Goal: Task Accomplishment & Management: Use online tool/utility

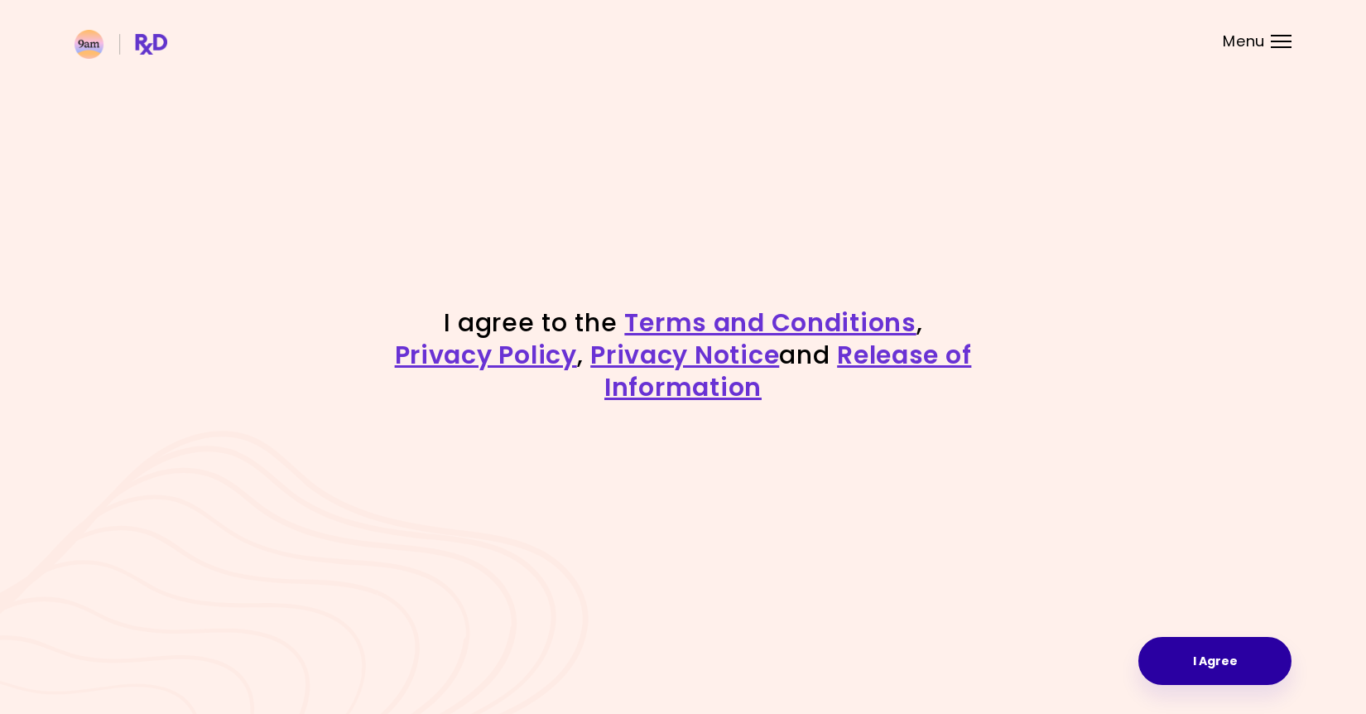
click at [1208, 657] on button "I Agree" at bounding box center [1214, 661] width 153 height 48
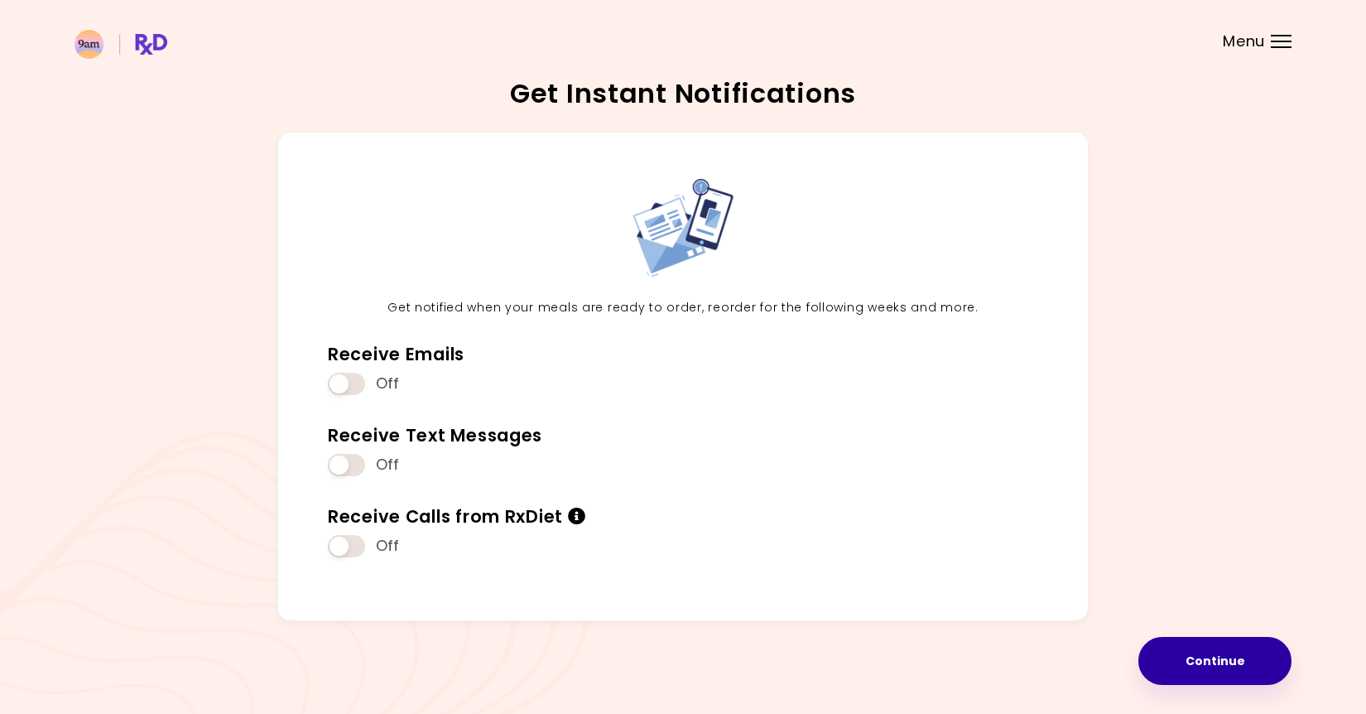
click at [1215, 653] on button "Continue" at bounding box center [1214, 661] width 153 height 48
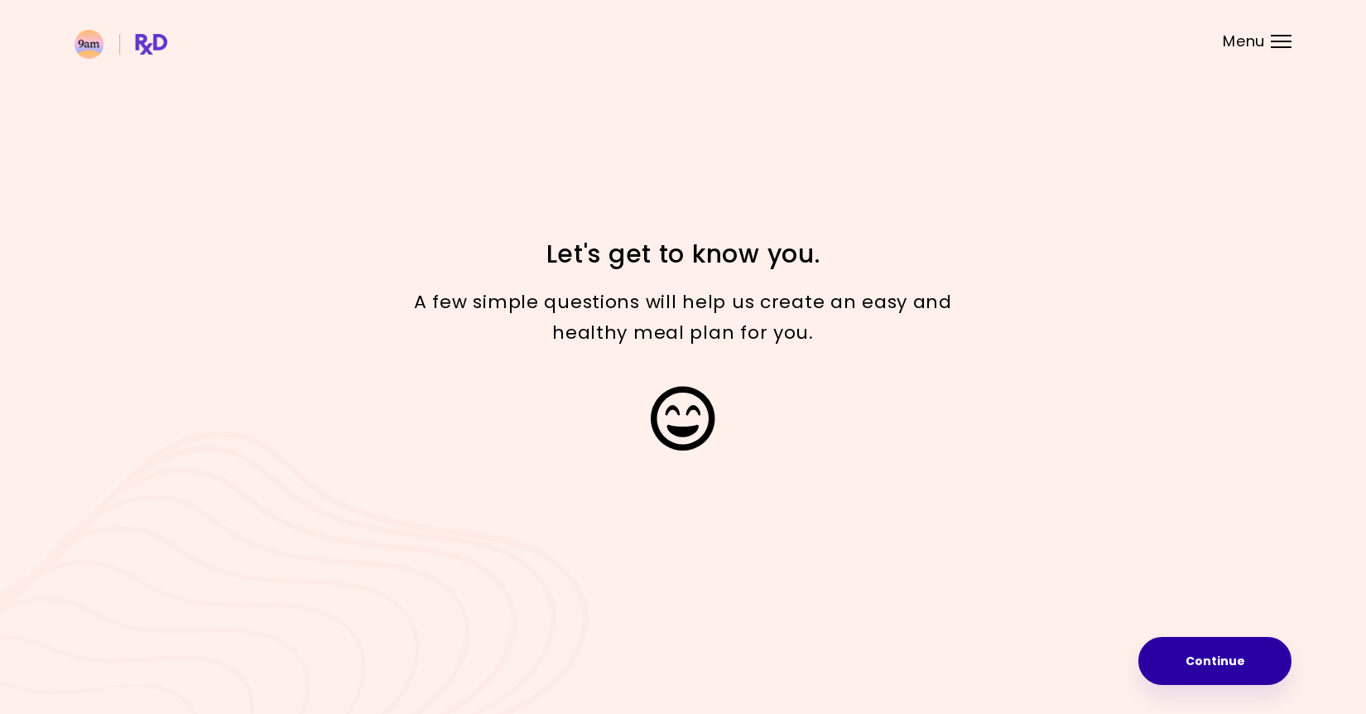
click at [1215, 657] on button "Continue" at bounding box center [1214, 661] width 153 height 48
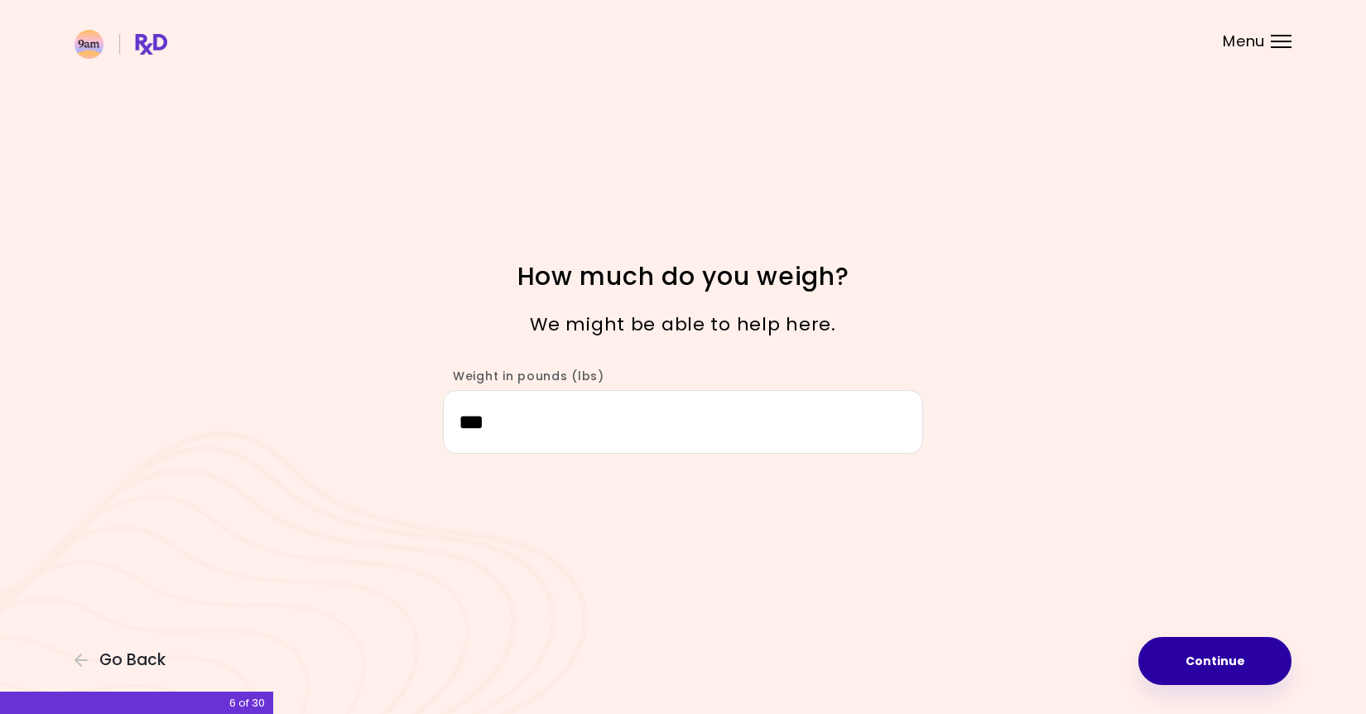
click at [1202, 659] on button "Continue" at bounding box center [1214, 661] width 153 height 48
select select "****"
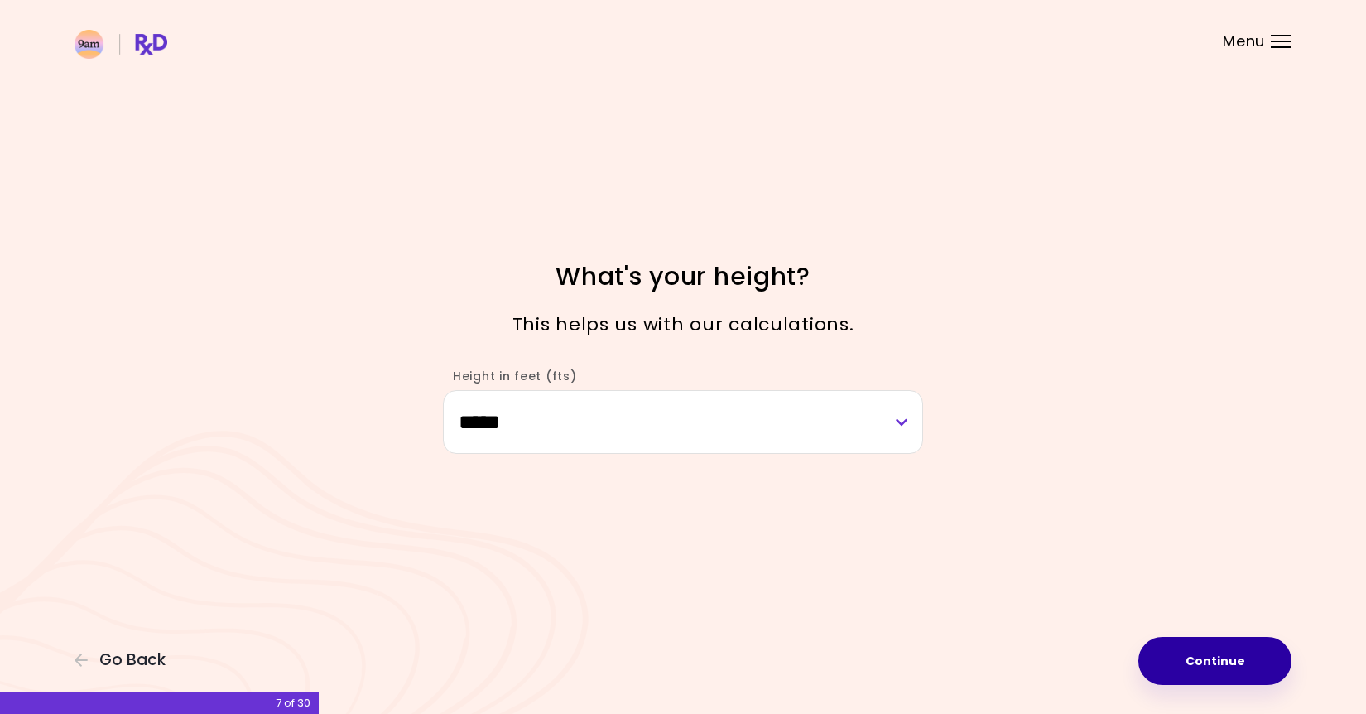
click at [1202, 659] on button "Continue" at bounding box center [1214, 661] width 153 height 48
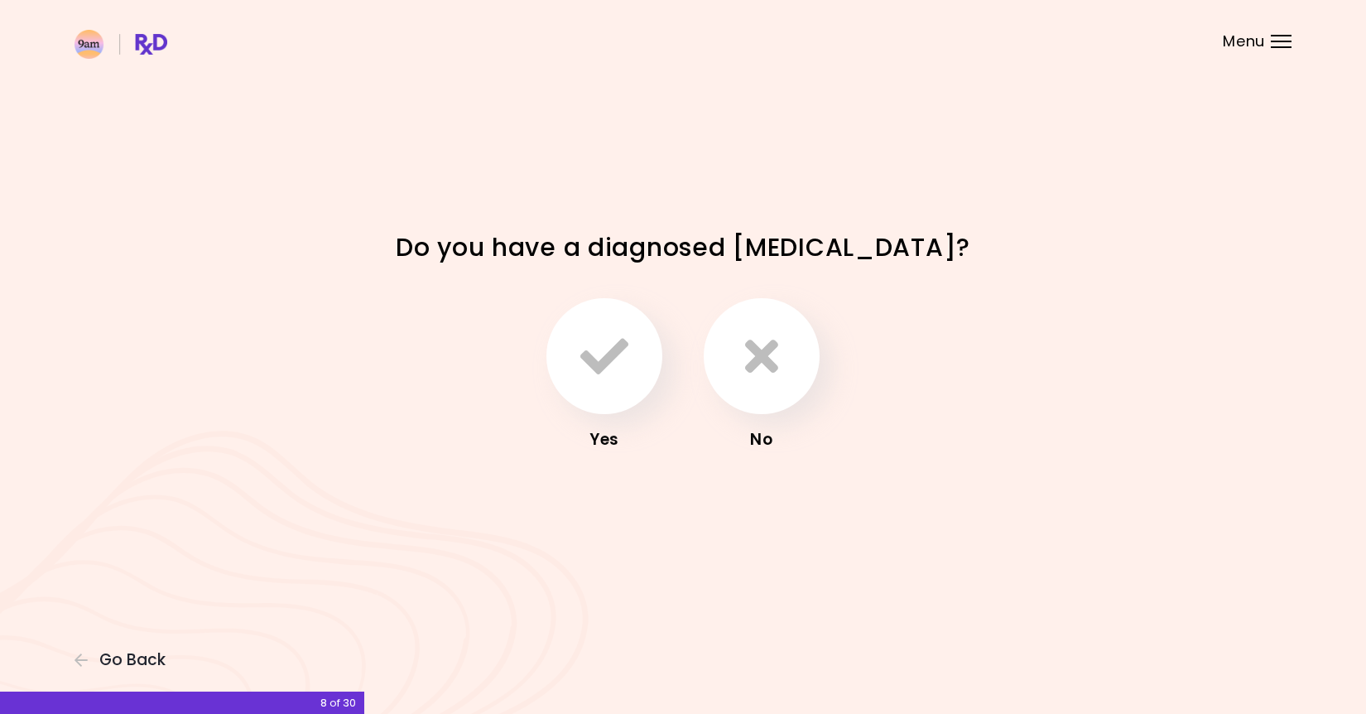
drag, startPoint x: 782, startPoint y: 352, endPoint x: 935, endPoint y: 521, distance: 227.4
click at [785, 354] on button "button" at bounding box center [762, 356] width 116 height 116
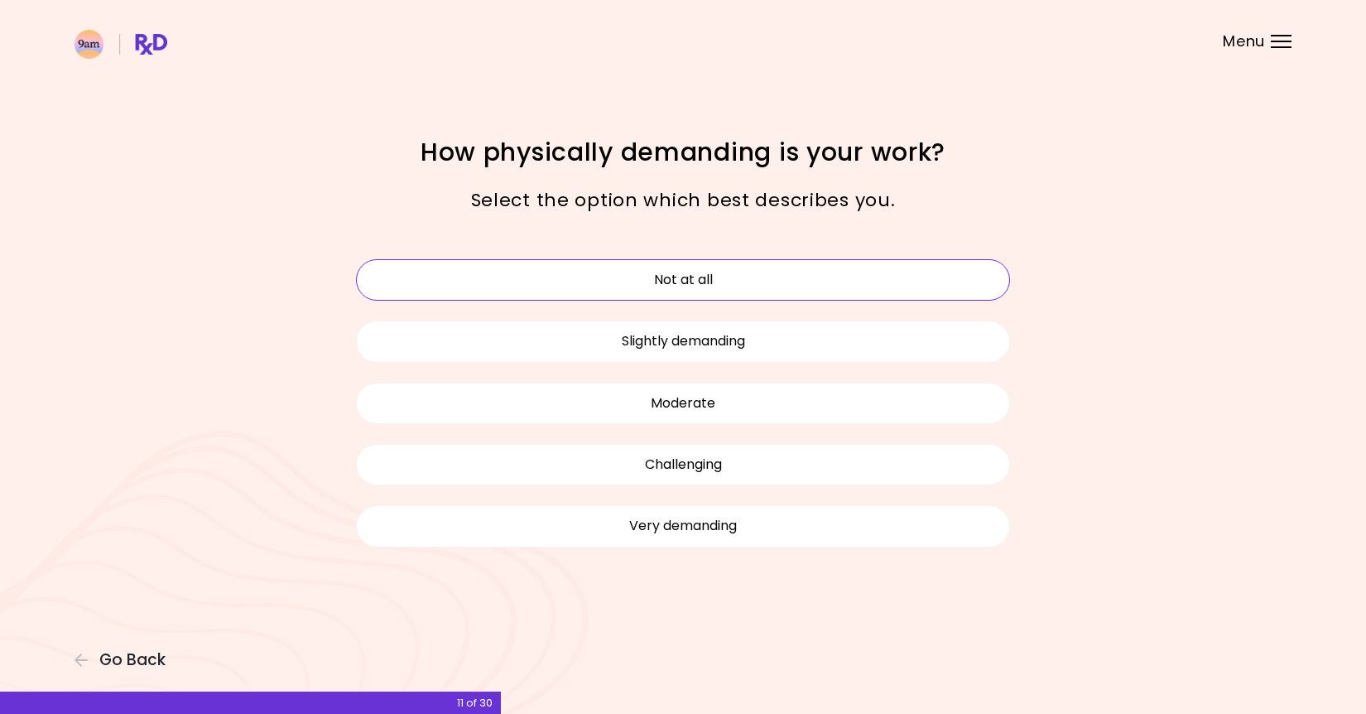
click at [728, 288] on button "Not at all" at bounding box center [683, 279] width 654 height 41
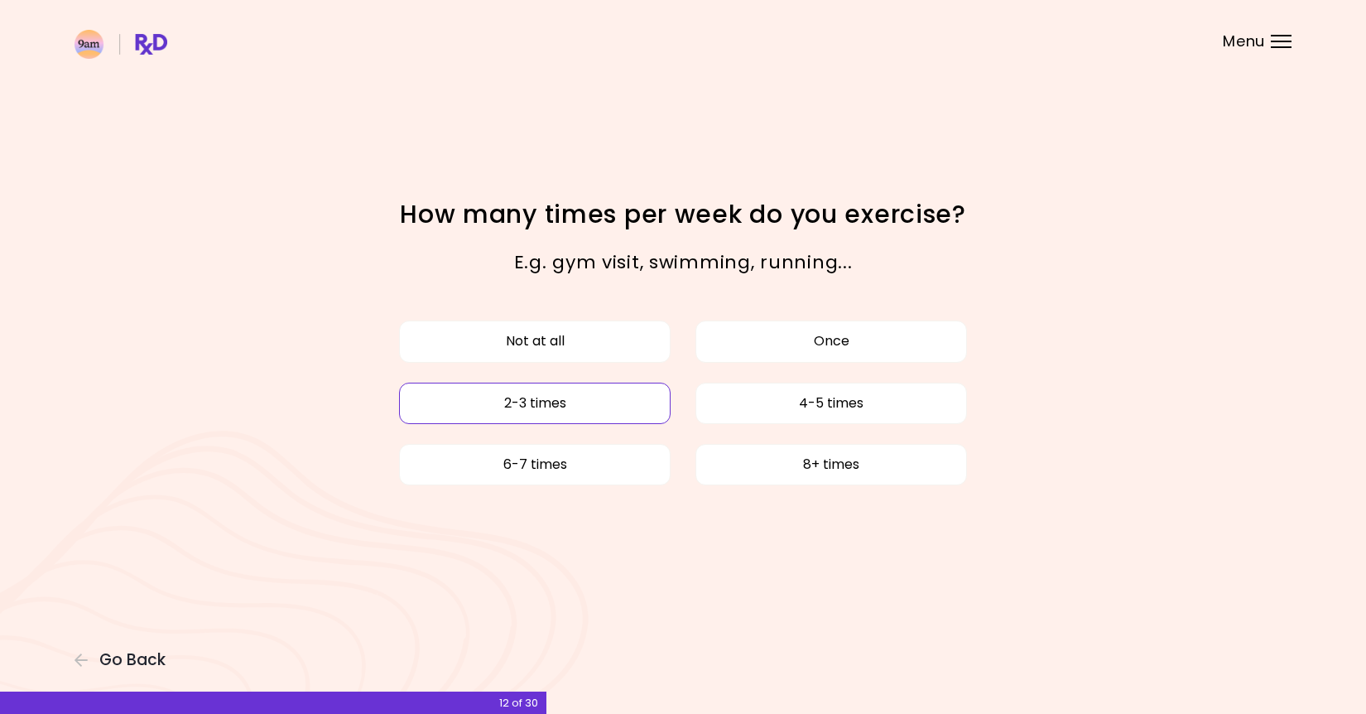
click at [579, 403] on button "2-3 times" at bounding box center [535, 402] width 272 height 41
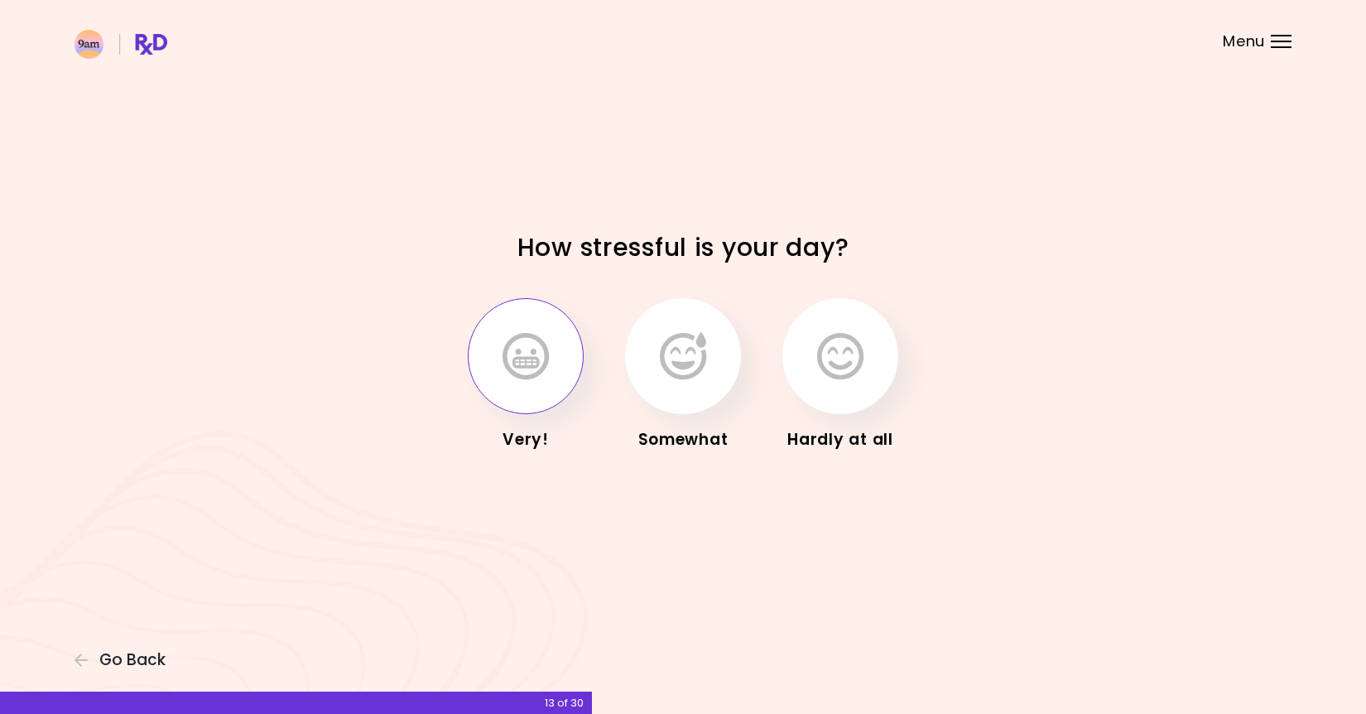
drag, startPoint x: 532, startPoint y: 353, endPoint x: 546, endPoint y: 356, distance: 13.5
click at [546, 356] on icon "button" at bounding box center [525, 356] width 46 height 48
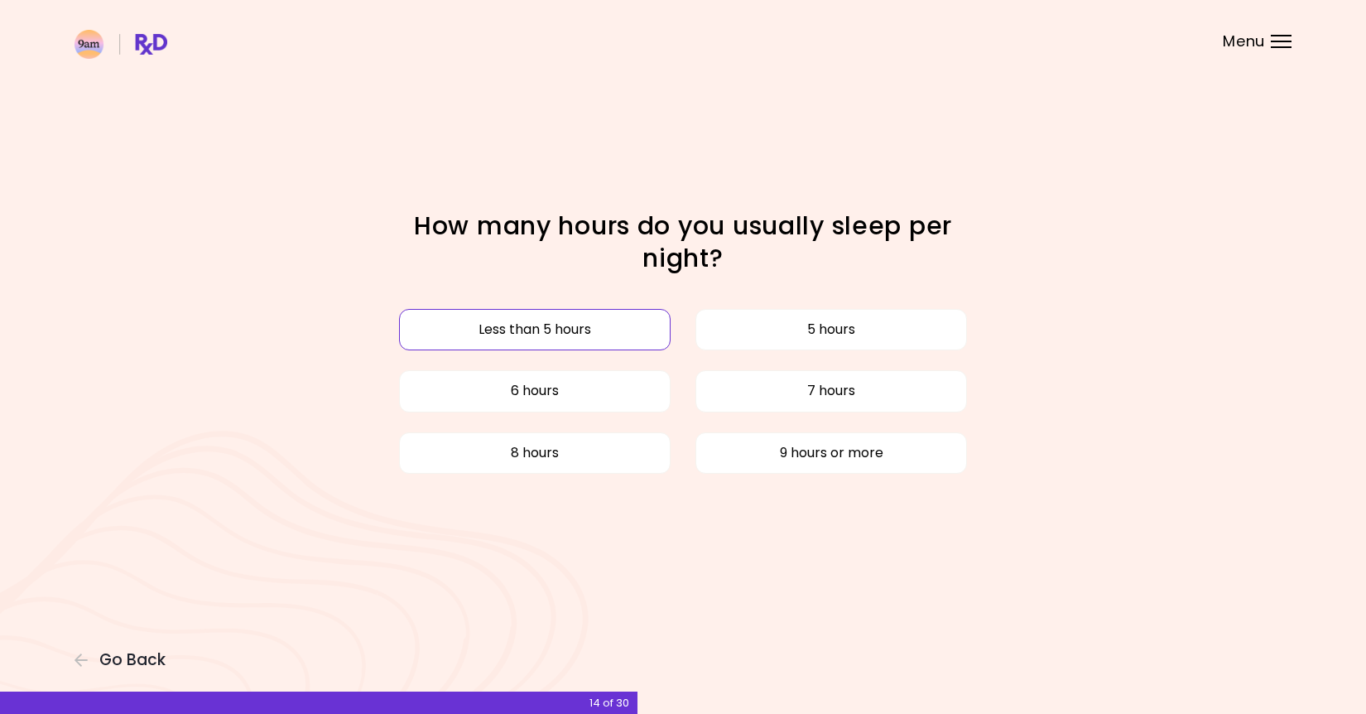
click at [600, 335] on button "Less than 5 hours" at bounding box center [535, 329] width 272 height 41
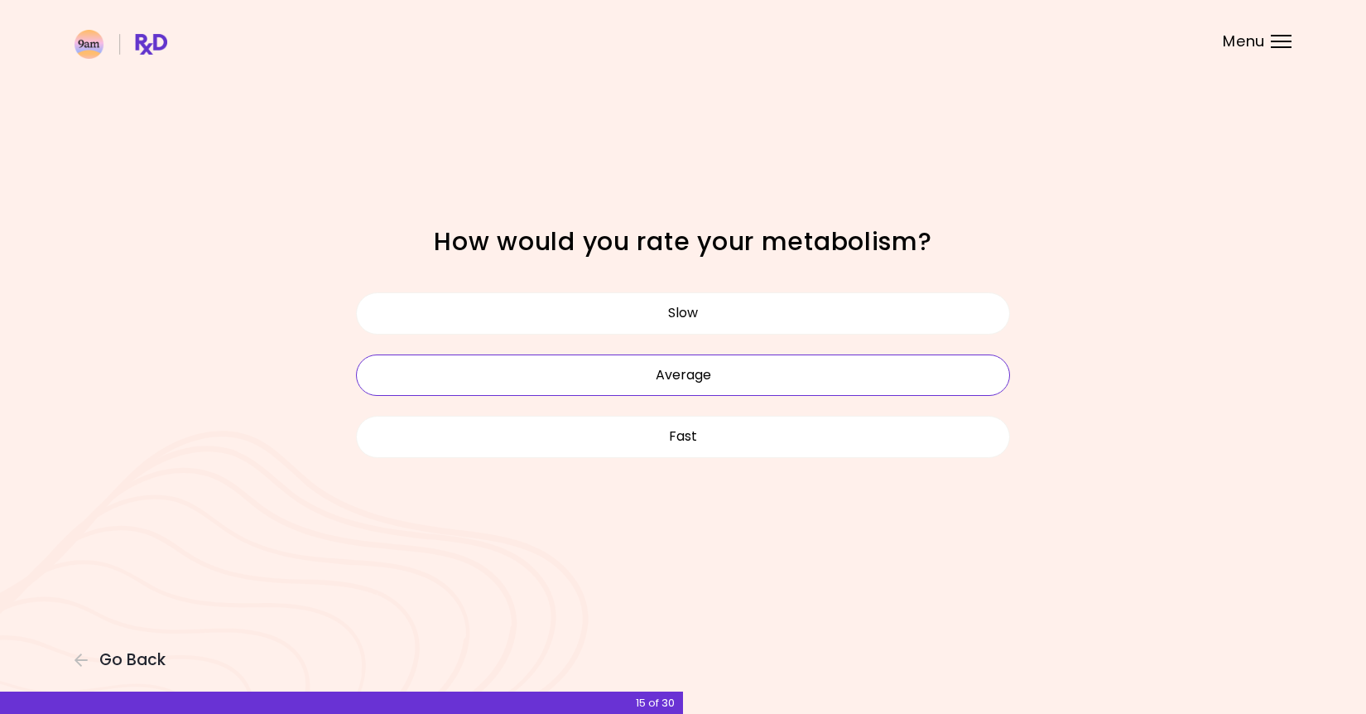
click at [749, 380] on button "Average" at bounding box center [683, 374] width 654 height 41
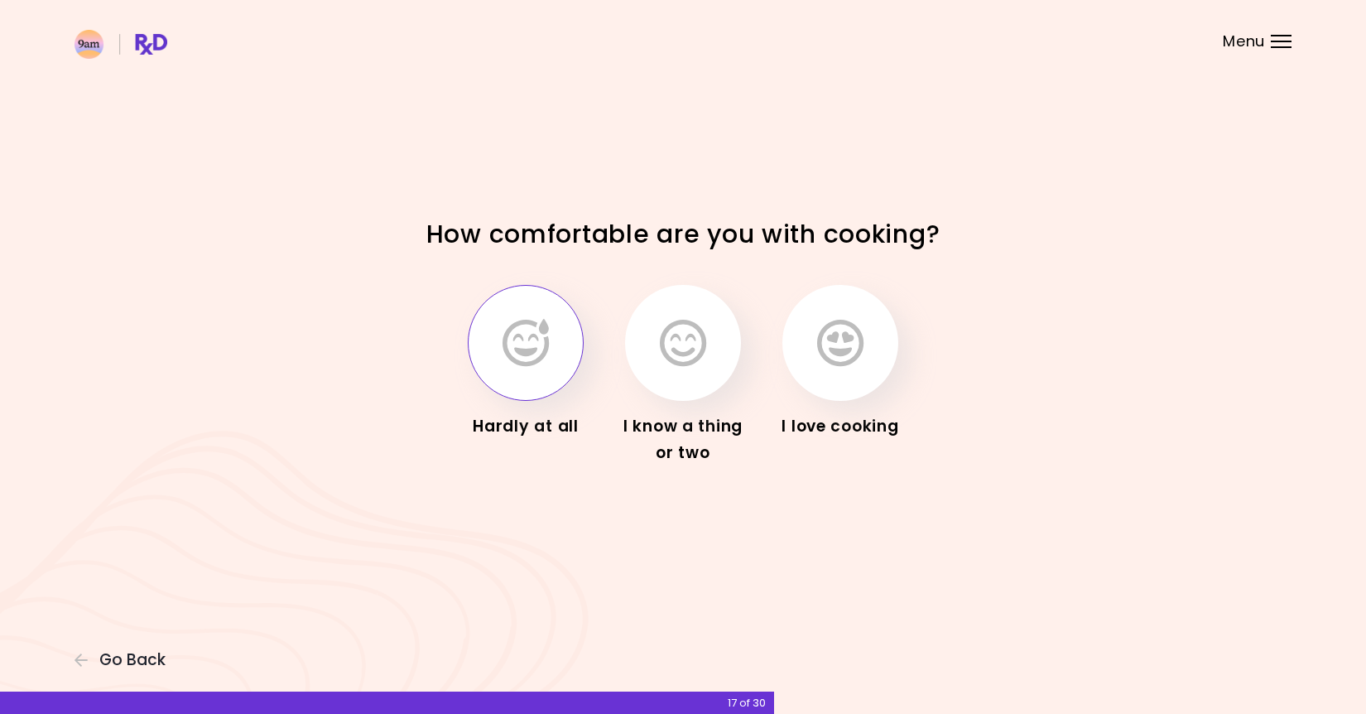
click at [512, 354] on icon "button" at bounding box center [525, 343] width 46 height 48
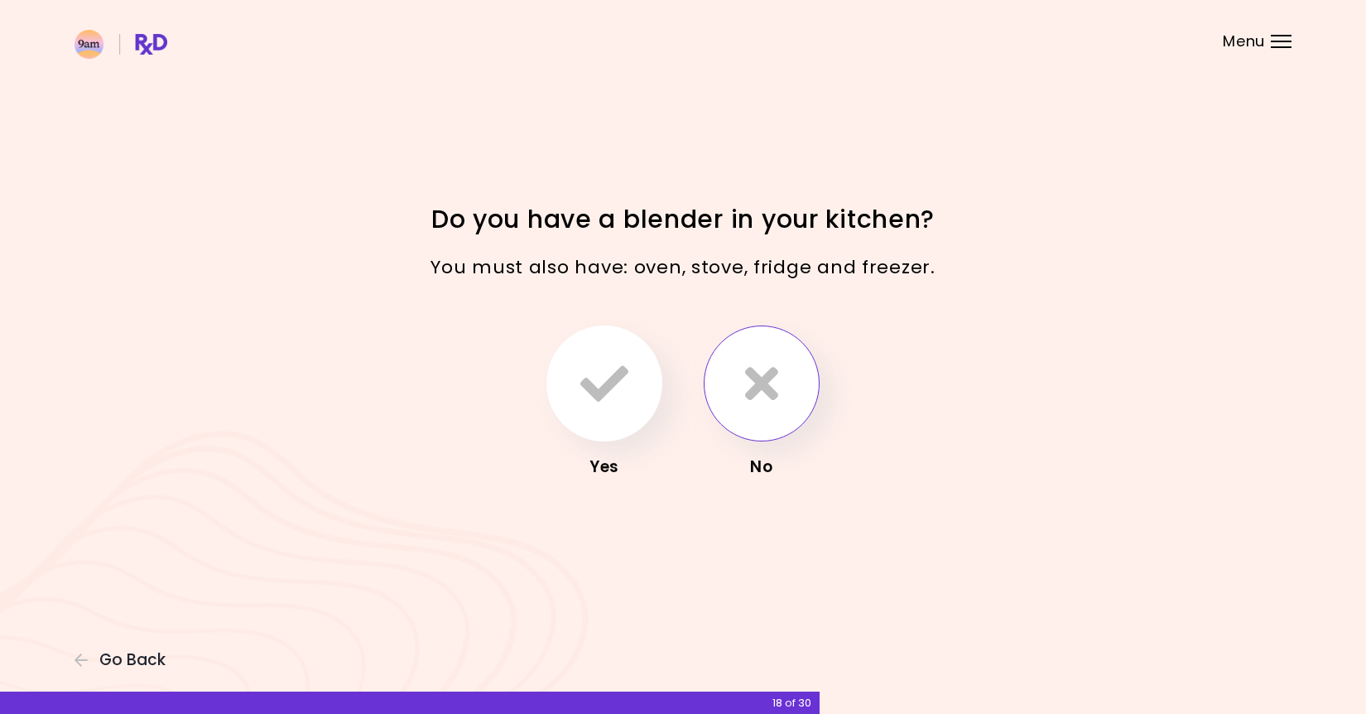
click at [762, 377] on icon "button" at bounding box center [761, 383] width 33 height 48
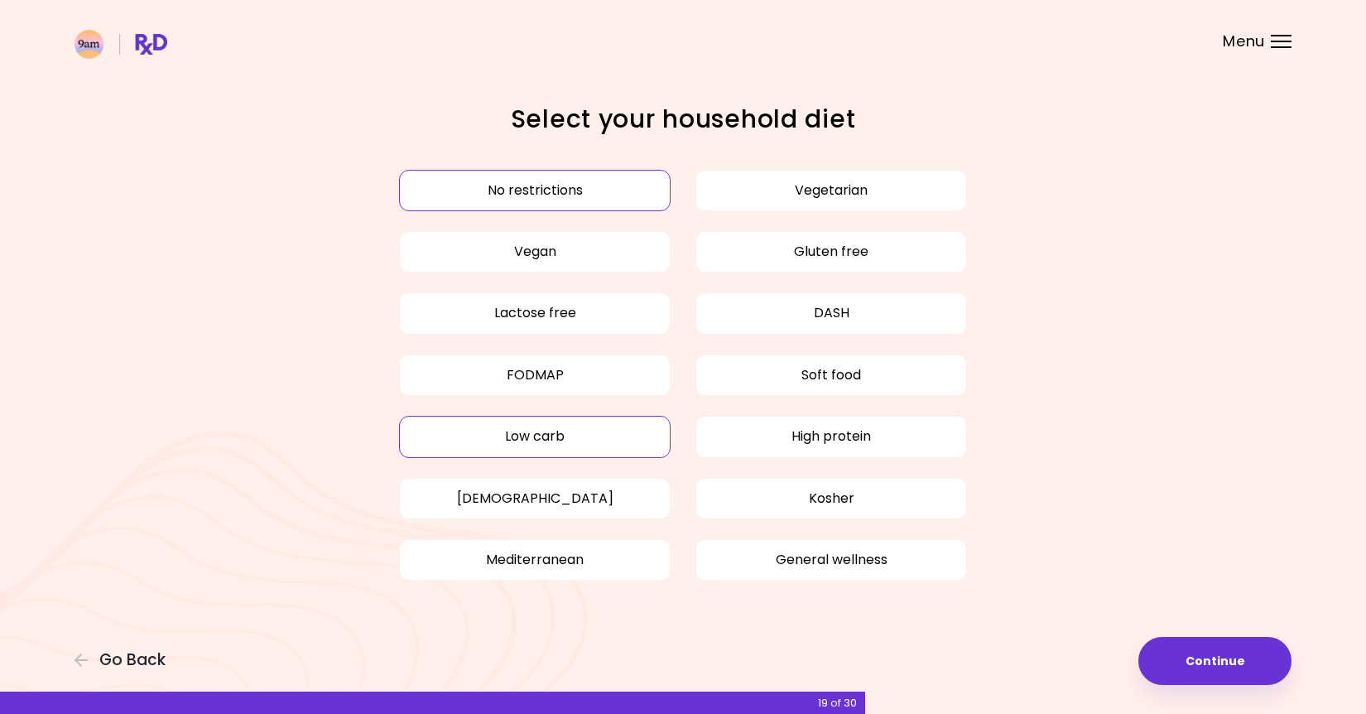
click at [522, 437] on button "Low carb" at bounding box center [535, 436] width 272 height 41
click at [1212, 668] on button "Continue" at bounding box center [1214, 661] width 153 height 48
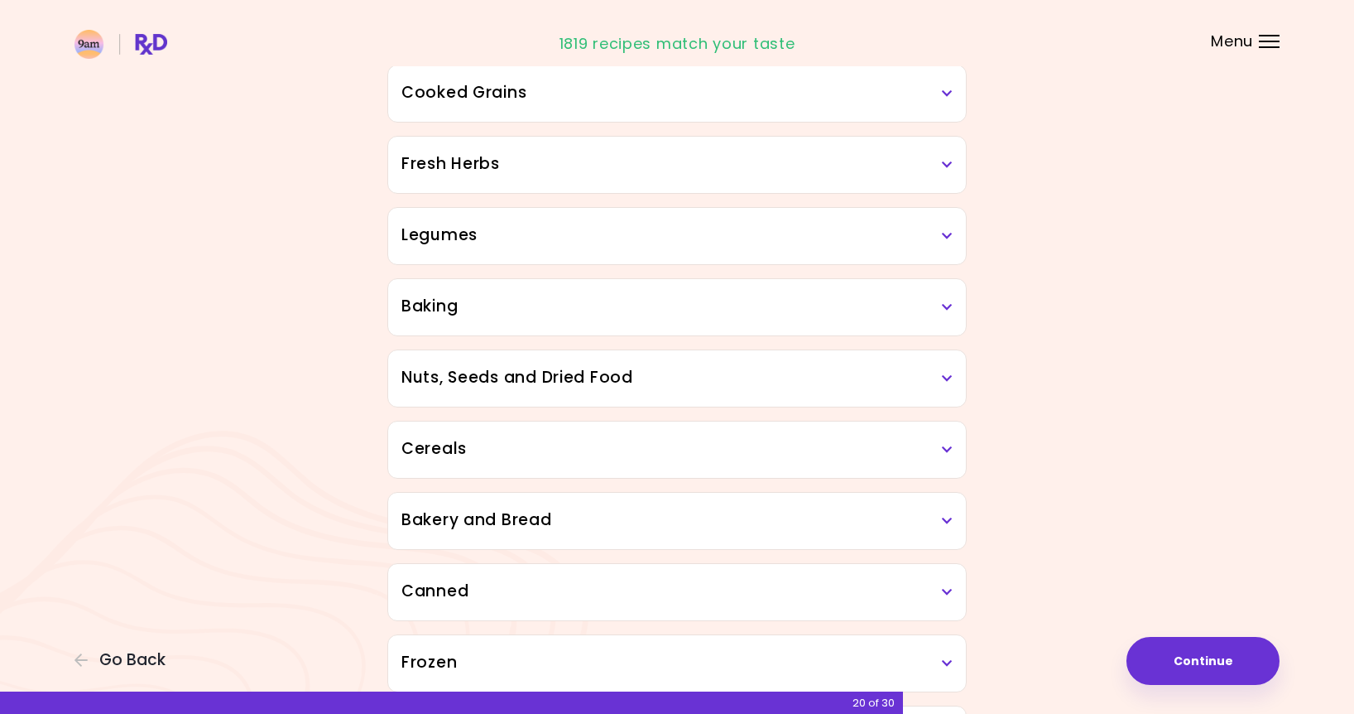
scroll to position [747, 0]
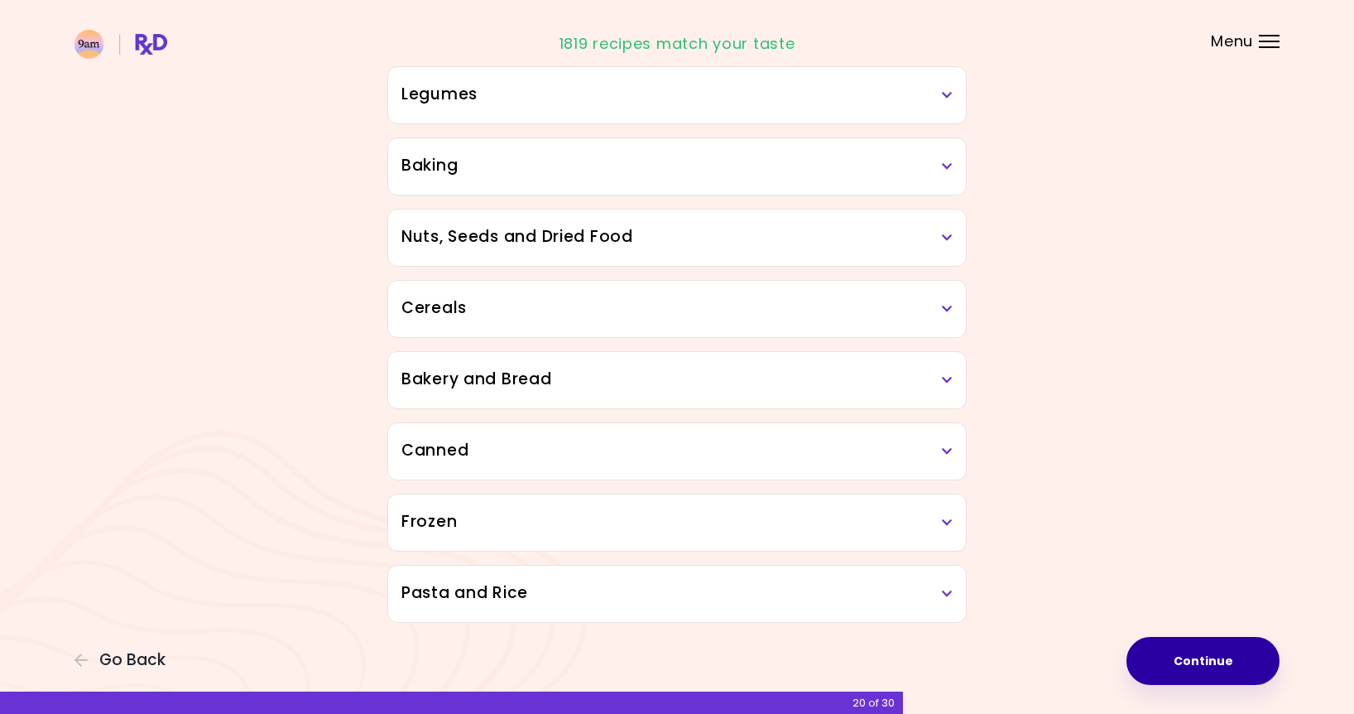
click at [1224, 656] on button "Continue" at bounding box center [1203, 661] width 153 height 48
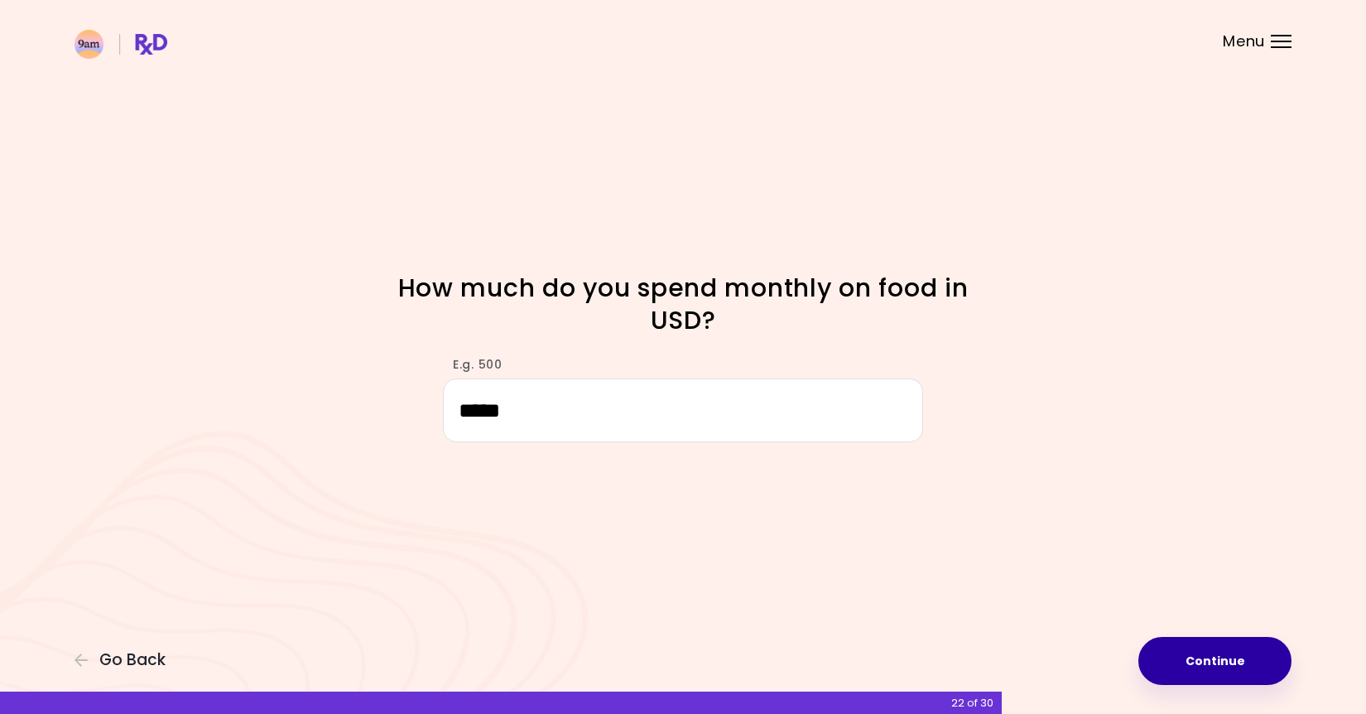
click at [1206, 650] on button "Continue" at bounding box center [1214, 661] width 153 height 48
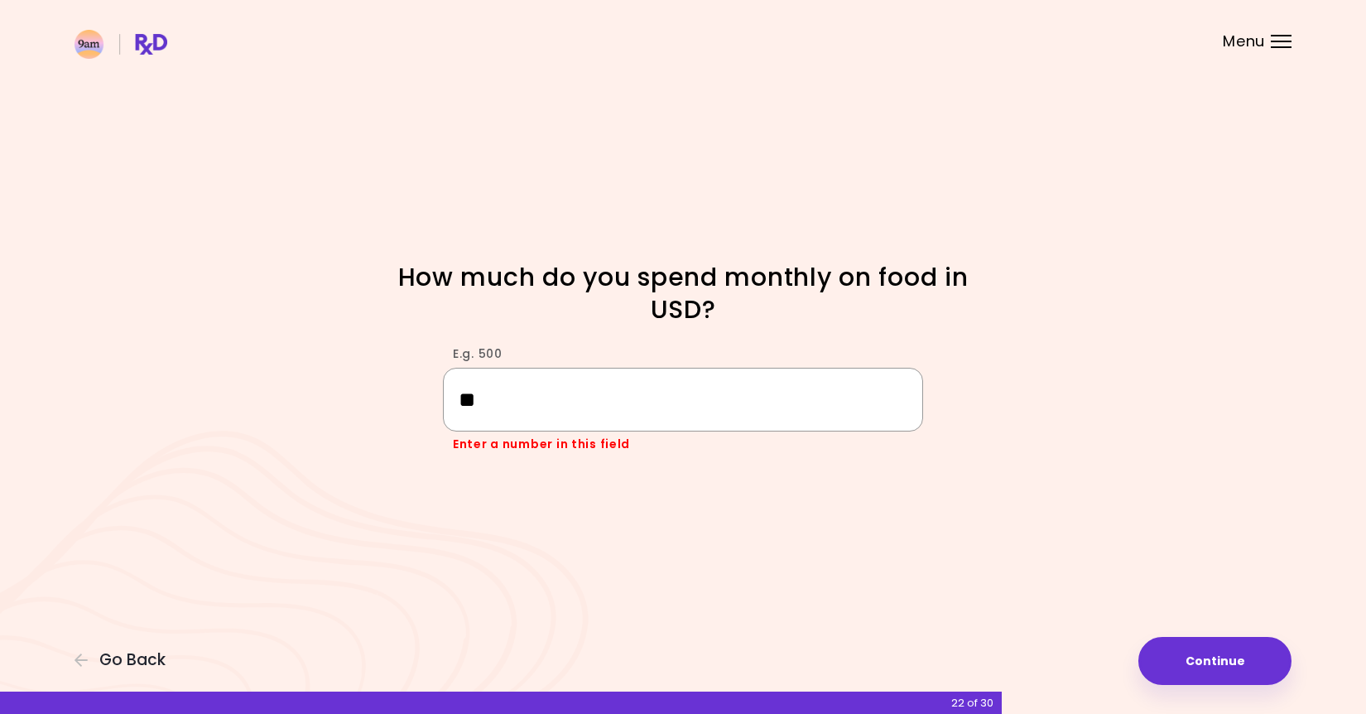
type input "*"
type input "****"
click at [1201, 654] on button "Continue" at bounding box center [1214, 661] width 153 height 48
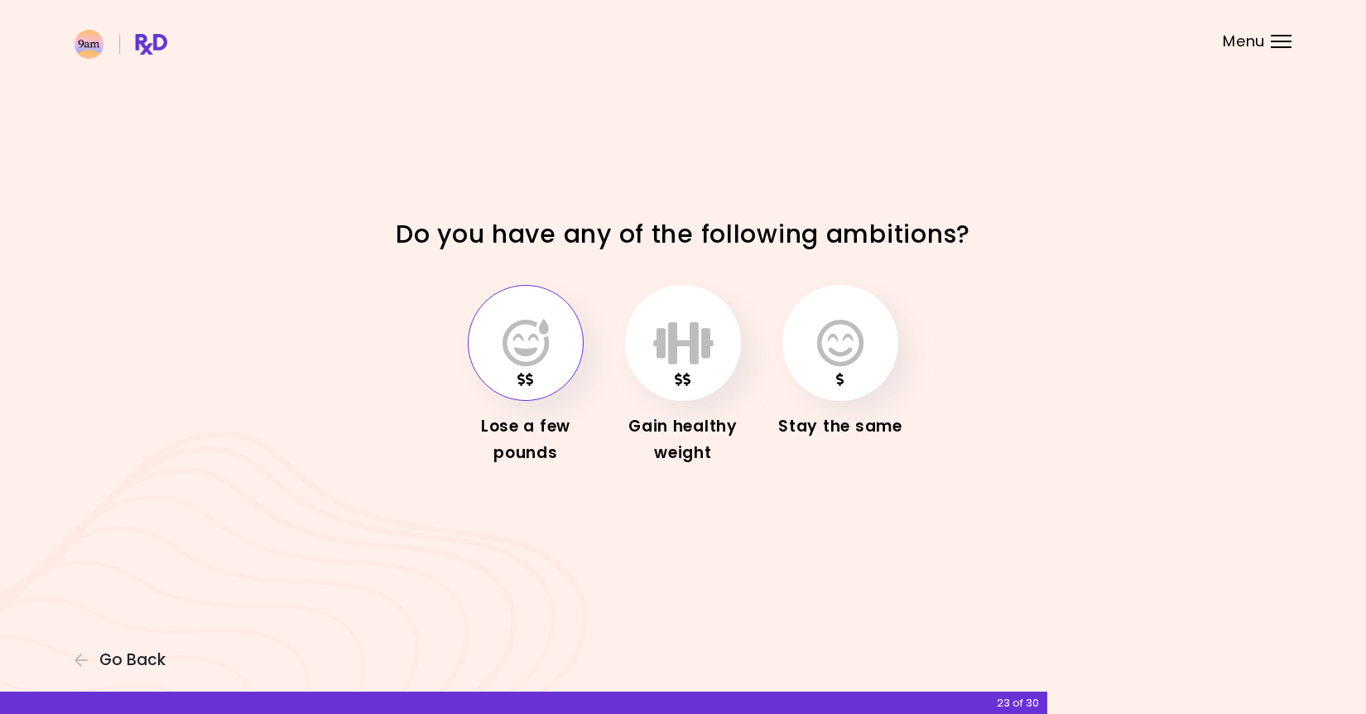
click at [531, 337] on icon "button" at bounding box center [525, 343] width 46 height 48
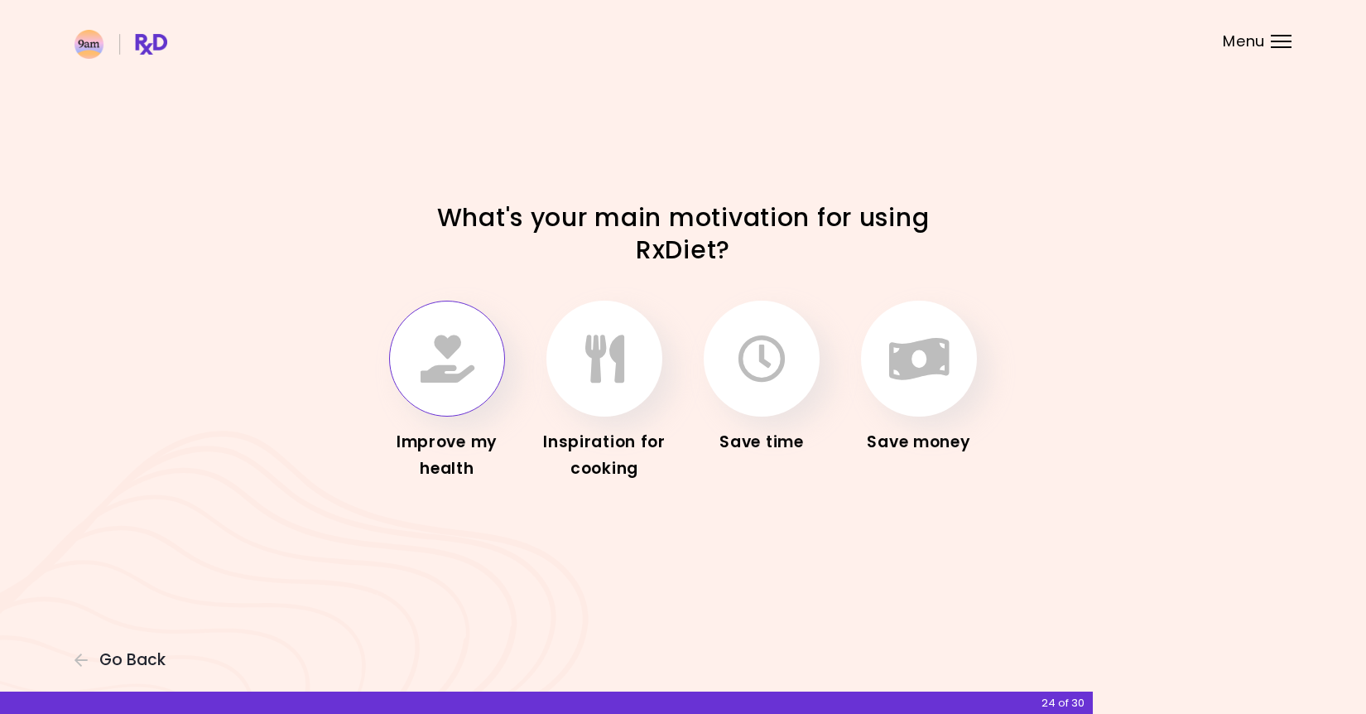
click at [431, 344] on icon "button" at bounding box center [448, 358] width 54 height 48
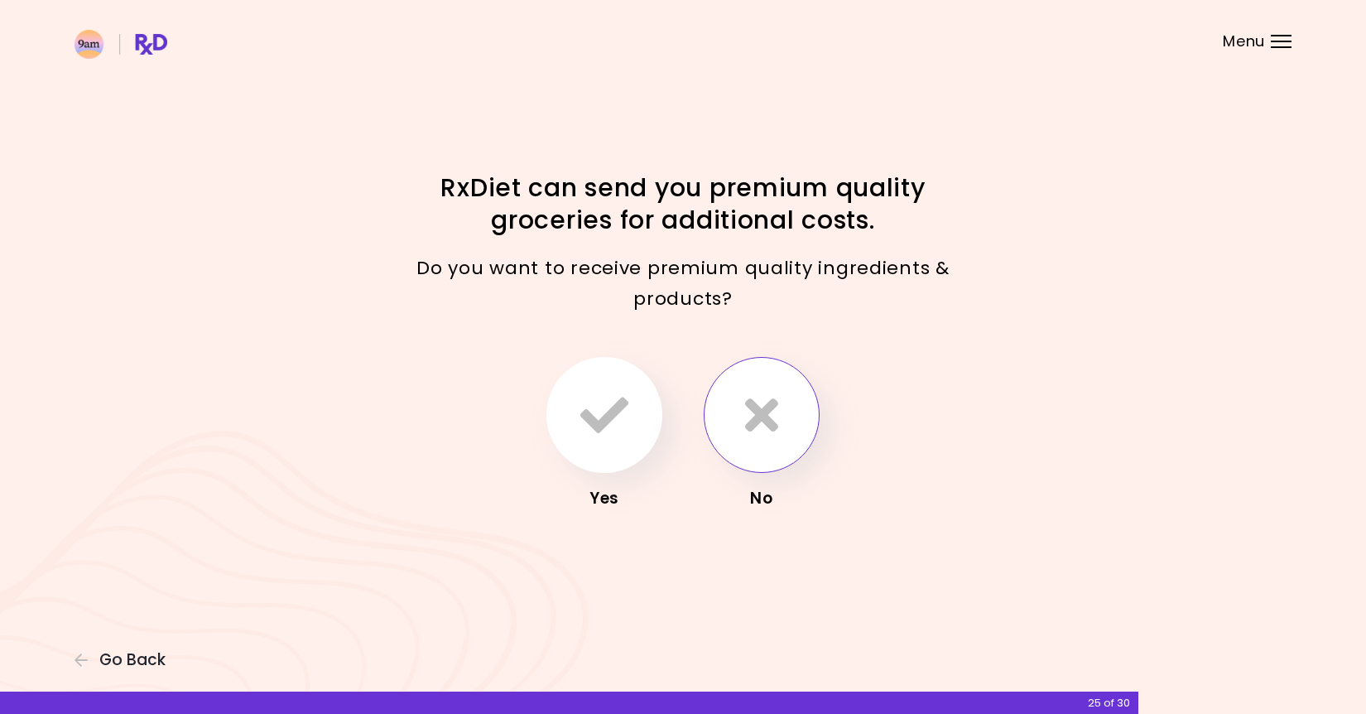
click at [772, 425] on icon "button" at bounding box center [761, 415] width 33 height 48
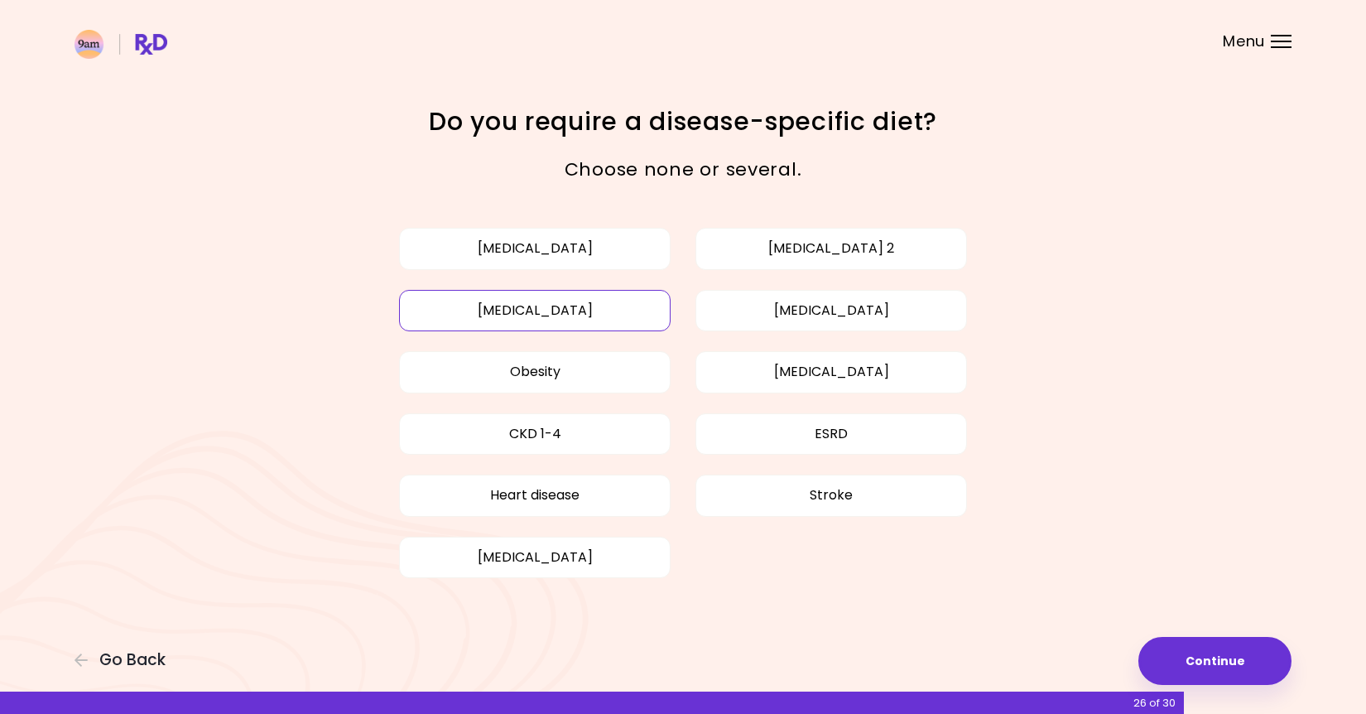
click at [541, 310] on button "[MEDICAL_DATA]" at bounding box center [535, 310] width 272 height 41
click at [935, 306] on button "[MEDICAL_DATA]" at bounding box center [831, 310] width 272 height 41
click at [599, 376] on button "Obesity" at bounding box center [535, 371] width 272 height 41
click at [1243, 656] on button "Continue" at bounding box center [1214, 661] width 153 height 48
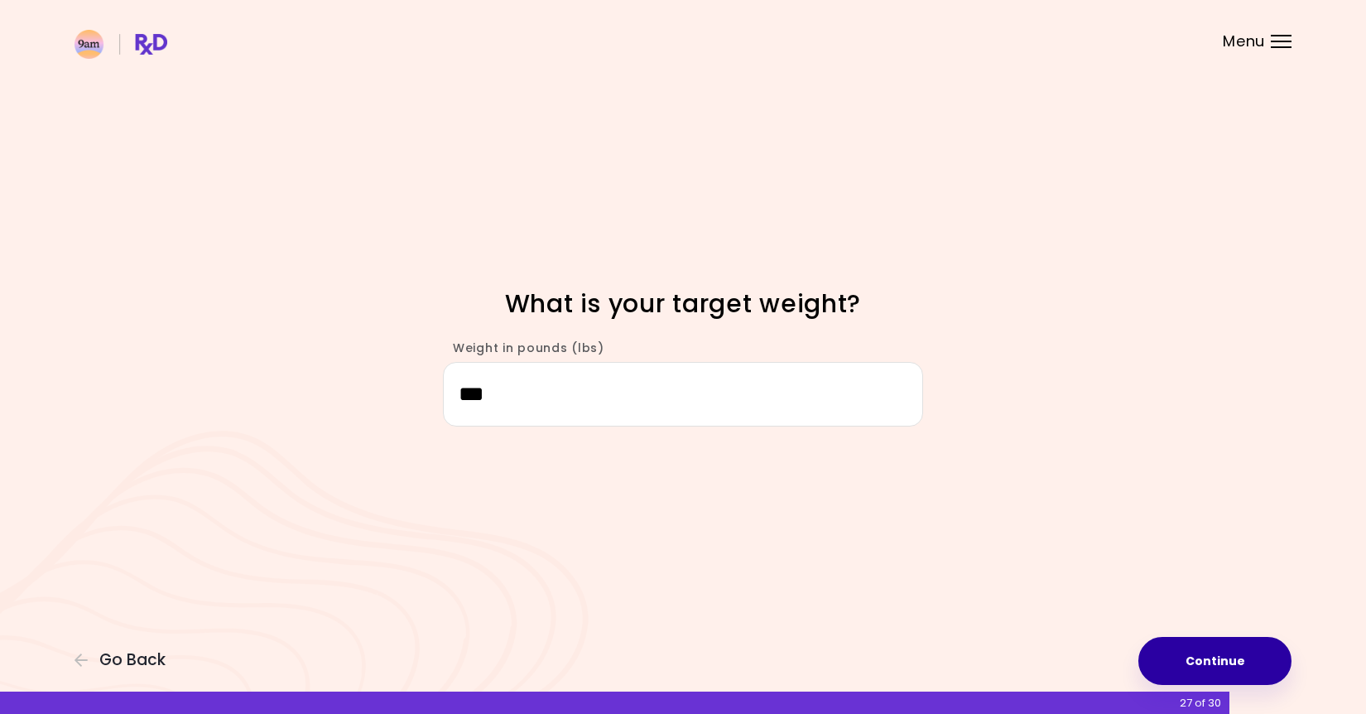
type input "***"
click at [1230, 655] on button "Continue" at bounding box center [1214, 661] width 153 height 48
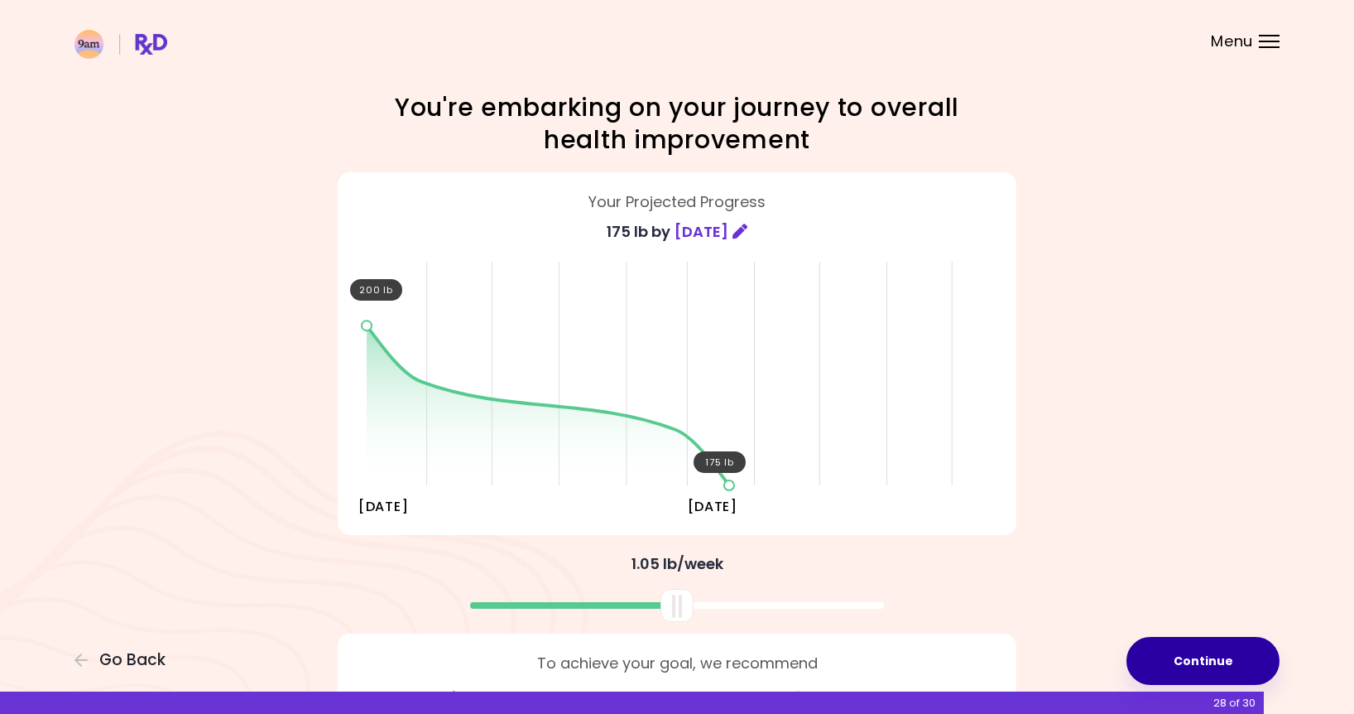
click at [1230, 655] on button "Continue" at bounding box center [1203, 661] width 153 height 48
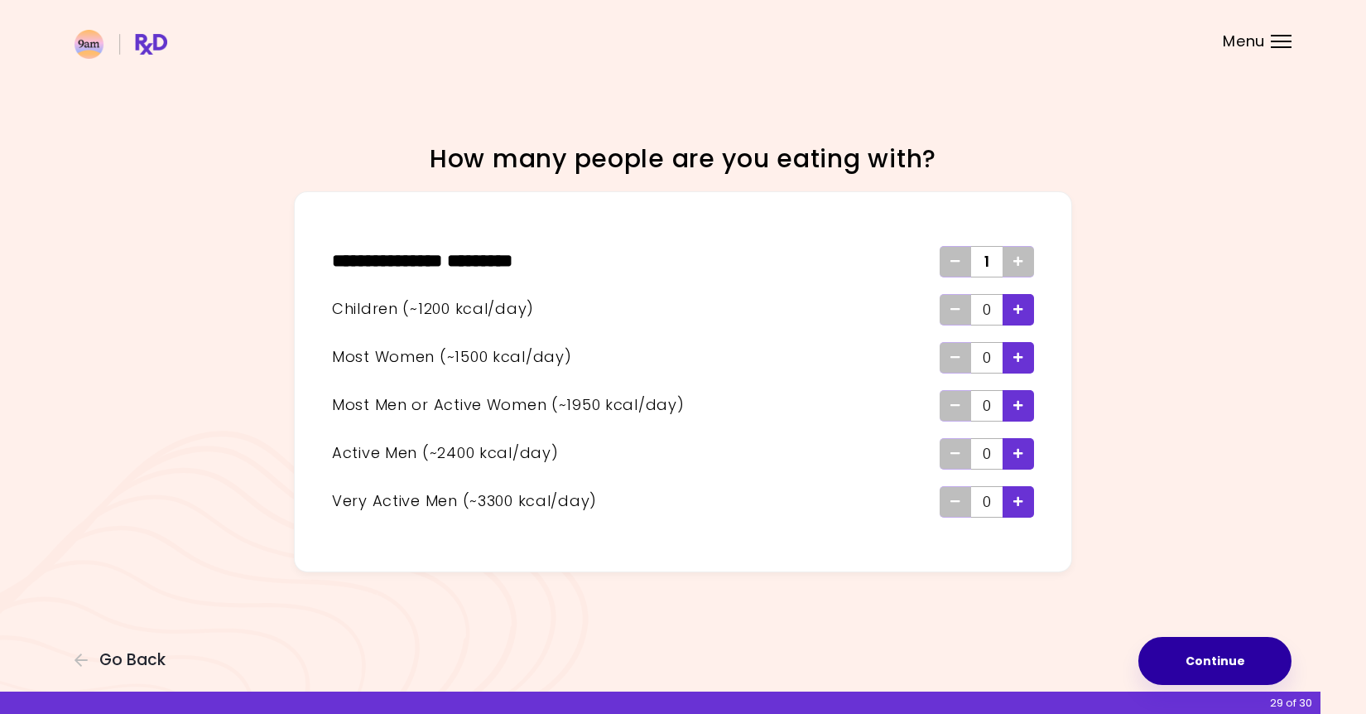
click at [1230, 655] on button "Continue" at bounding box center [1214, 661] width 153 height 48
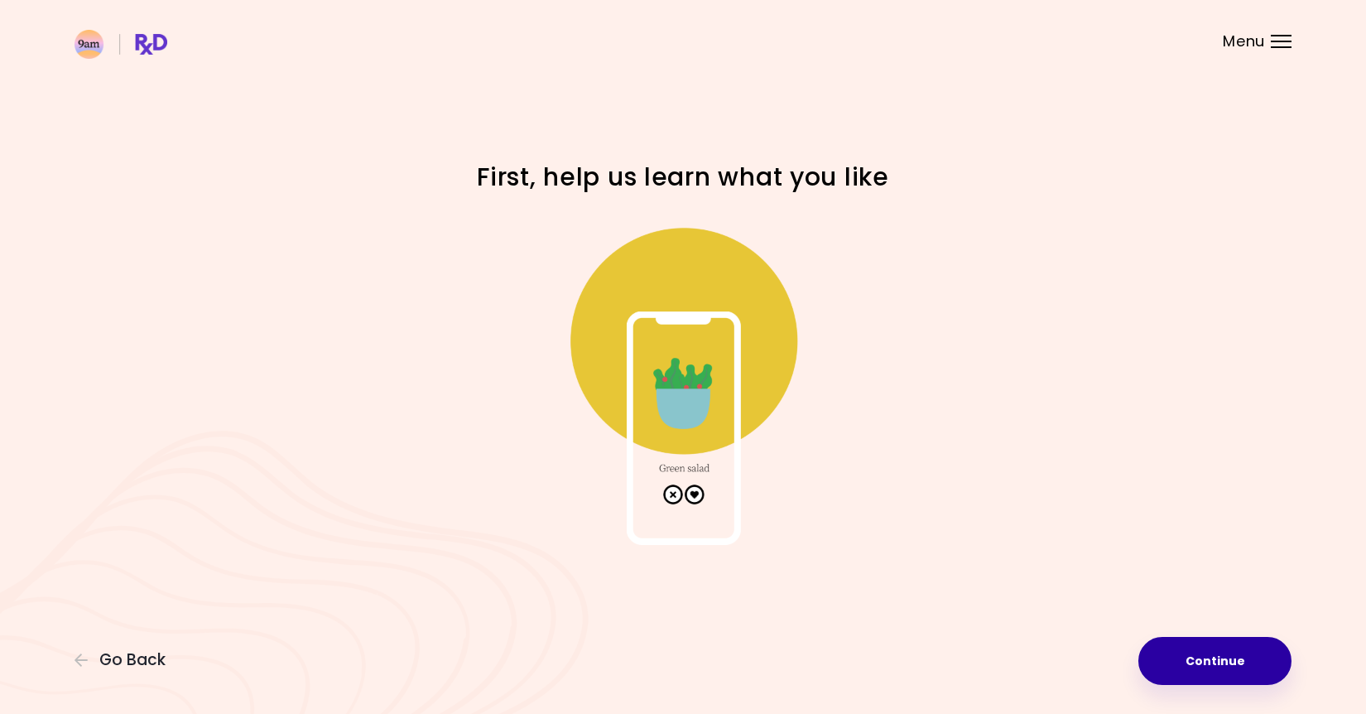
click at [1230, 655] on button "Continue" at bounding box center [1214, 661] width 153 height 48
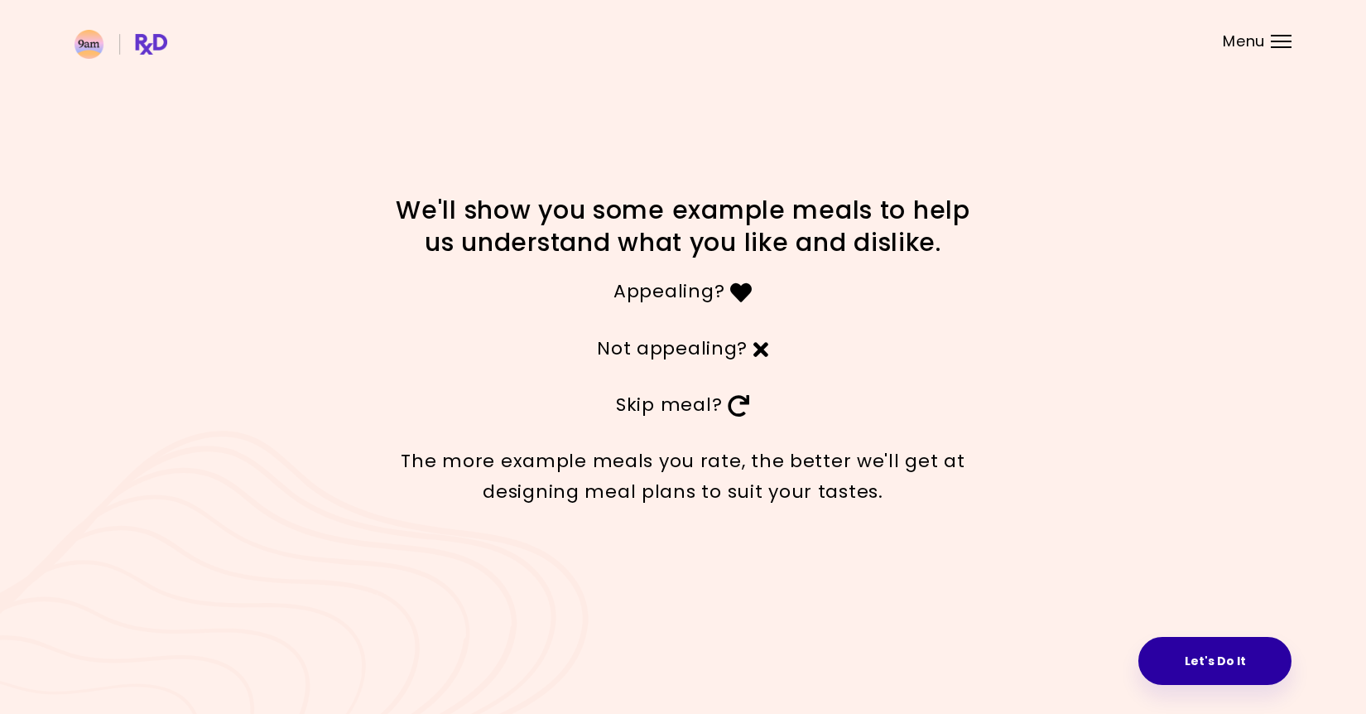
click at [1219, 654] on button "Let's Do It" at bounding box center [1214, 661] width 153 height 48
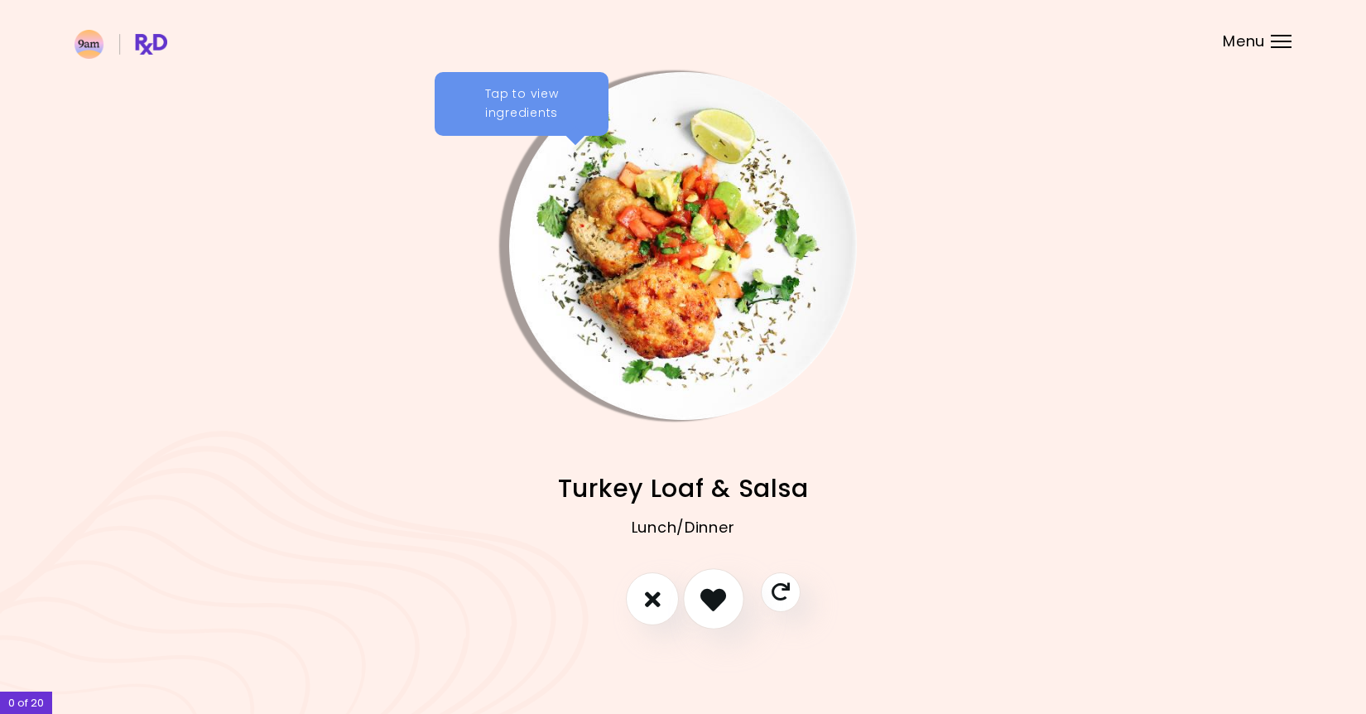
click at [721, 603] on icon "I like this recipe" at bounding box center [713, 599] width 26 height 26
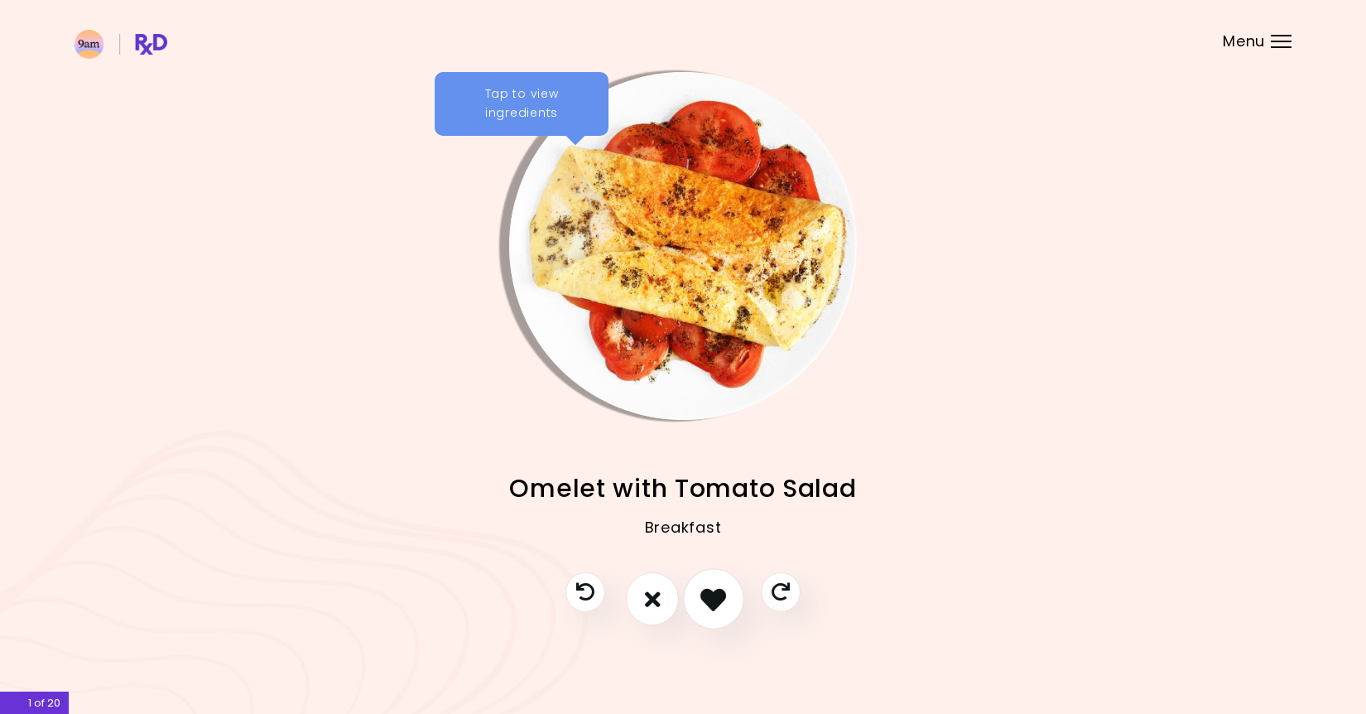
click at [720, 600] on icon "I like this recipe" at bounding box center [713, 599] width 26 height 26
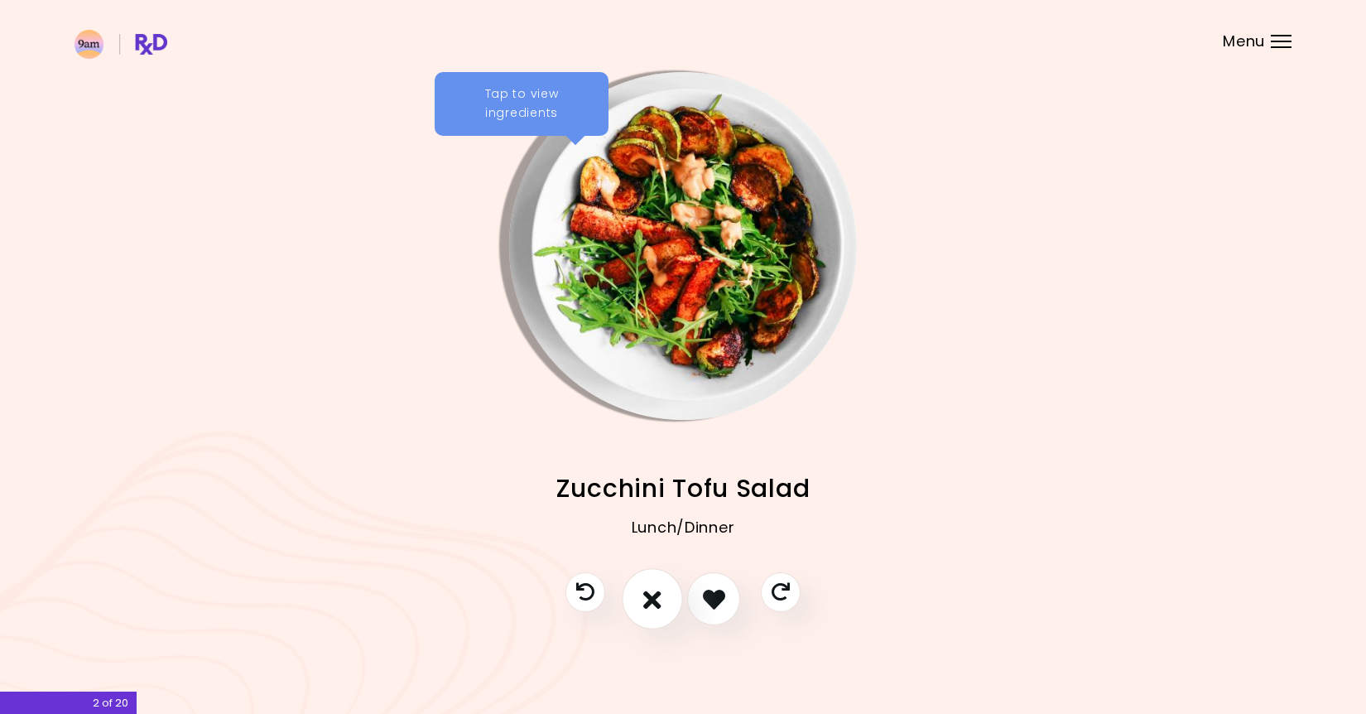
click at [661, 593] on icon "I don't like this recipe" at bounding box center [652, 599] width 18 height 26
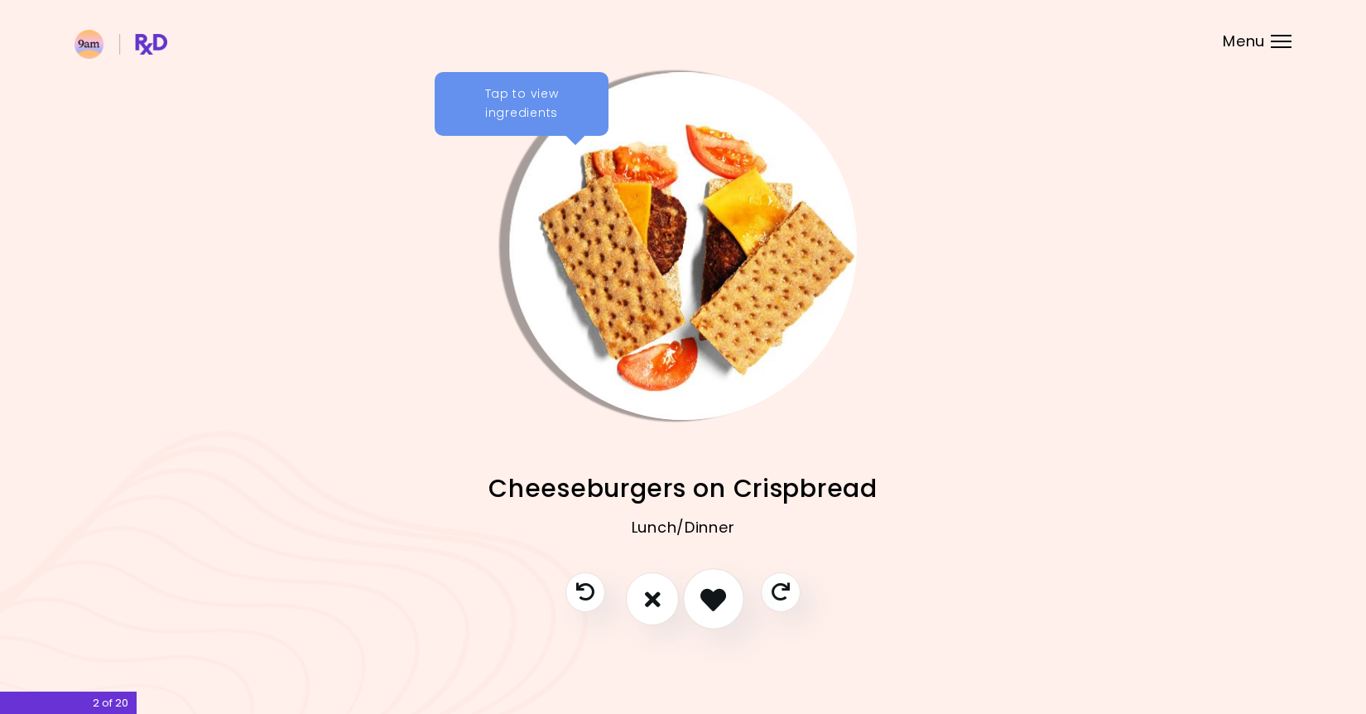
click at [719, 602] on icon "I like this recipe" at bounding box center [713, 599] width 26 height 26
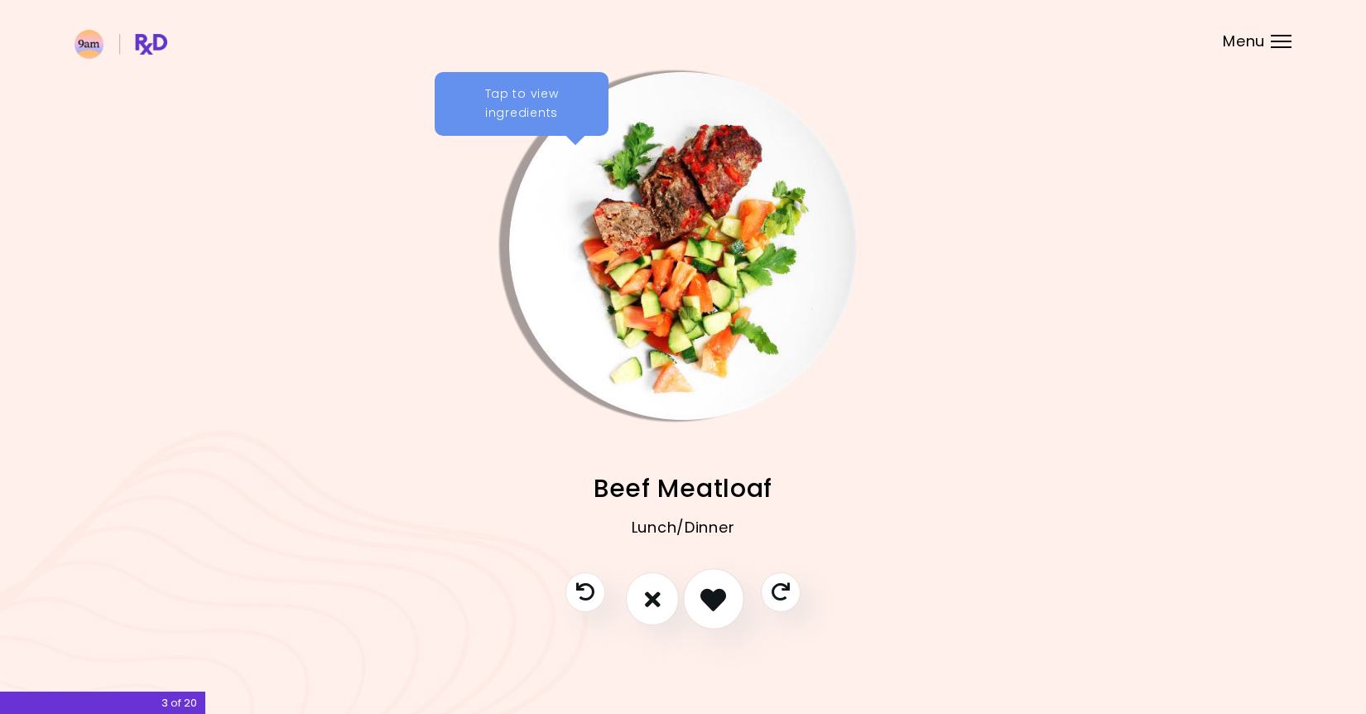
click at [719, 602] on icon "I like this recipe" at bounding box center [713, 599] width 26 height 26
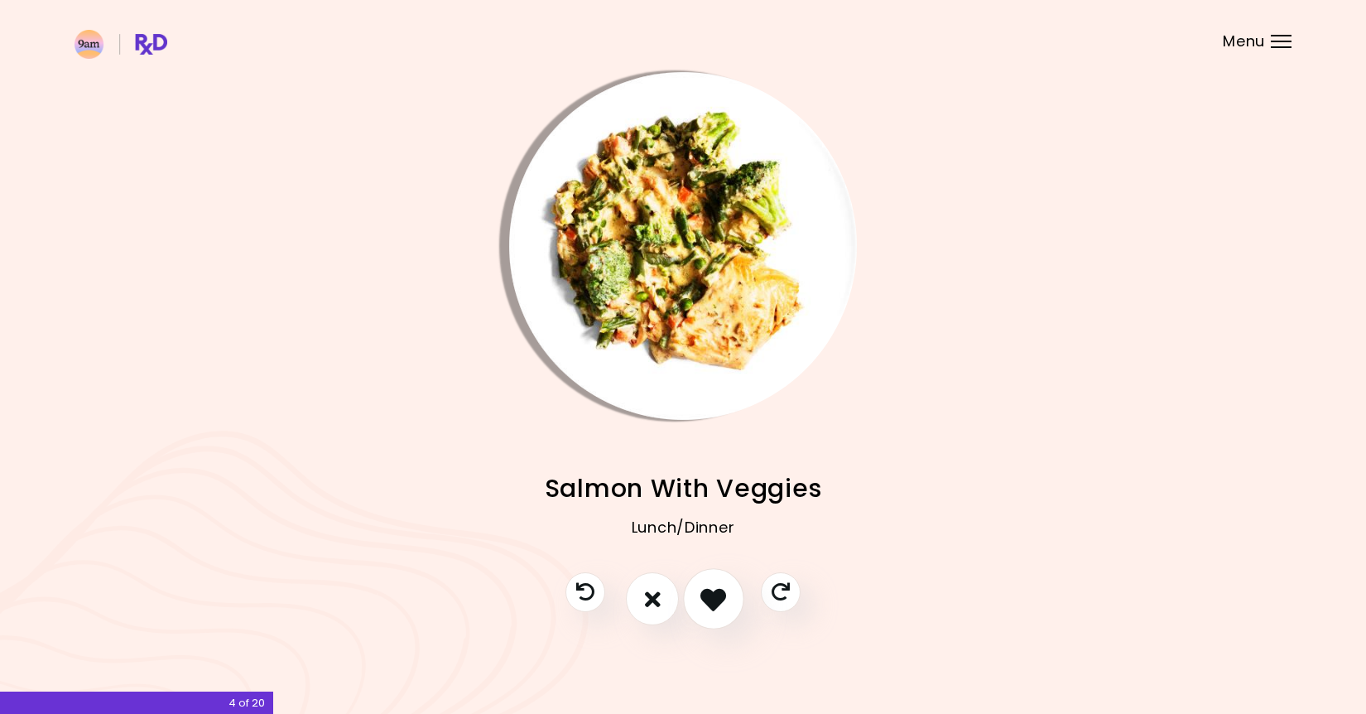
click at [719, 602] on icon "I like this recipe" at bounding box center [713, 599] width 26 height 26
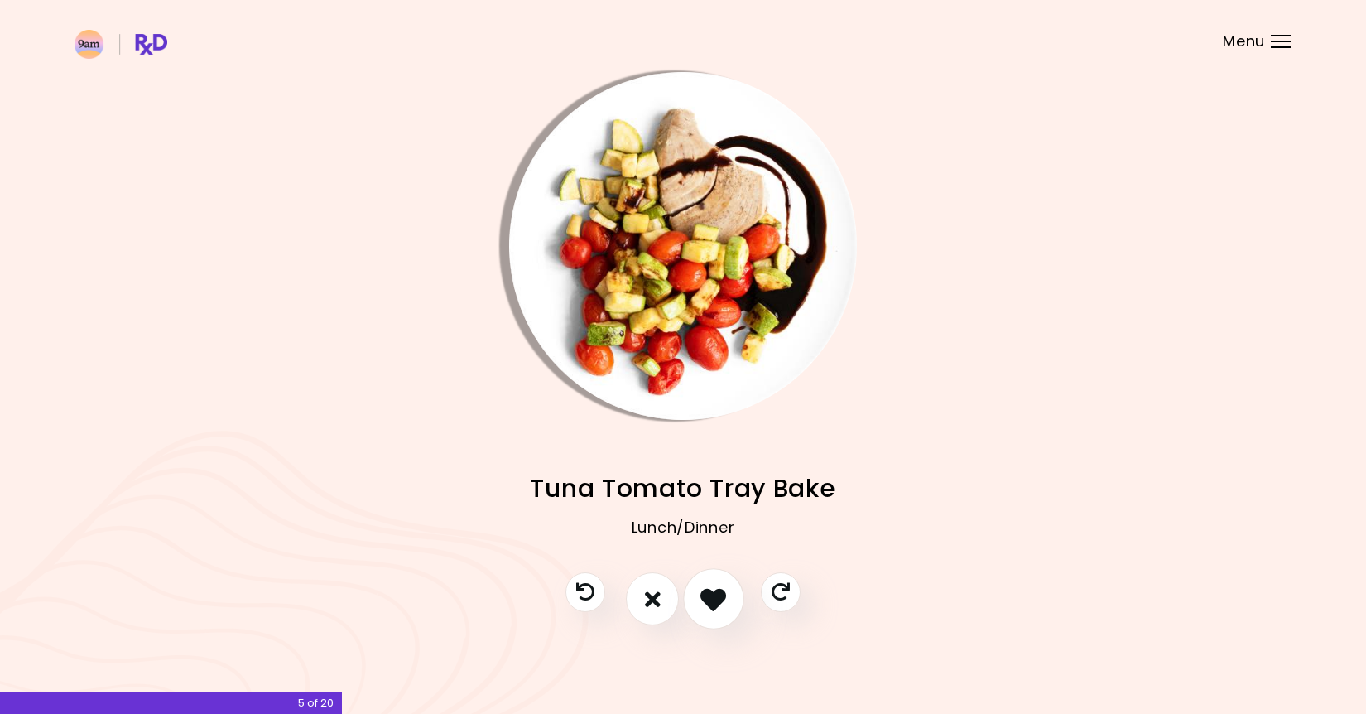
click at [719, 602] on icon "I like this recipe" at bounding box center [713, 599] width 26 height 26
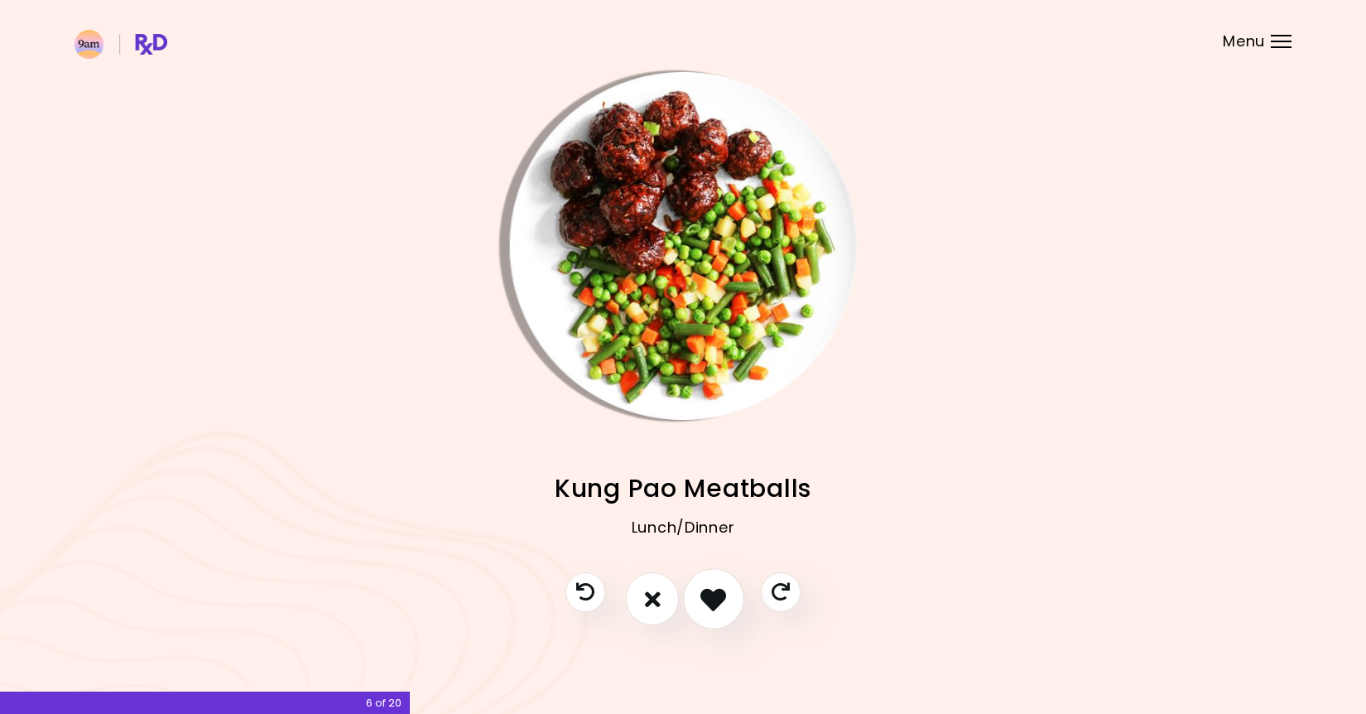
click at [719, 602] on icon "I like this recipe" at bounding box center [713, 599] width 26 height 26
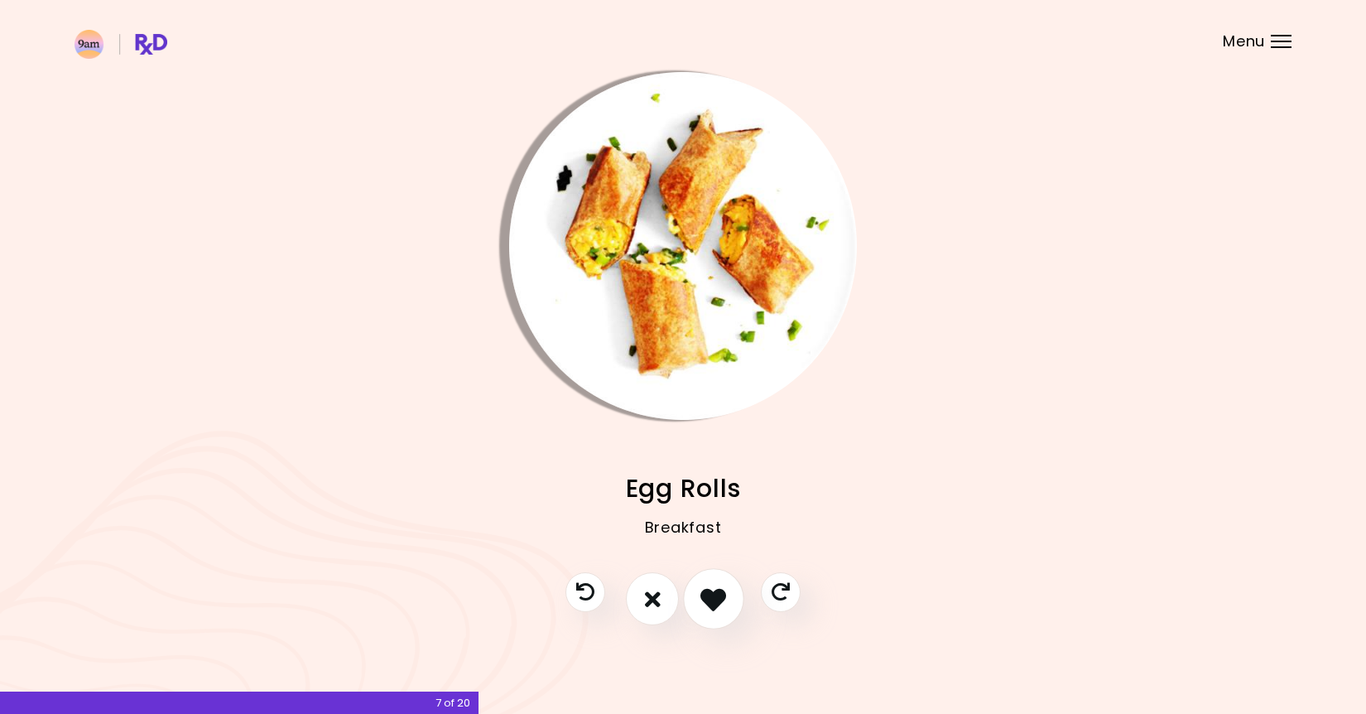
click at [719, 602] on icon "I like this recipe" at bounding box center [713, 599] width 26 height 26
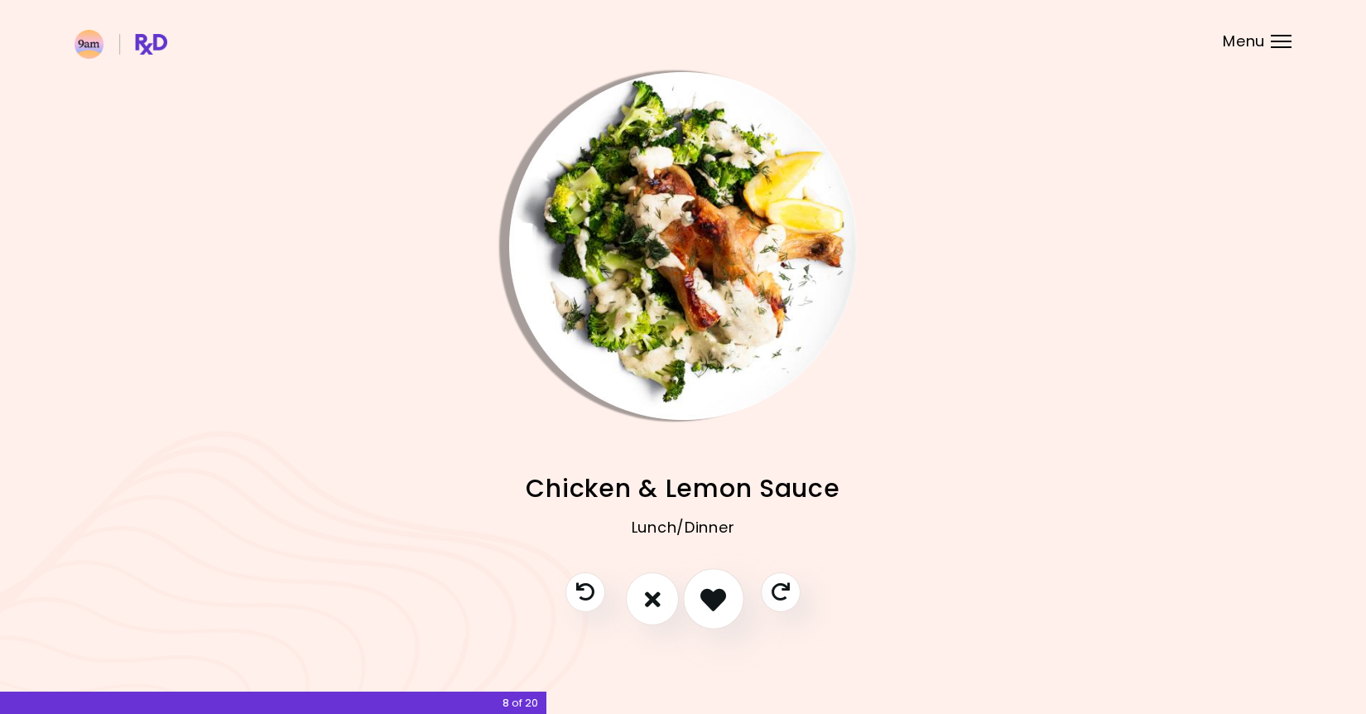
click at [719, 602] on icon "I like this recipe" at bounding box center [713, 599] width 26 height 26
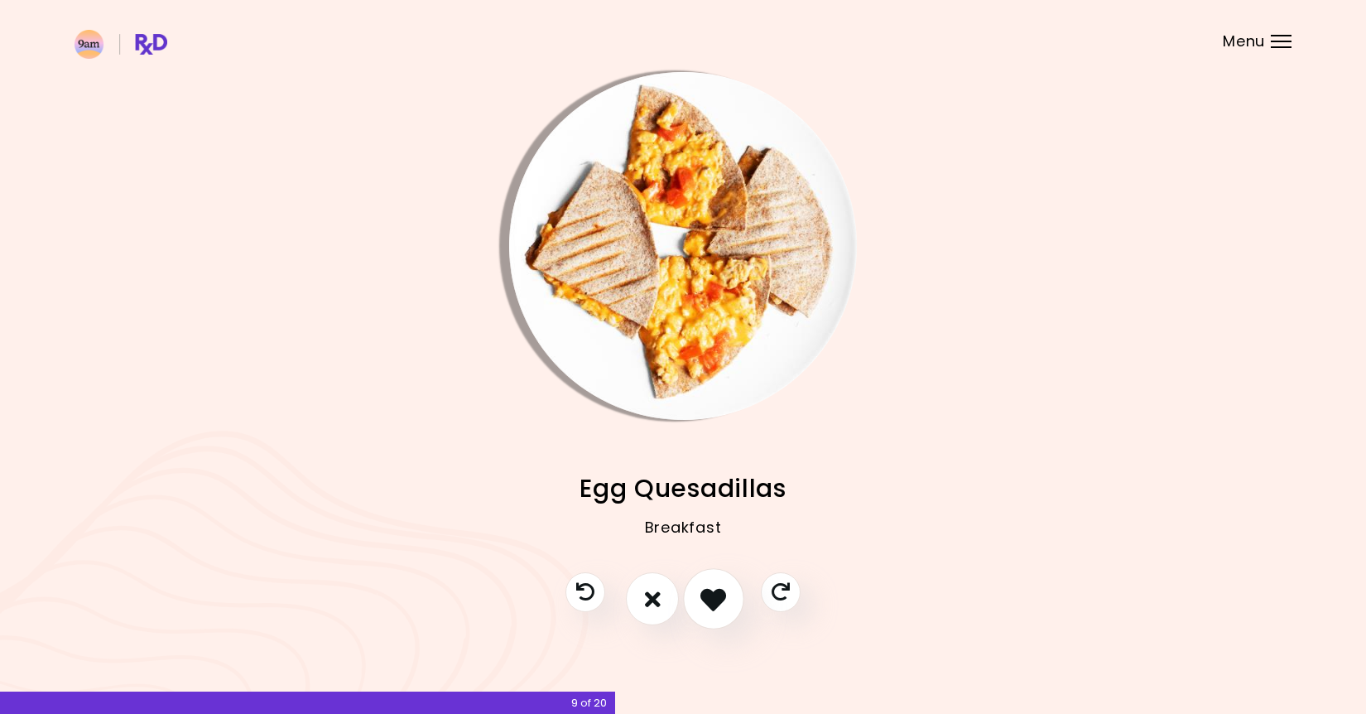
click at [719, 602] on icon "I like this recipe" at bounding box center [713, 599] width 26 height 26
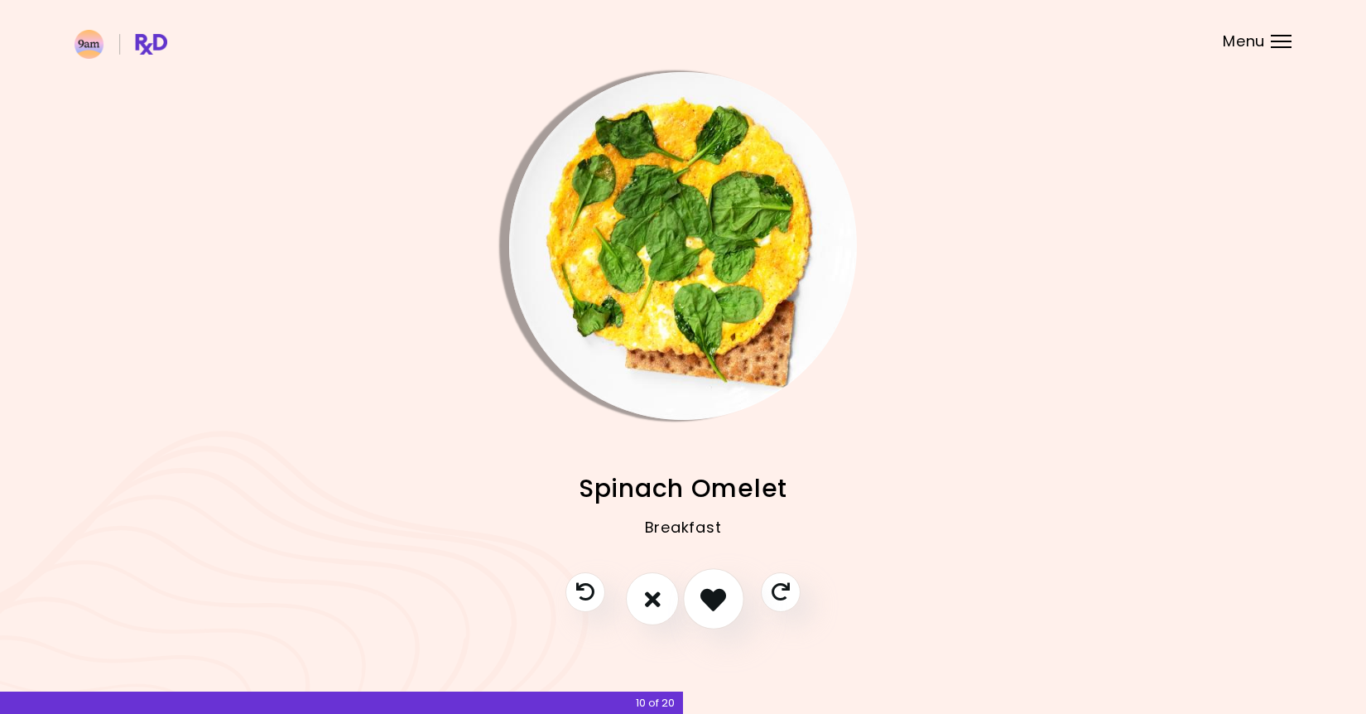
click at [719, 602] on icon "I like this recipe" at bounding box center [713, 599] width 26 height 26
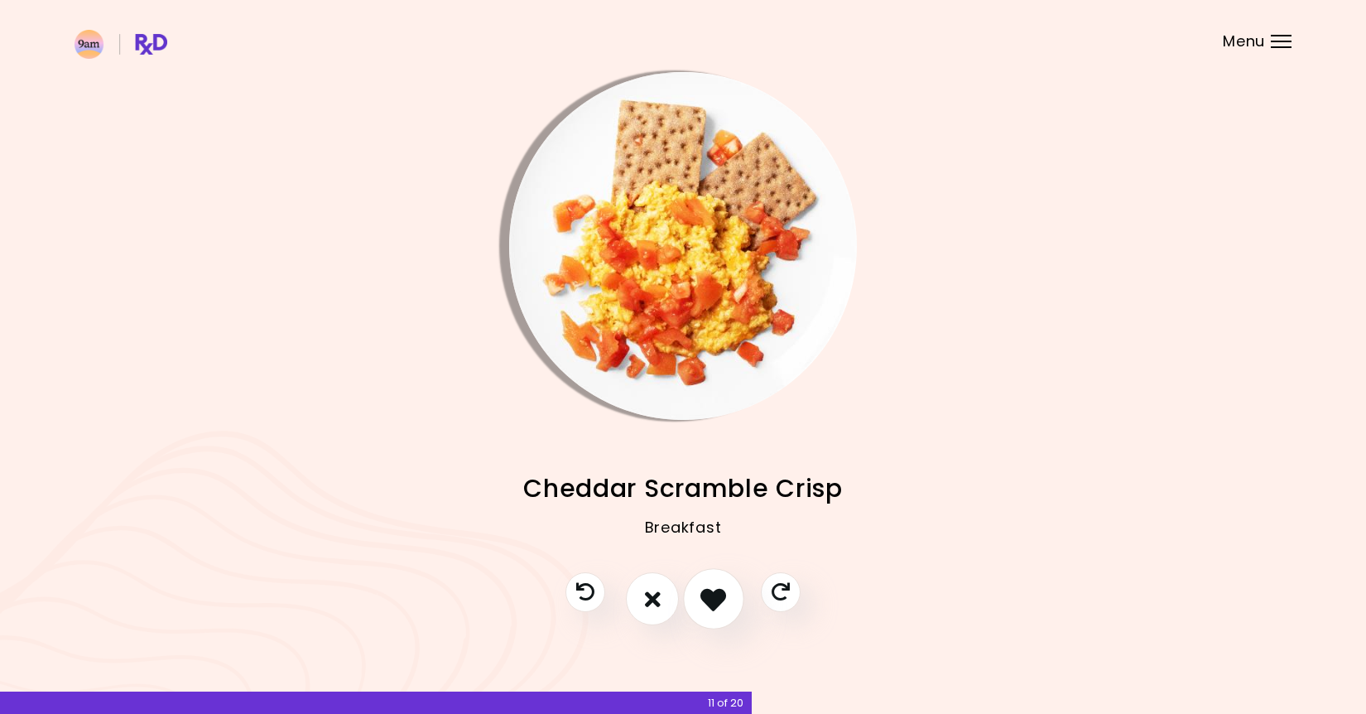
click at [719, 602] on icon "I like this recipe" at bounding box center [713, 599] width 26 height 26
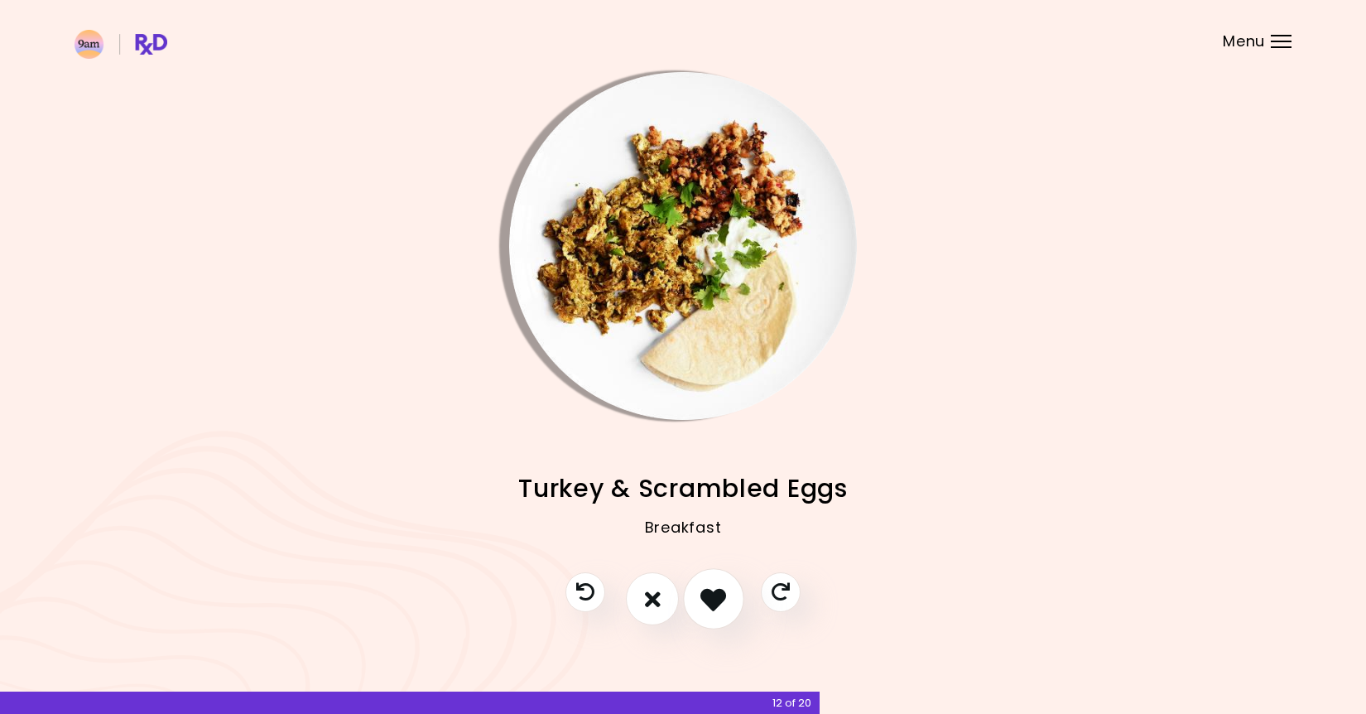
click at [719, 602] on icon "I like this recipe" at bounding box center [713, 599] width 26 height 26
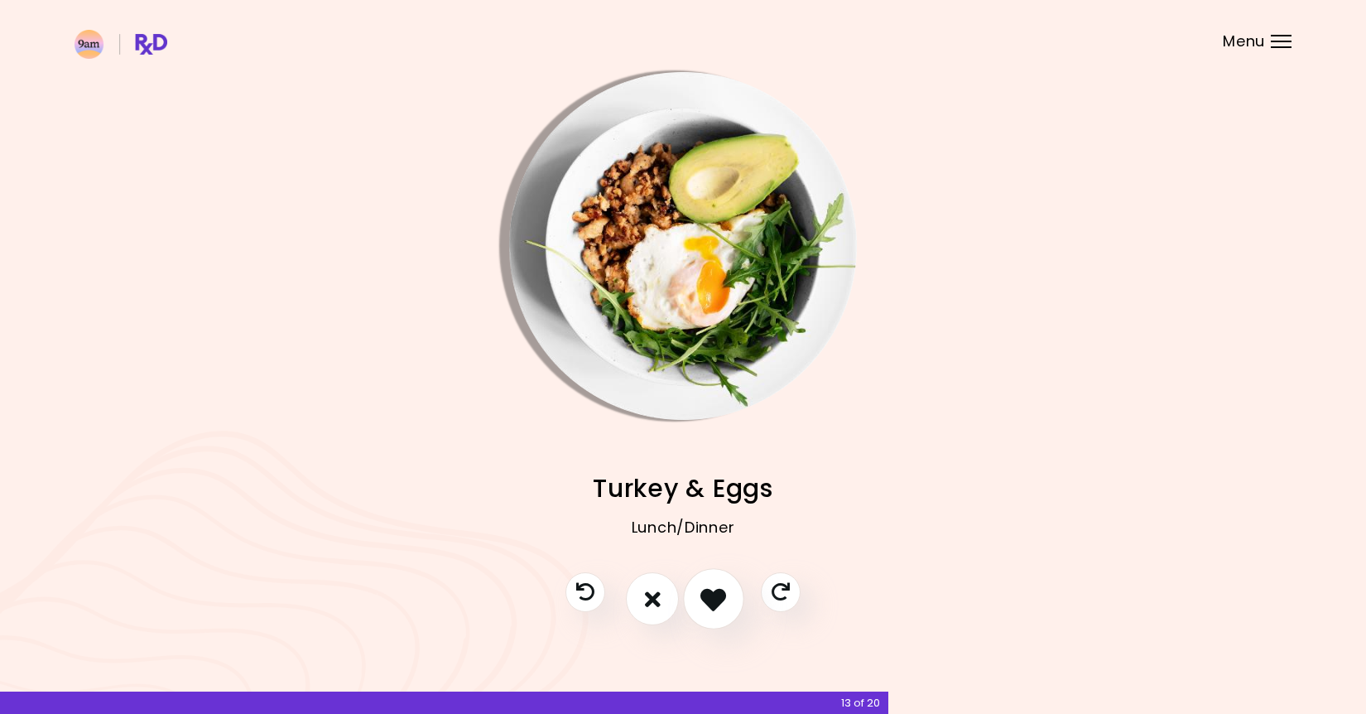
click at [719, 602] on icon "I like this recipe" at bounding box center [713, 599] width 26 height 26
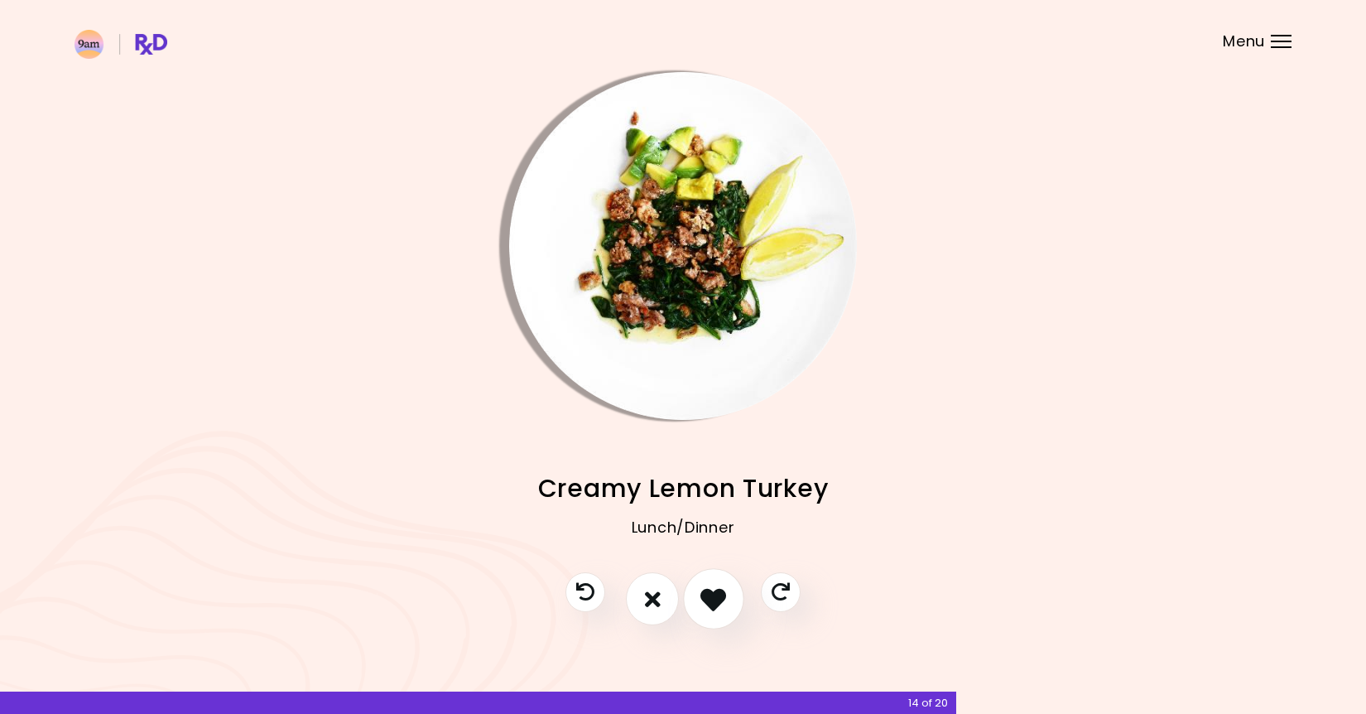
click at [719, 602] on icon "I like this recipe" at bounding box center [713, 599] width 26 height 26
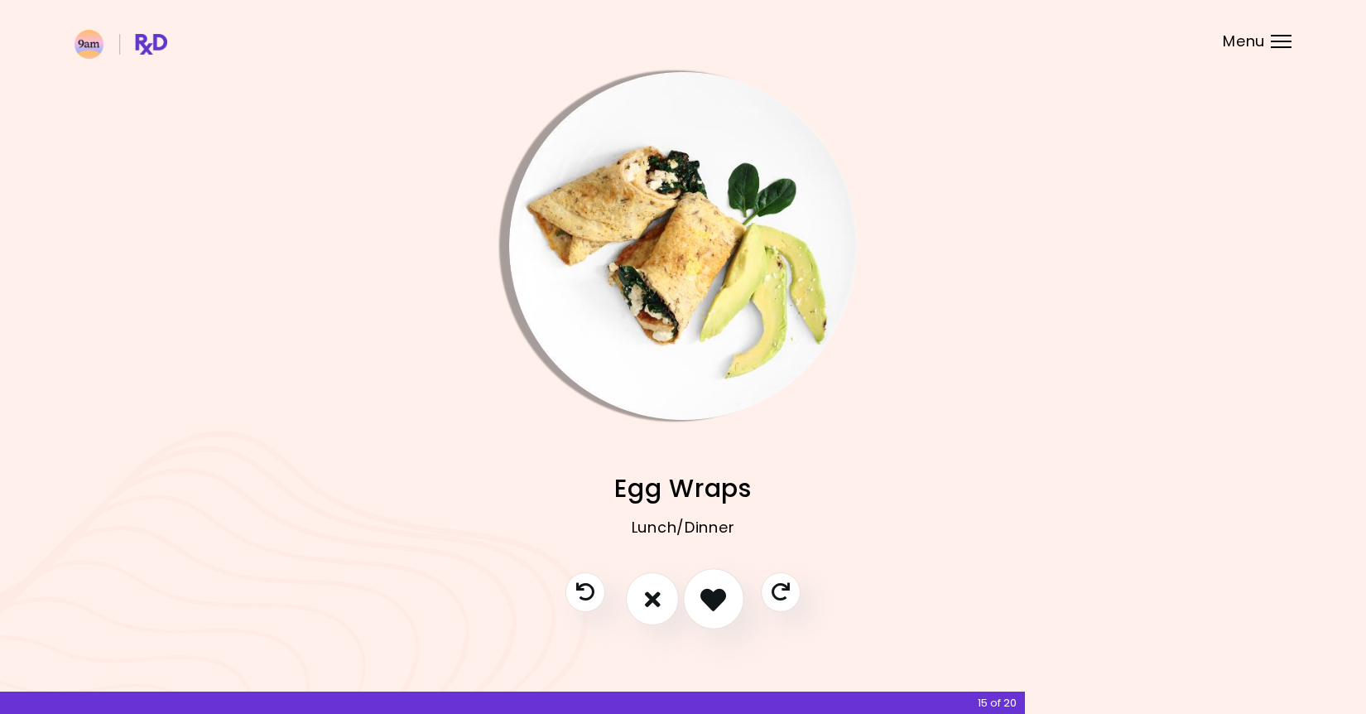
click at [719, 602] on icon "I like this recipe" at bounding box center [713, 599] width 26 height 26
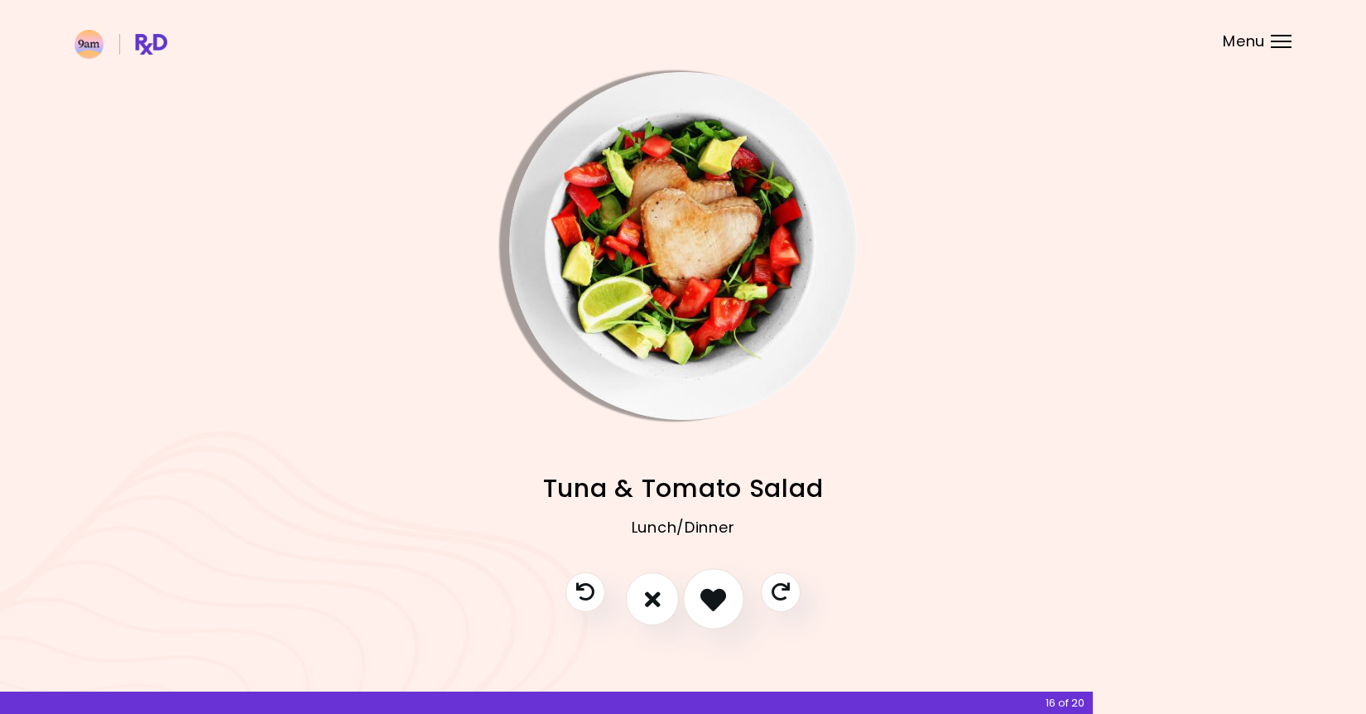
click at [719, 602] on icon "I like this recipe" at bounding box center [713, 599] width 26 height 26
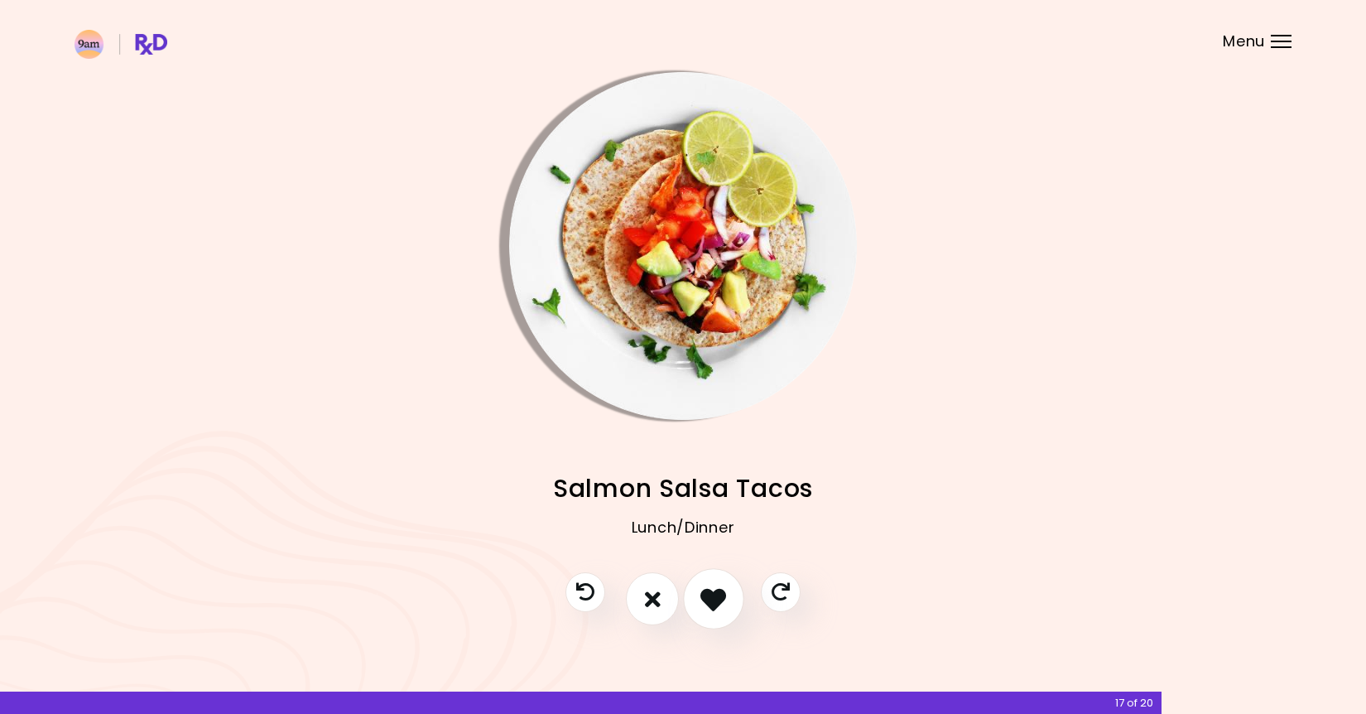
click at [719, 602] on icon "I like this recipe" at bounding box center [713, 599] width 26 height 26
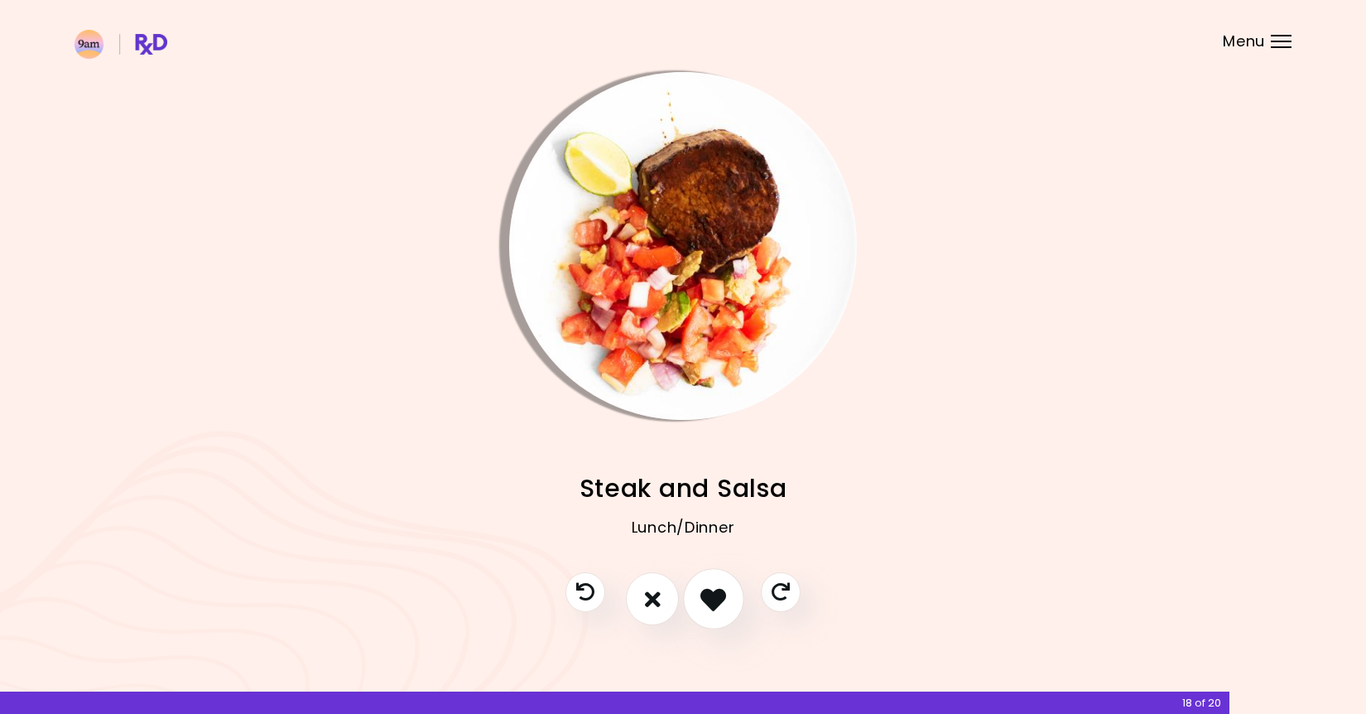
click at [719, 602] on icon "I like this recipe" at bounding box center [713, 599] width 26 height 26
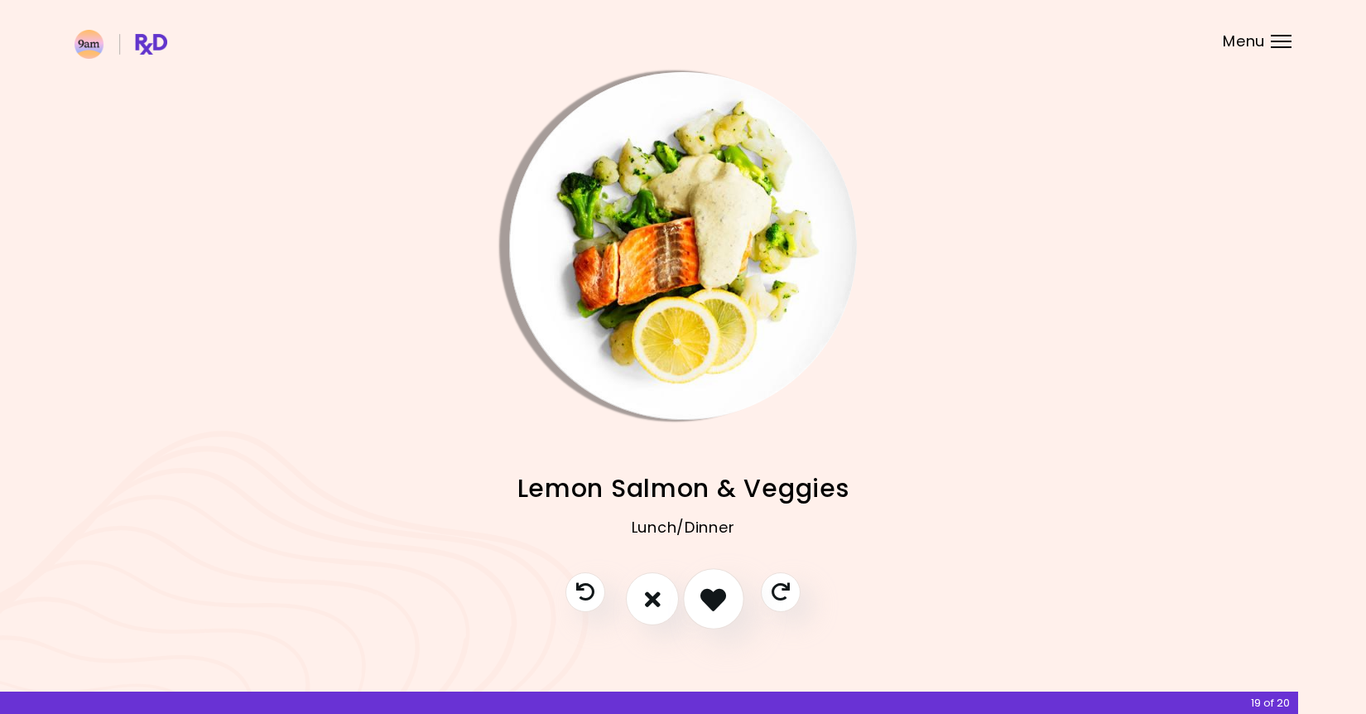
click at [719, 602] on icon "I like this recipe" at bounding box center [713, 599] width 26 height 26
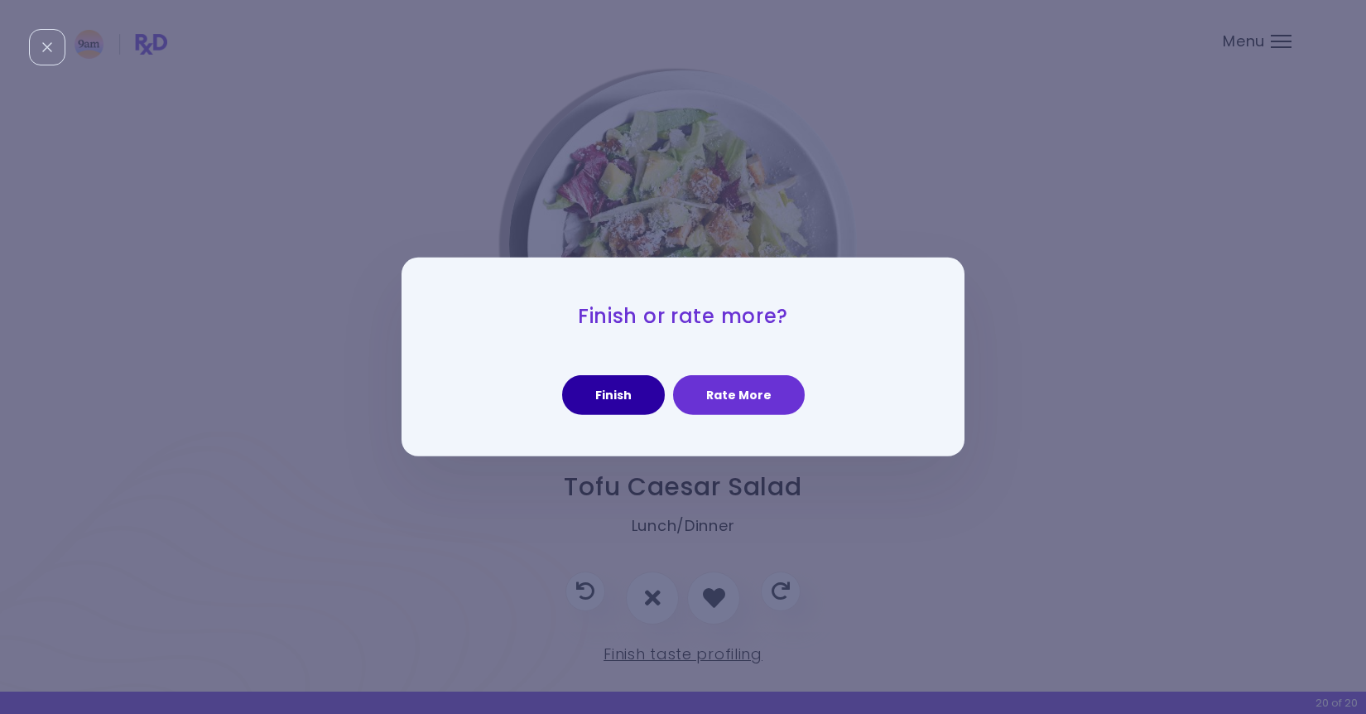
click at [615, 401] on button "Finish" at bounding box center [613, 395] width 103 height 40
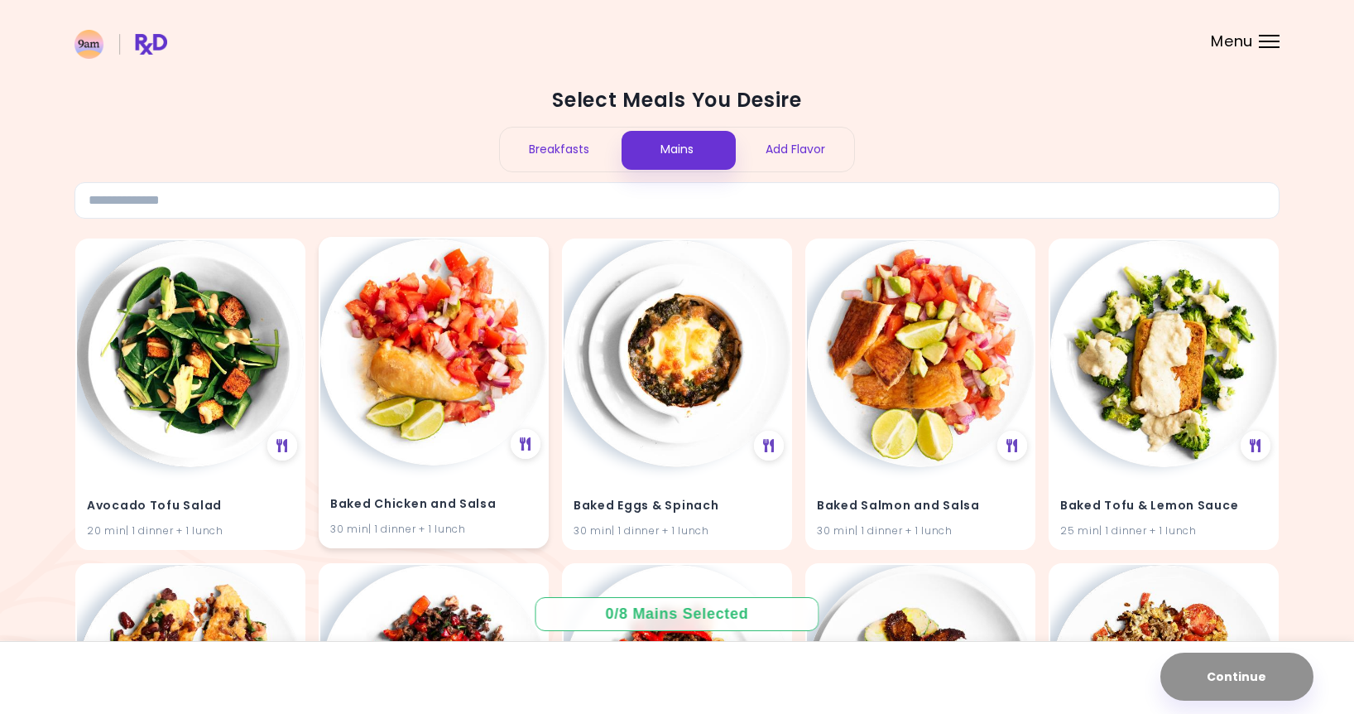
click at [471, 433] on img at bounding box center [433, 351] width 227 height 227
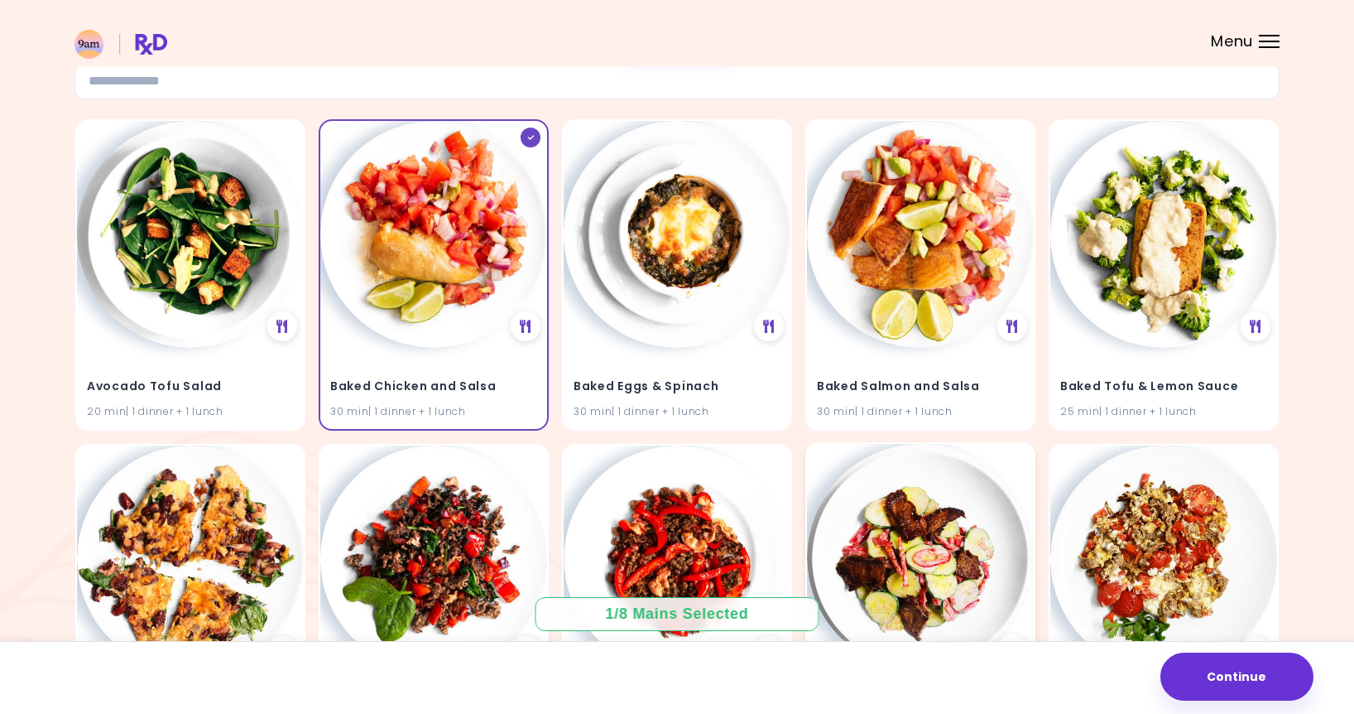
scroll to position [258, 0]
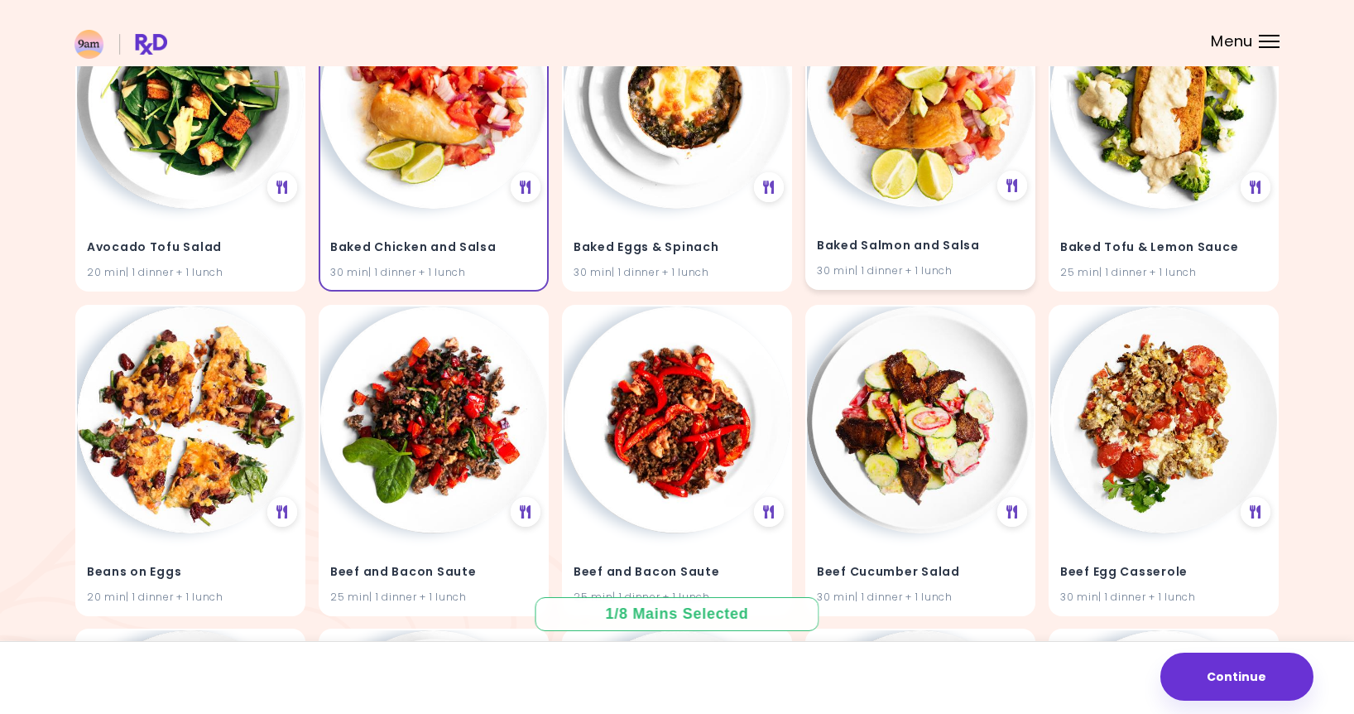
click at [909, 181] on img at bounding box center [920, 93] width 227 height 227
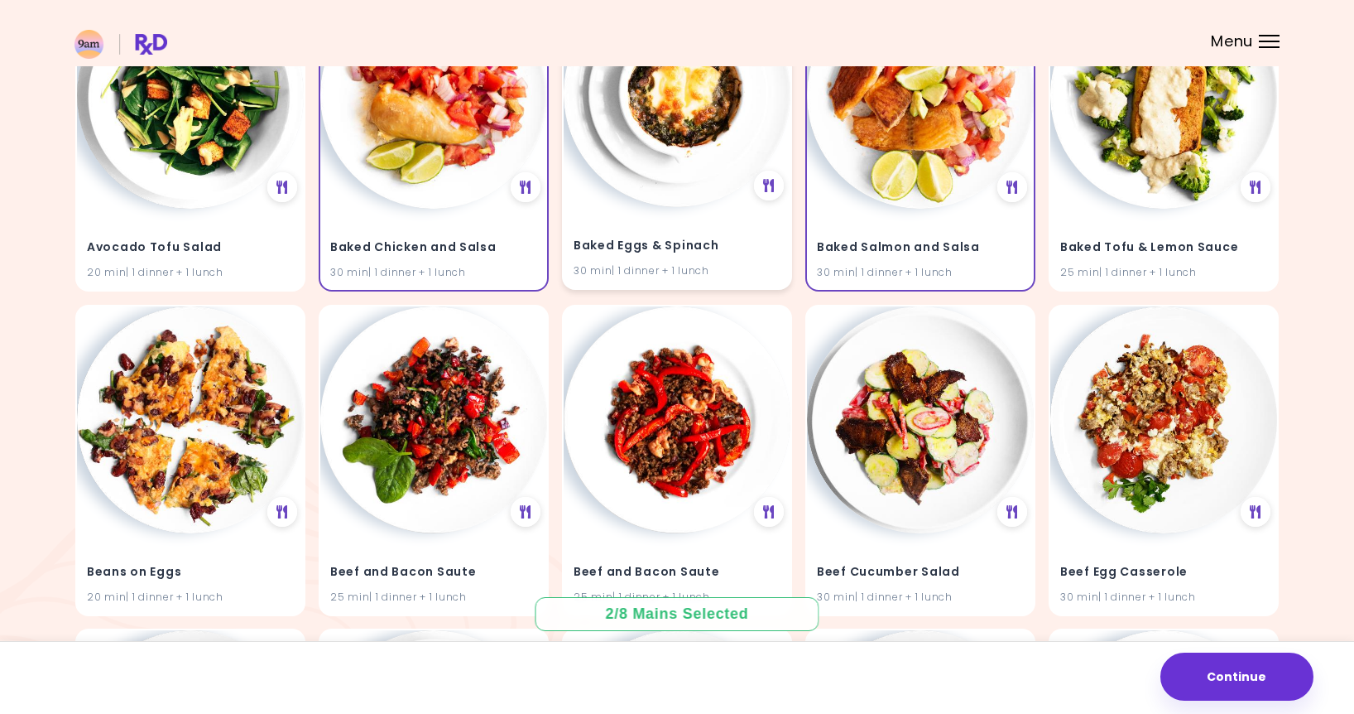
click at [714, 253] on h4 "Baked Eggs & Spinach" at bounding box center [677, 246] width 207 height 26
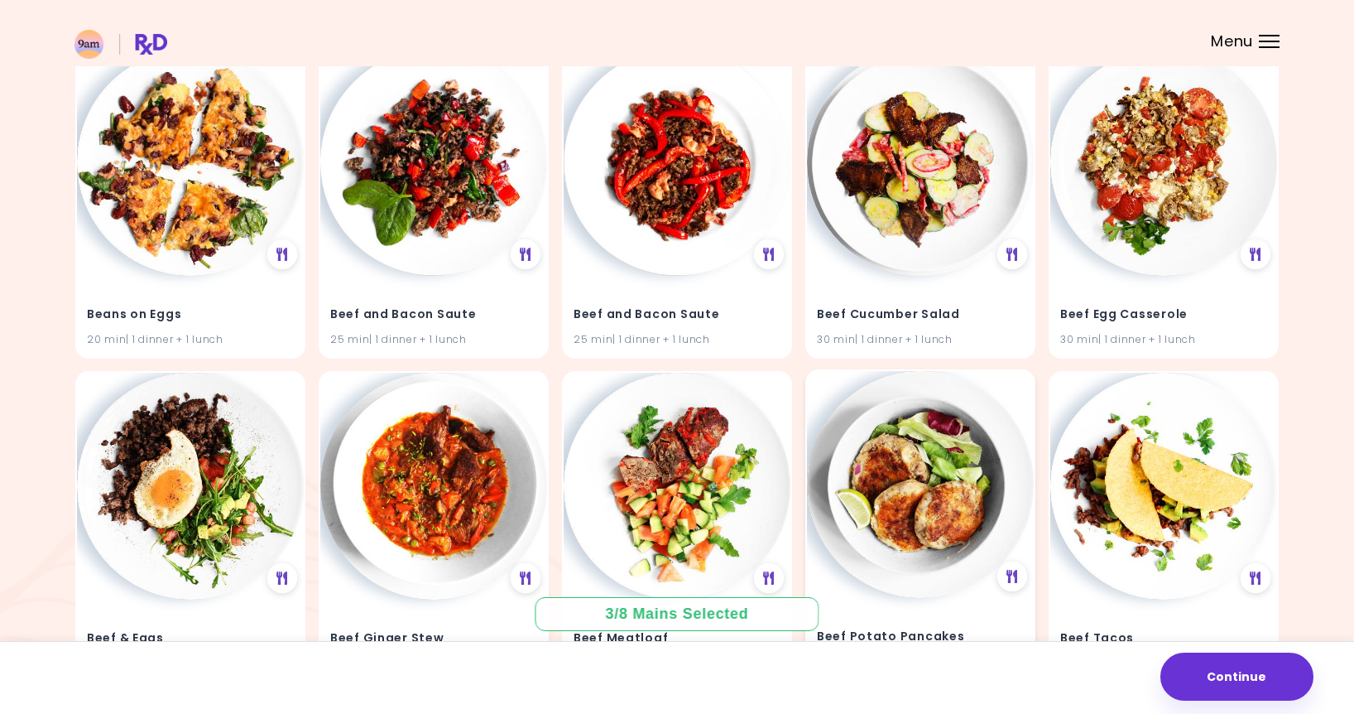
scroll to position [609, 0]
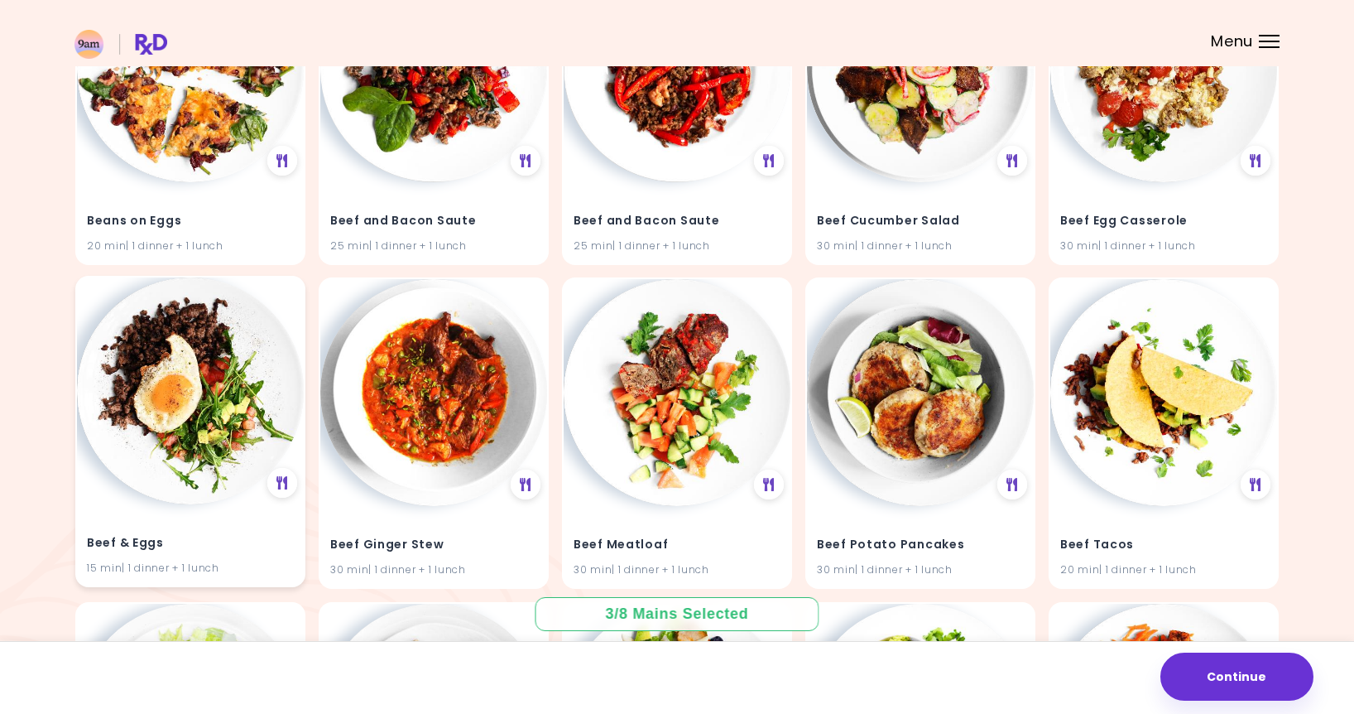
click at [218, 424] on img at bounding box center [190, 390] width 227 height 227
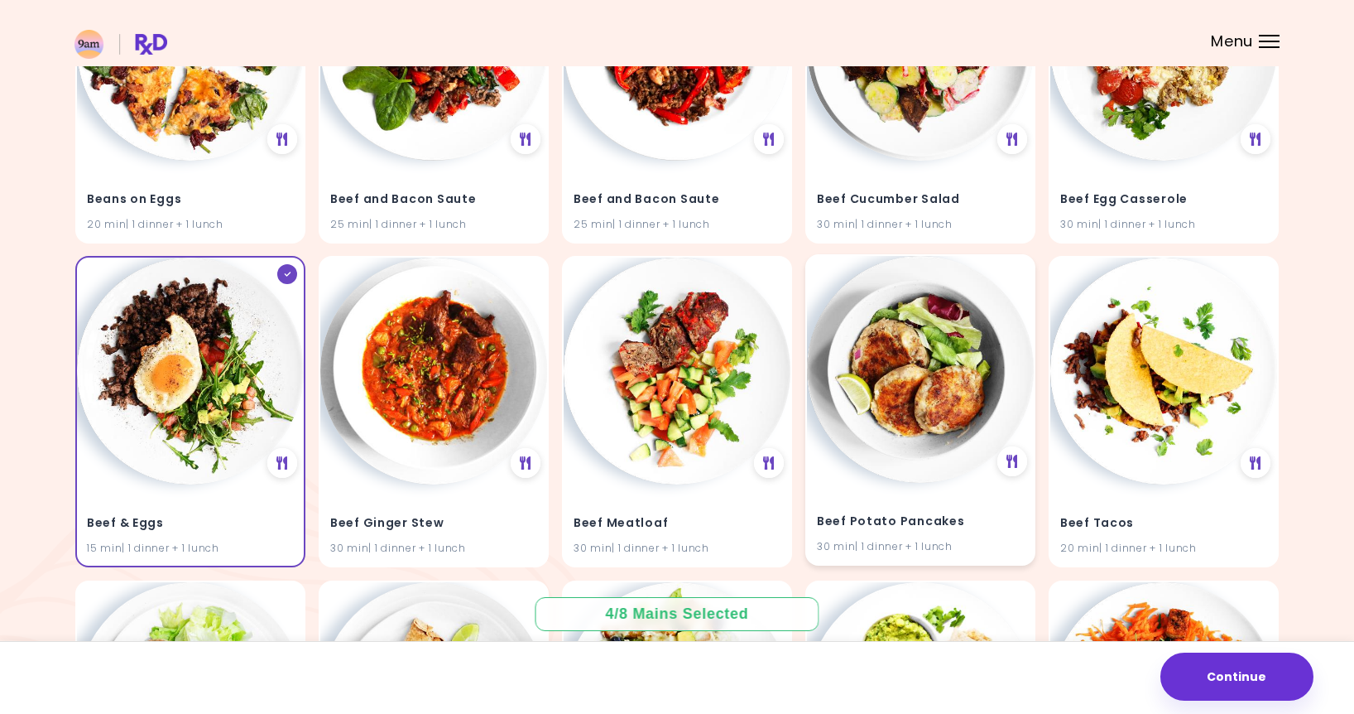
scroll to position [795, 0]
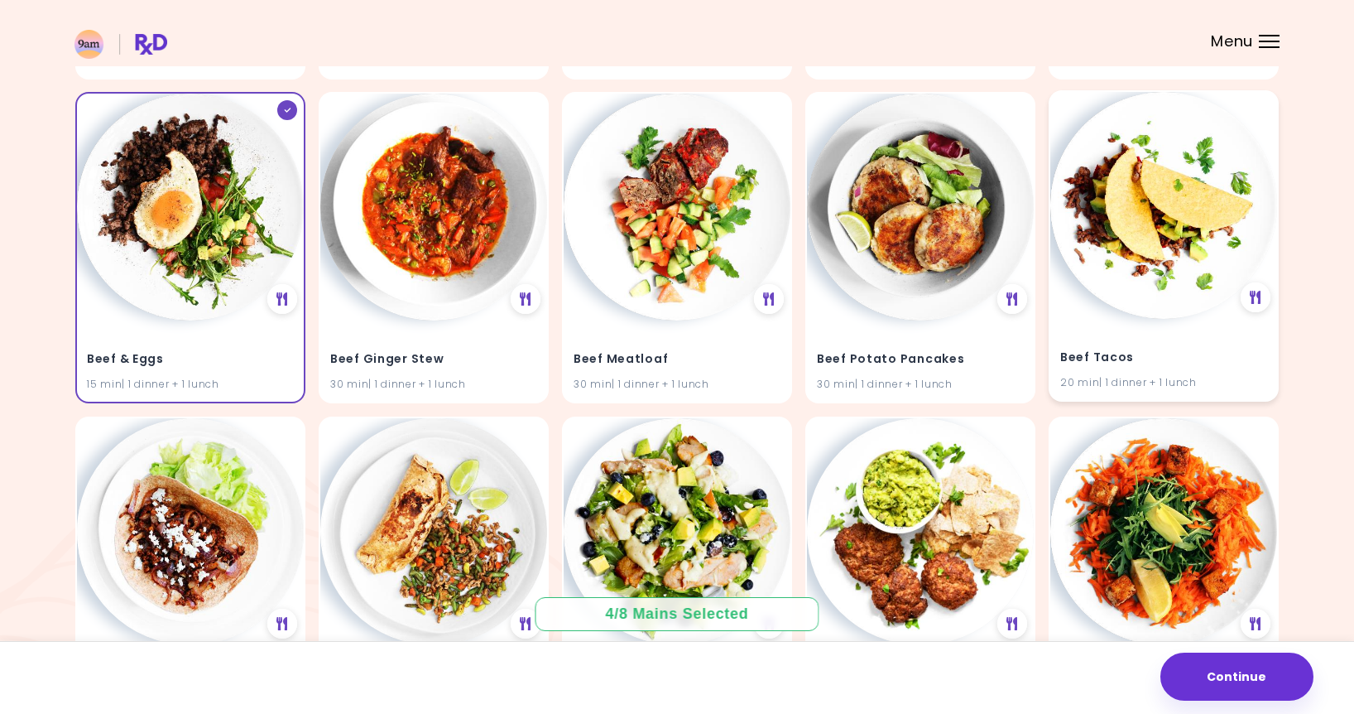
click at [1209, 296] on img at bounding box center [1164, 205] width 227 height 227
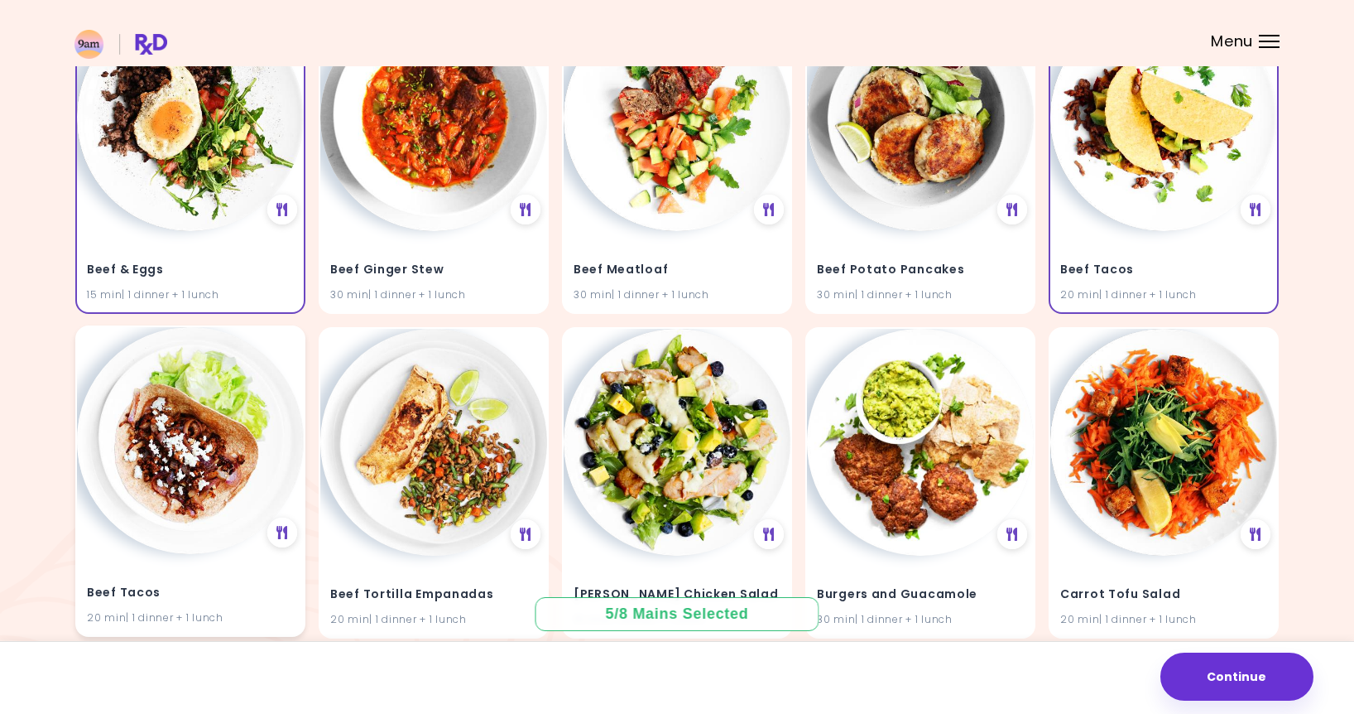
scroll to position [842, 0]
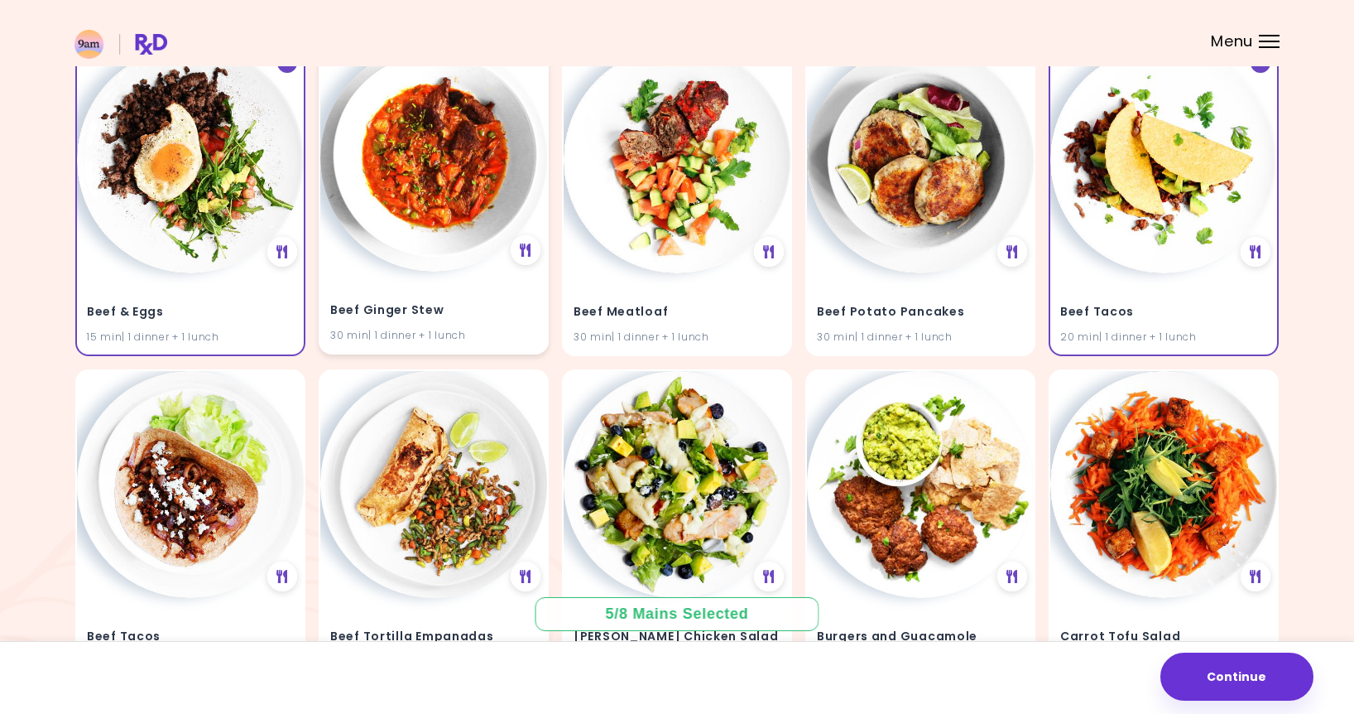
click at [408, 162] on img at bounding box center [433, 158] width 227 height 227
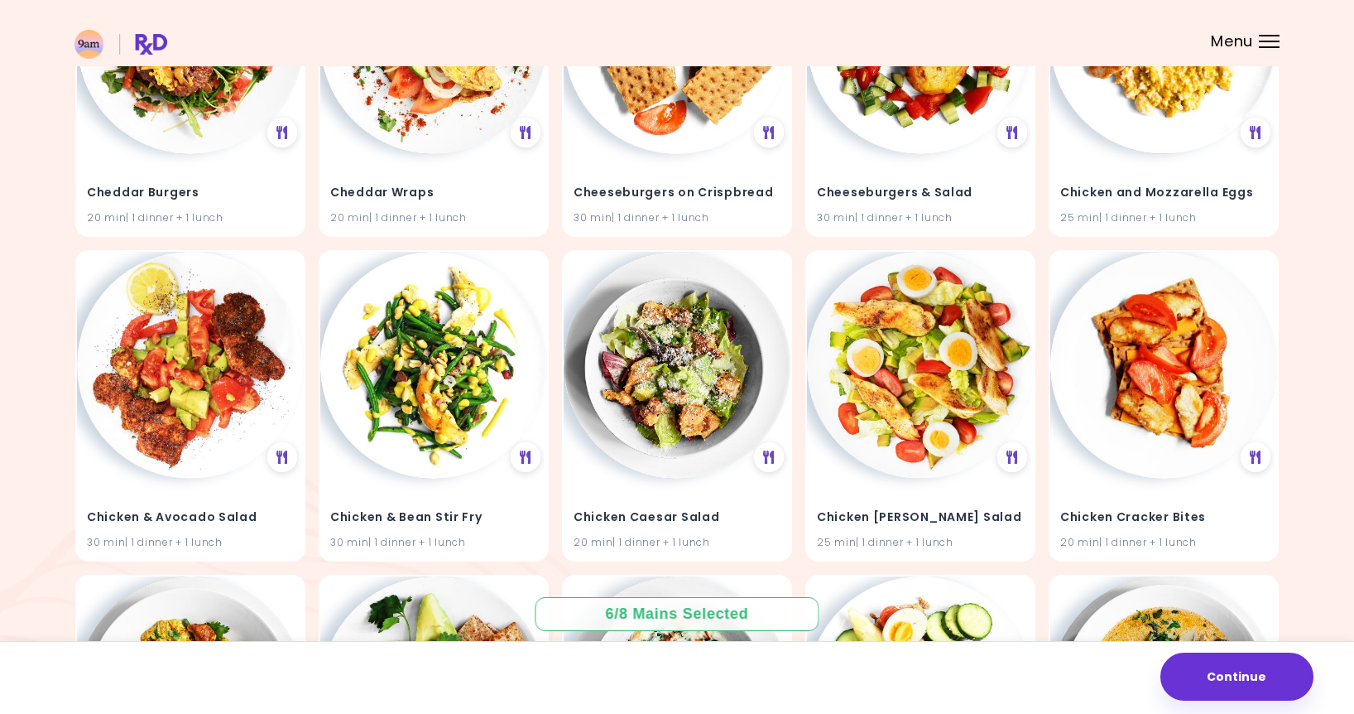
scroll to position [1635, 0]
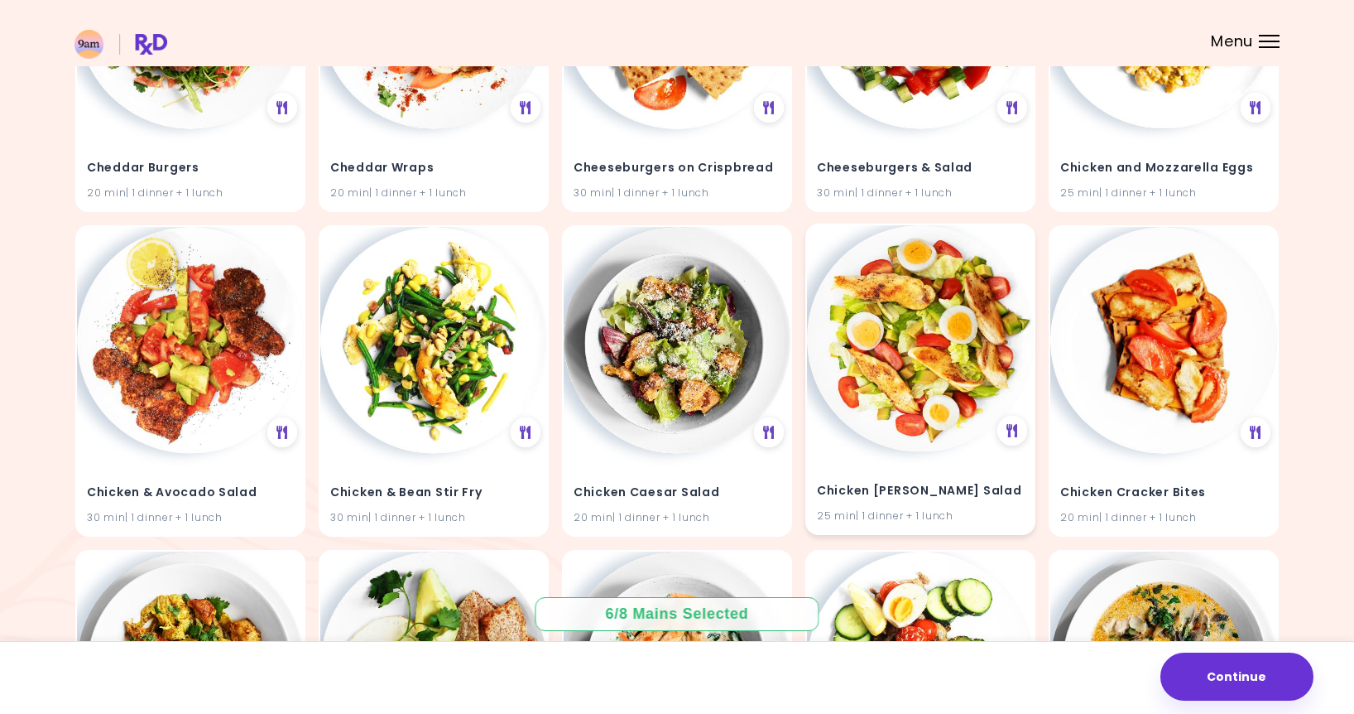
click at [928, 383] on img at bounding box center [920, 338] width 227 height 227
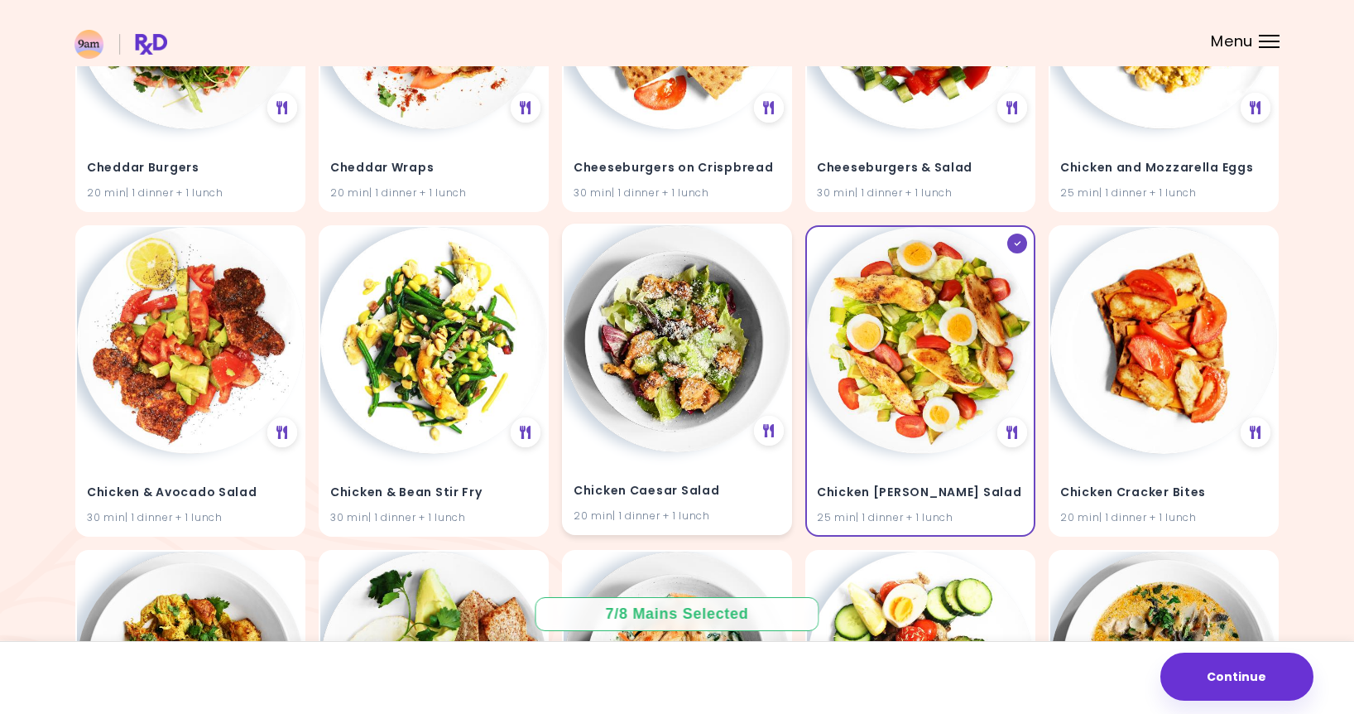
click at [617, 372] on img at bounding box center [677, 338] width 227 height 227
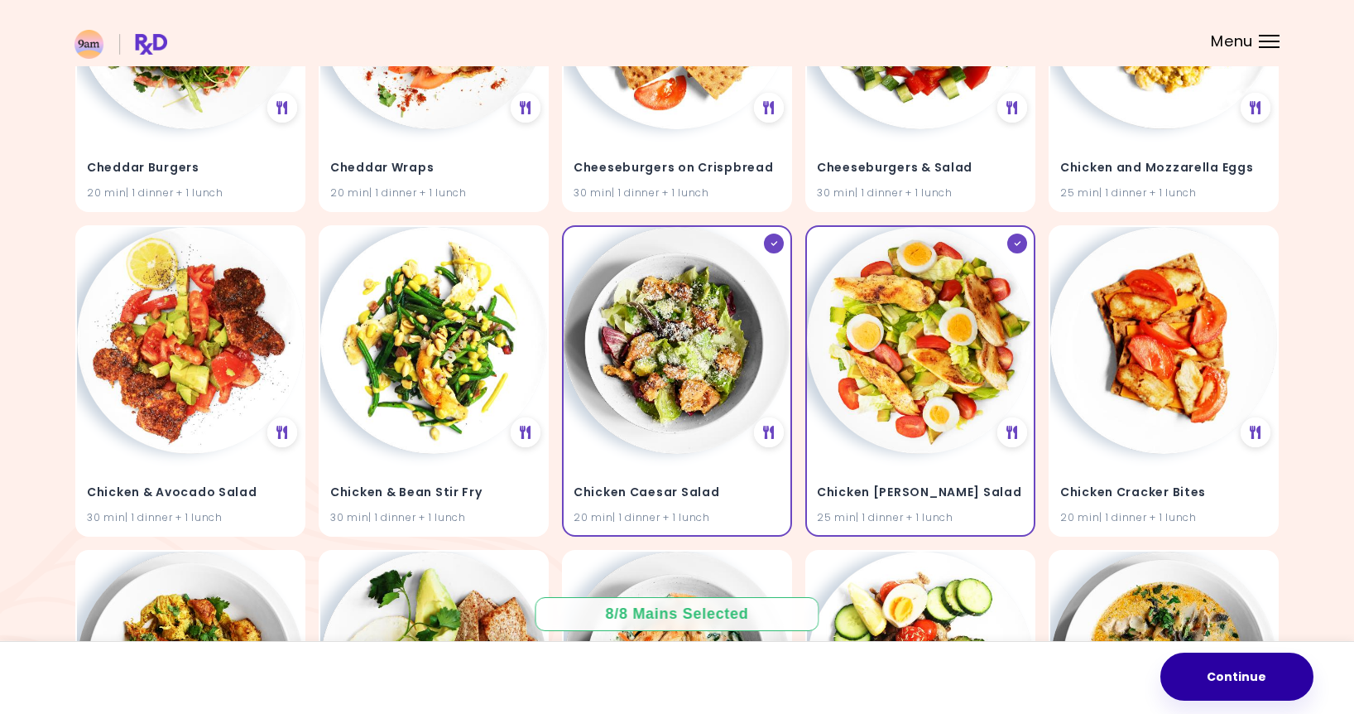
click at [1250, 676] on button "Continue" at bounding box center [1237, 676] width 153 height 48
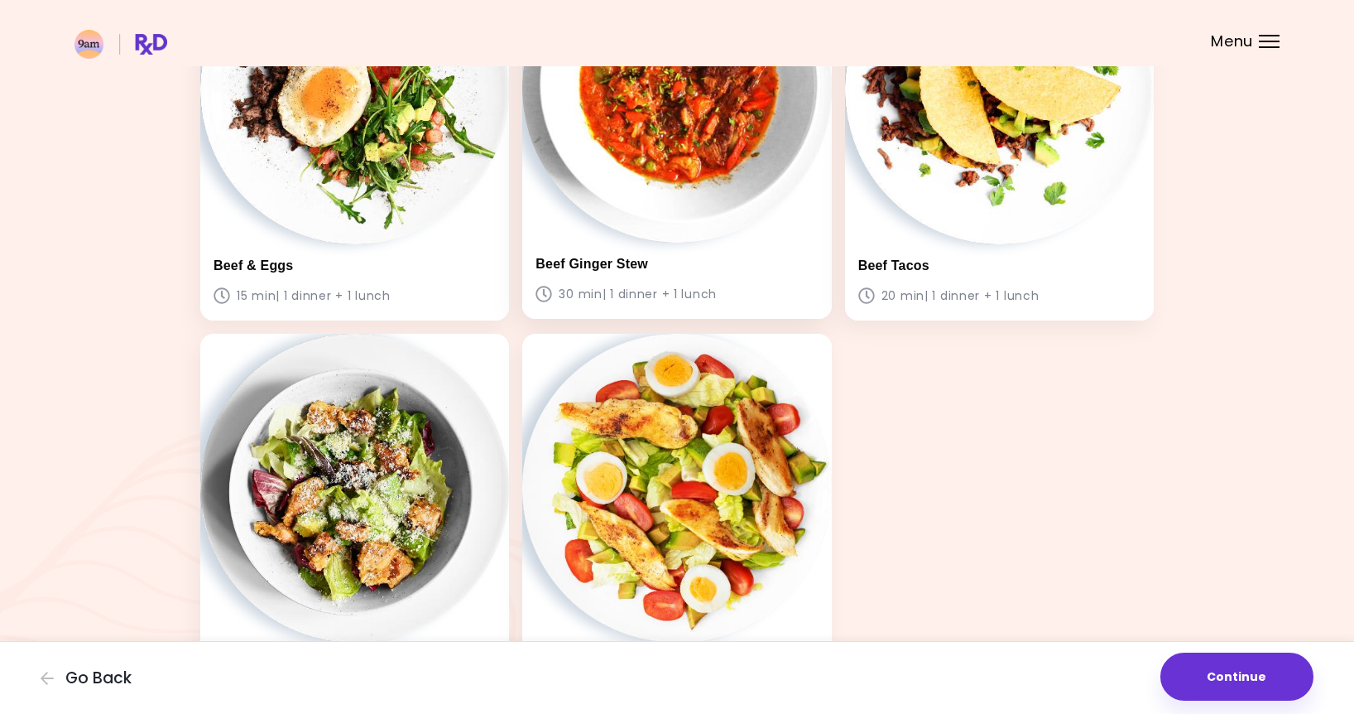
scroll to position [765, 0]
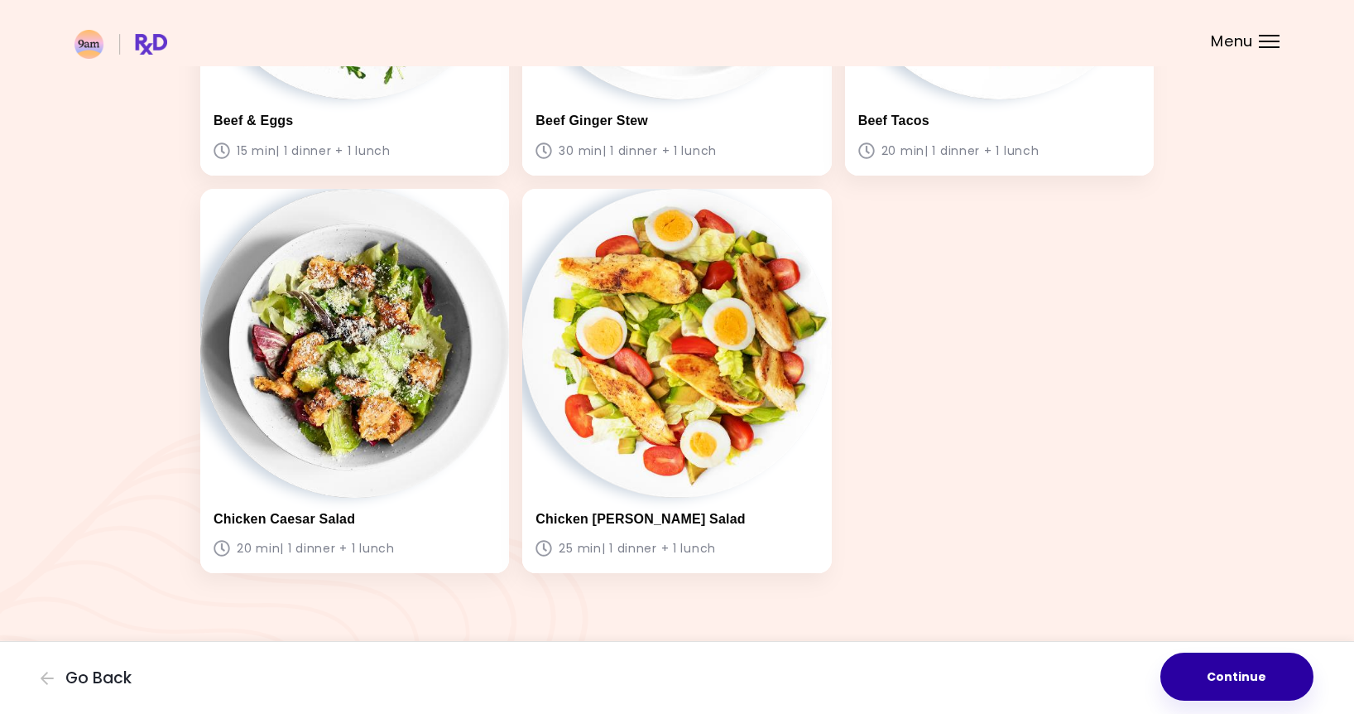
click at [1260, 680] on button "Continue" at bounding box center [1237, 676] width 153 height 48
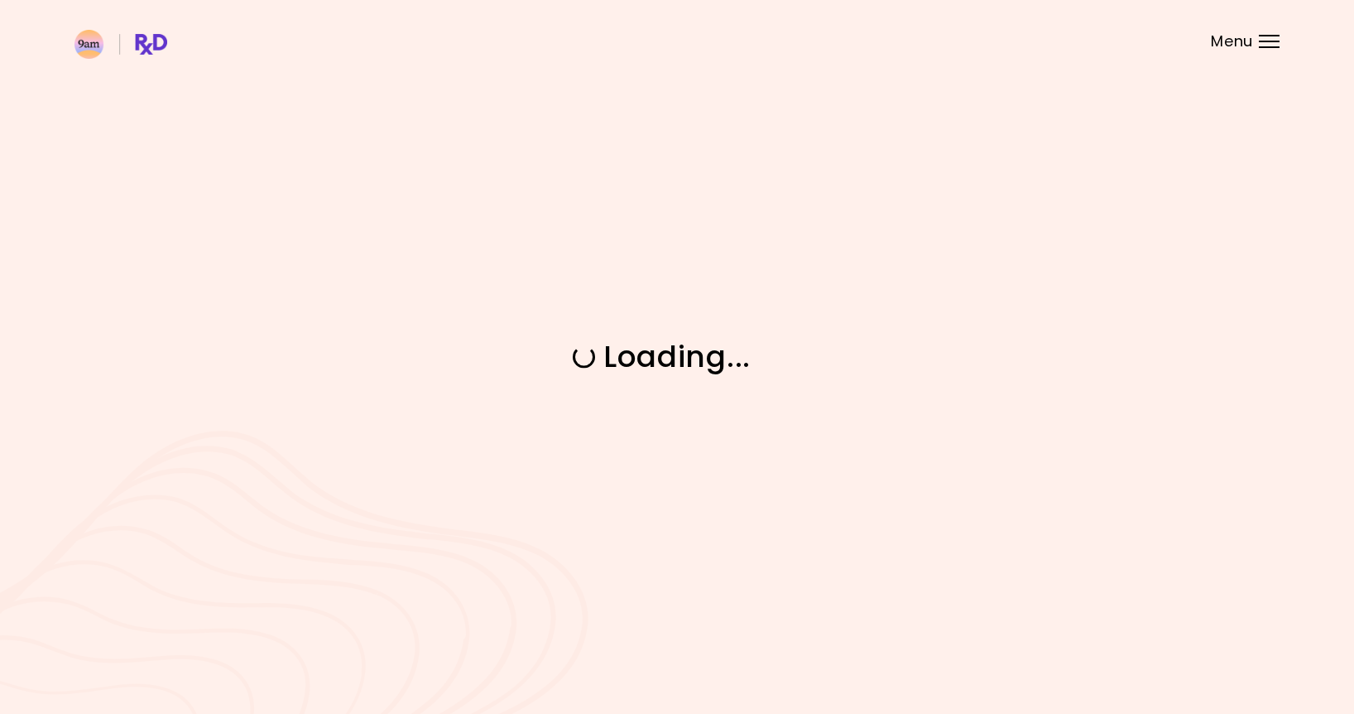
scroll to position [0, 0]
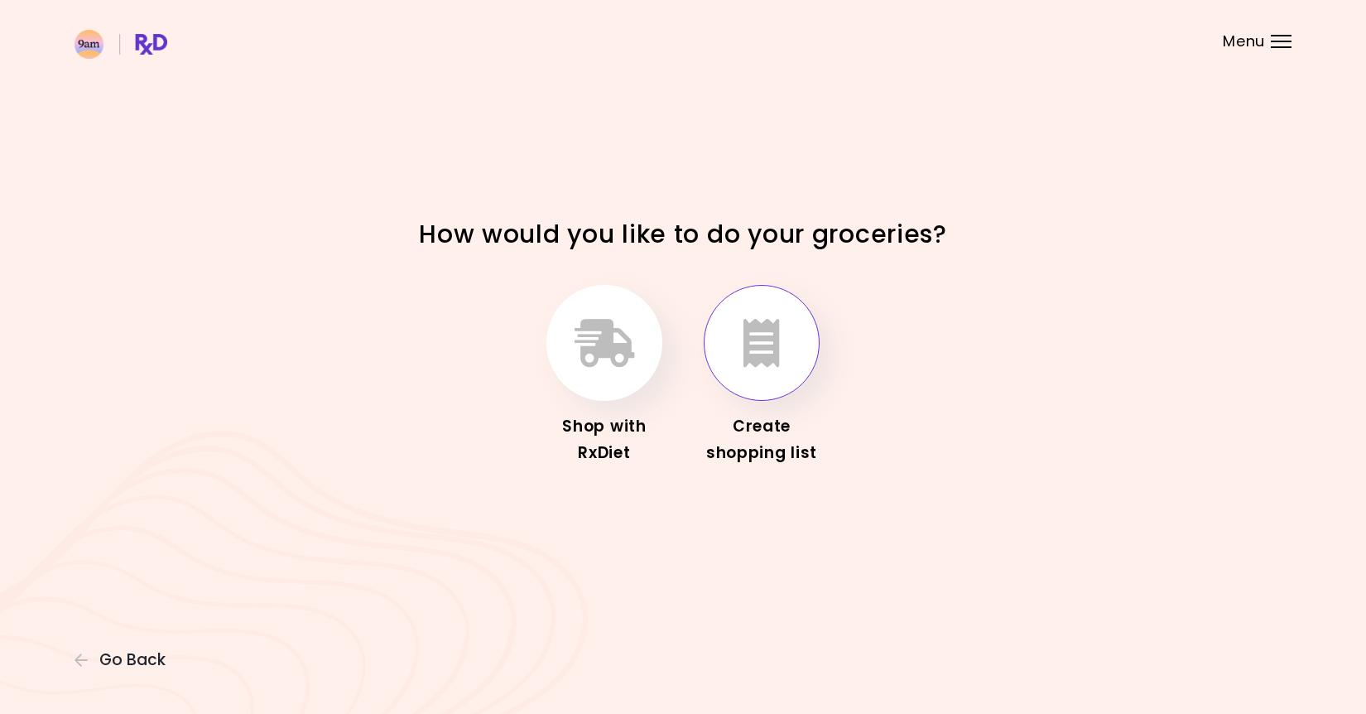
click at [771, 350] on icon "button" at bounding box center [761, 343] width 36 height 48
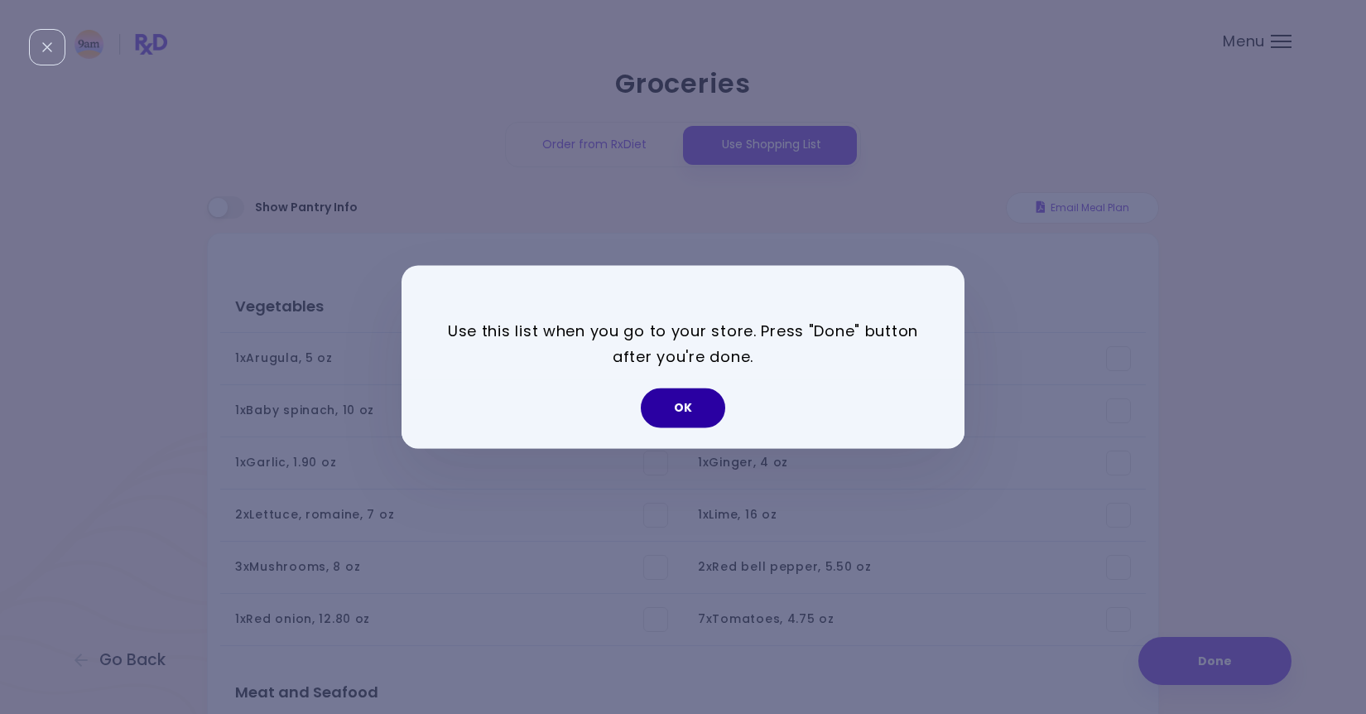
click at [673, 402] on button "OK" at bounding box center [683, 408] width 84 height 40
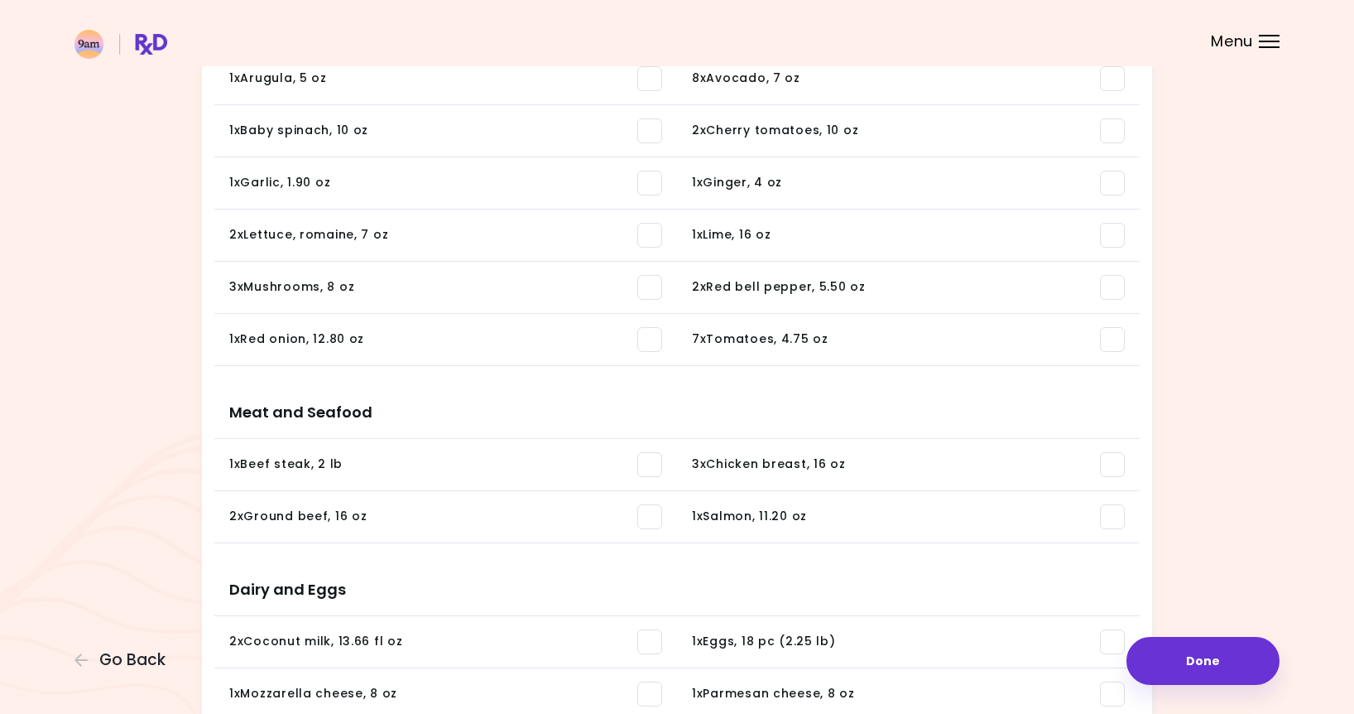
scroll to position [149, 0]
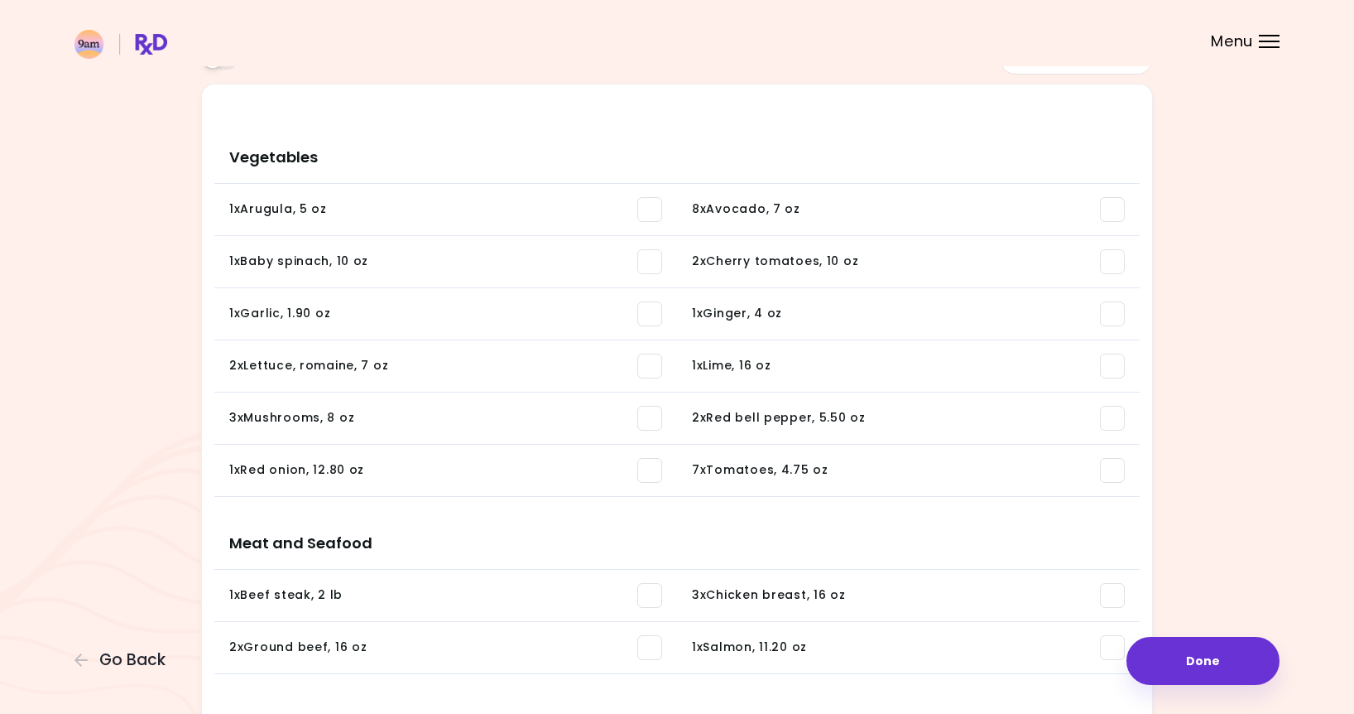
click at [219, 262] on li "1 x Baby spinach , 10 oz You need: 7.45 oz / In pantry: 0 oz" at bounding box center [445, 262] width 463 height 52
click at [652, 270] on span at bounding box center [649, 261] width 25 height 25
click at [639, 349] on li "1 x Lime , 16 oz You need: 5.88 oz / In pantry: 0 oz" at bounding box center [445, 366] width 463 height 52
click at [652, 413] on span at bounding box center [649, 418] width 25 height 25
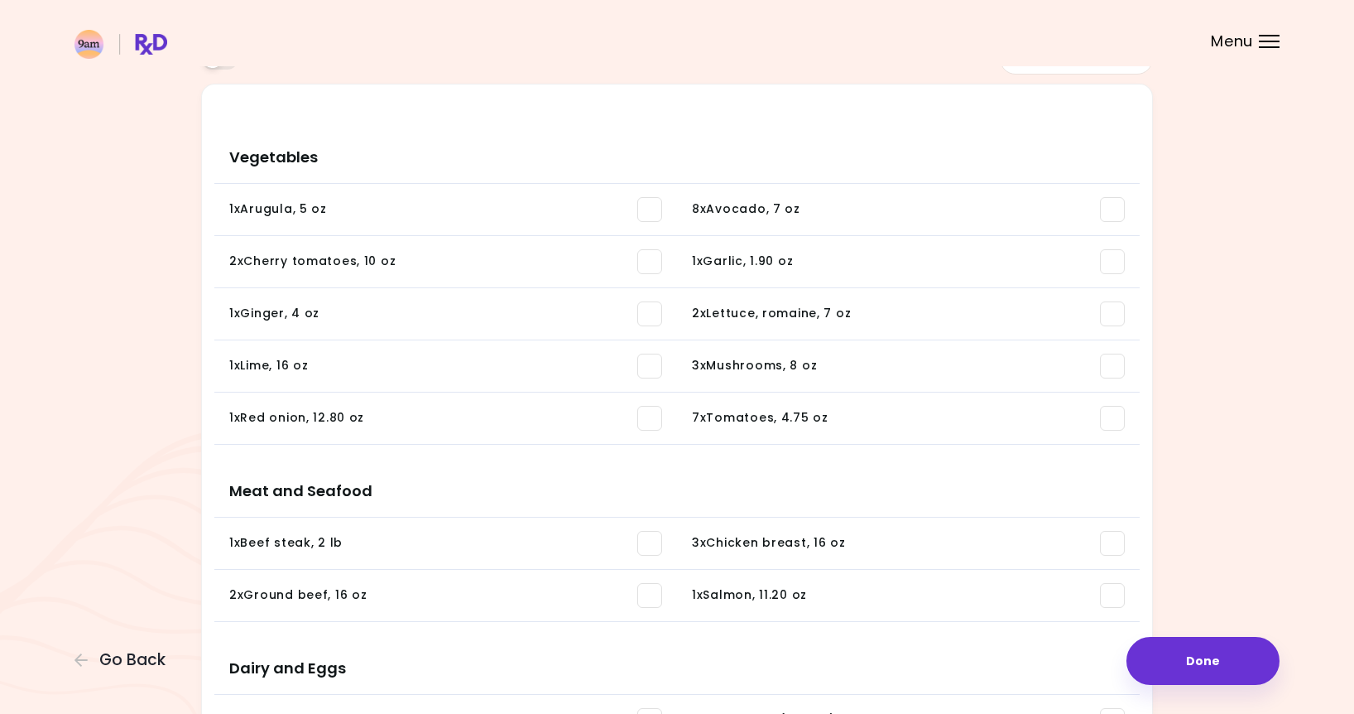
click at [655, 428] on span at bounding box center [649, 418] width 25 height 25
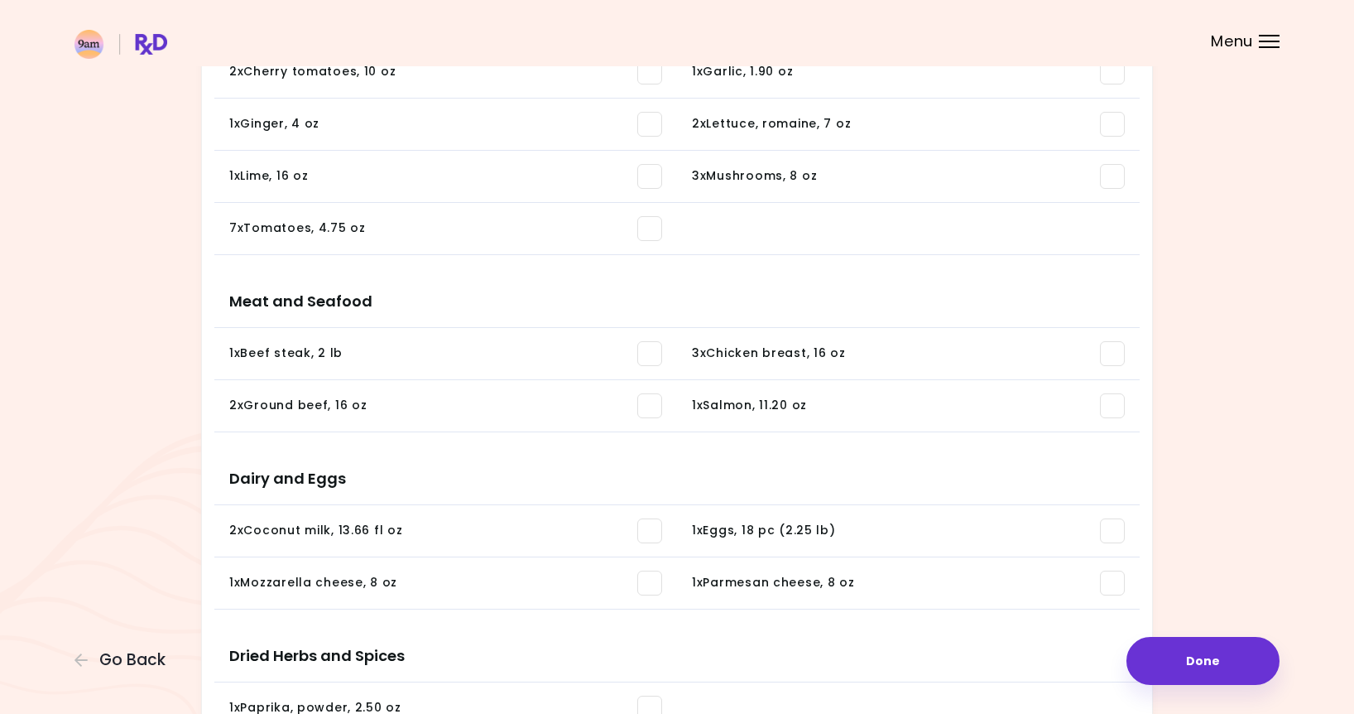
scroll to position [21, 0]
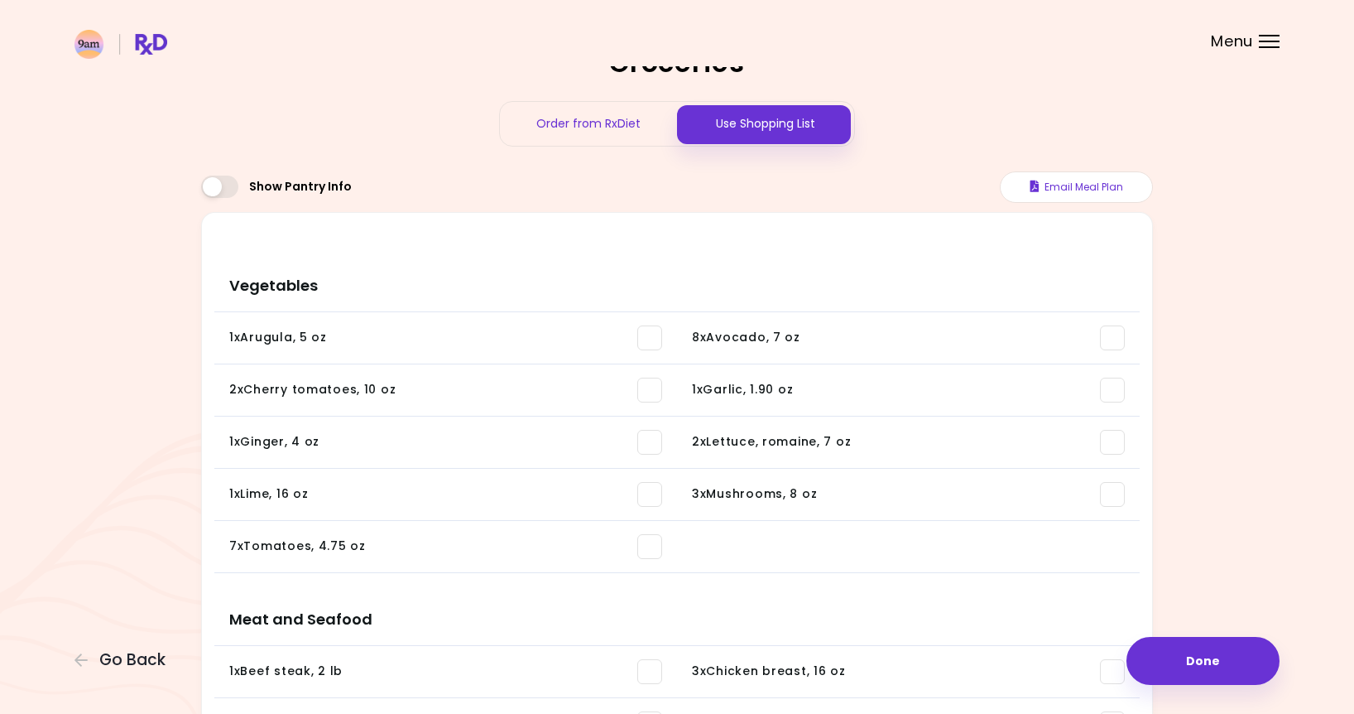
click at [635, 336] on div "1 x Arugula , 5 oz" at bounding box center [445, 337] width 433 height 25
click at [647, 332] on span at bounding box center [649, 337] width 25 height 25
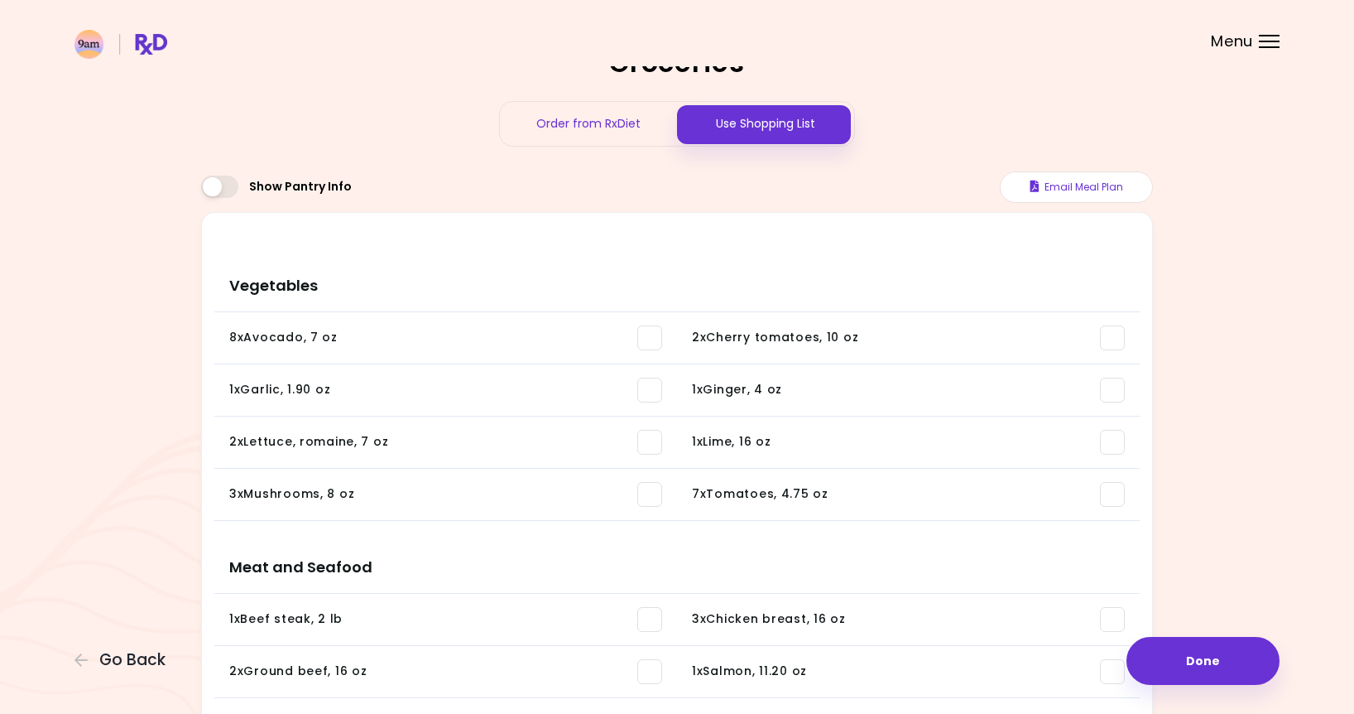
click at [641, 337] on span at bounding box center [649, 337] width 25 height 25
click at [646, 396] on span at bounding box center [649, 389] width 25 height 25
drag, startPoint x: 652, startPoint y: 456, endPoint x: 662, endPoint y: 491, distance: 36.2
click at [658, 474] on ul "8 x Avocado , 7 oz You need: 3.20 lb / In pantry: 0 oz 2 x Cherry tomatoes , 10…" at bounding box center [677, 419] width 926 height 215
click at [660, 440] on span at bounding box center [649, 442] width 25 height 25
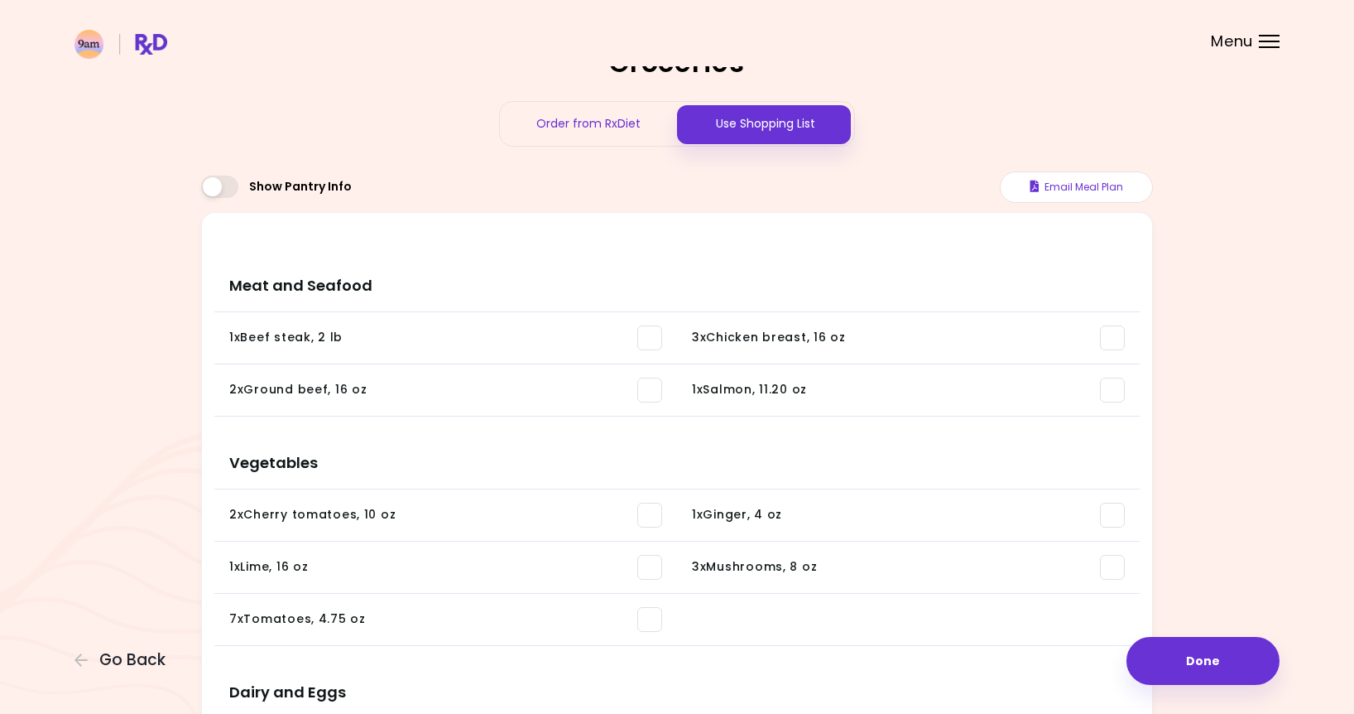
click at [649, 340] on span at bounding box center [649, 337] width 25 height 25
drag, startPoint x: 645, startPoint y: 386, endPoint x: 668, endPoint y: 426, distance: 46.7
click at [645, 386] on span at bounding box center [649, 389] width 25 height 25
click at [644, 506] on span at bounding box center [649, 514] width 25 height 25
click at [650, 566] on span at bounding box center [649, 567] width 25 height 25
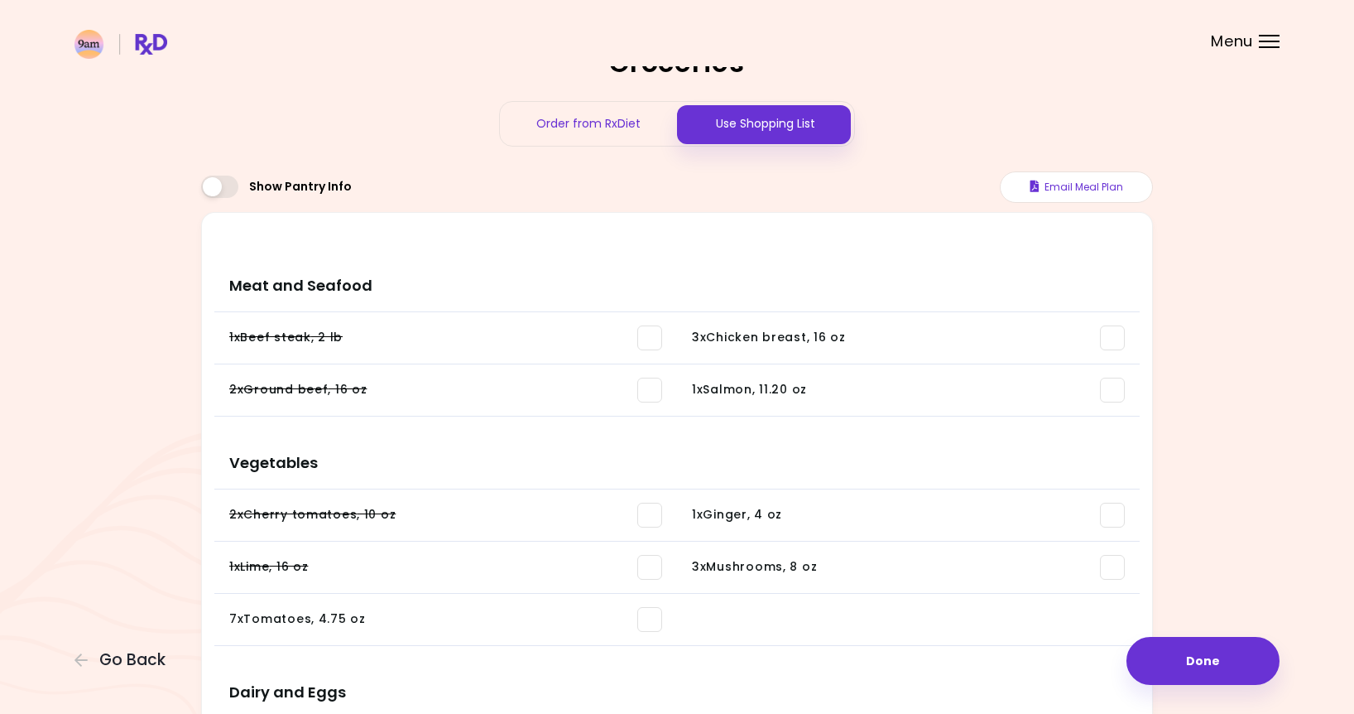
click at [647, 623] on span at bounding box center [649, 619] width 25 height 25
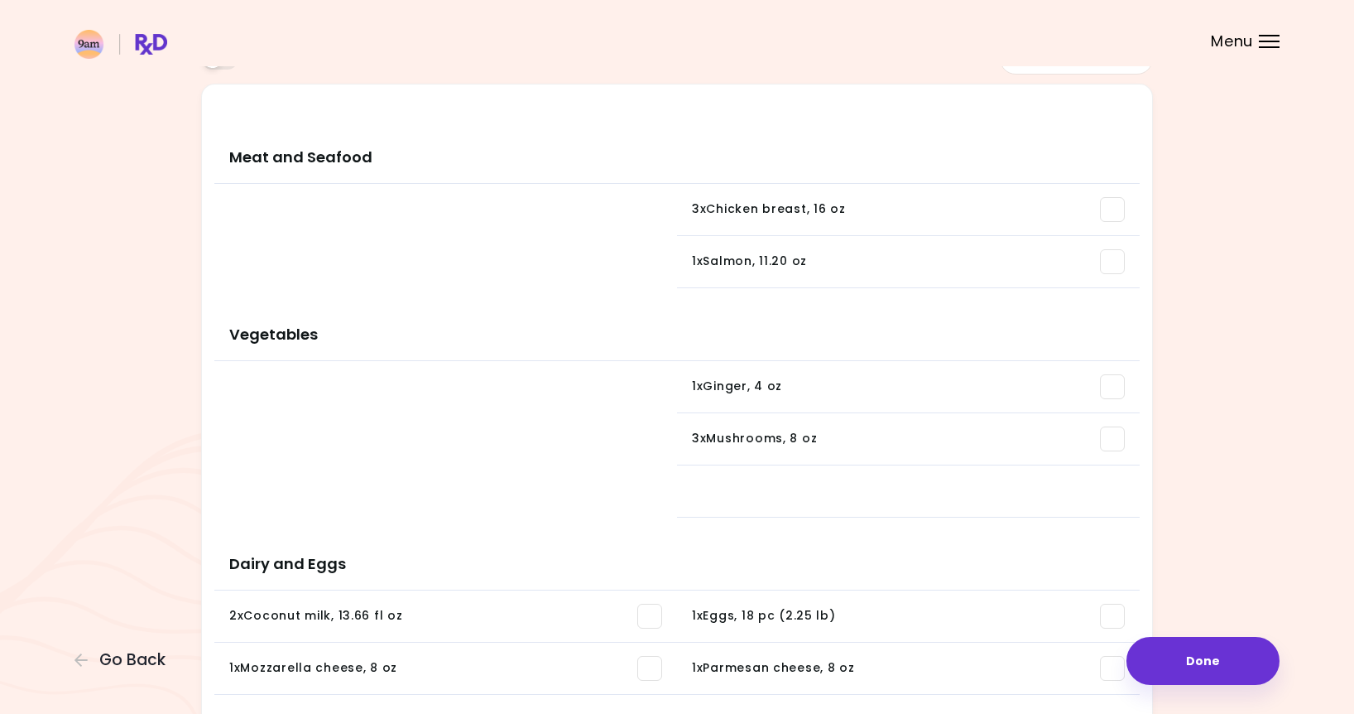
scroll to position [288, 0]
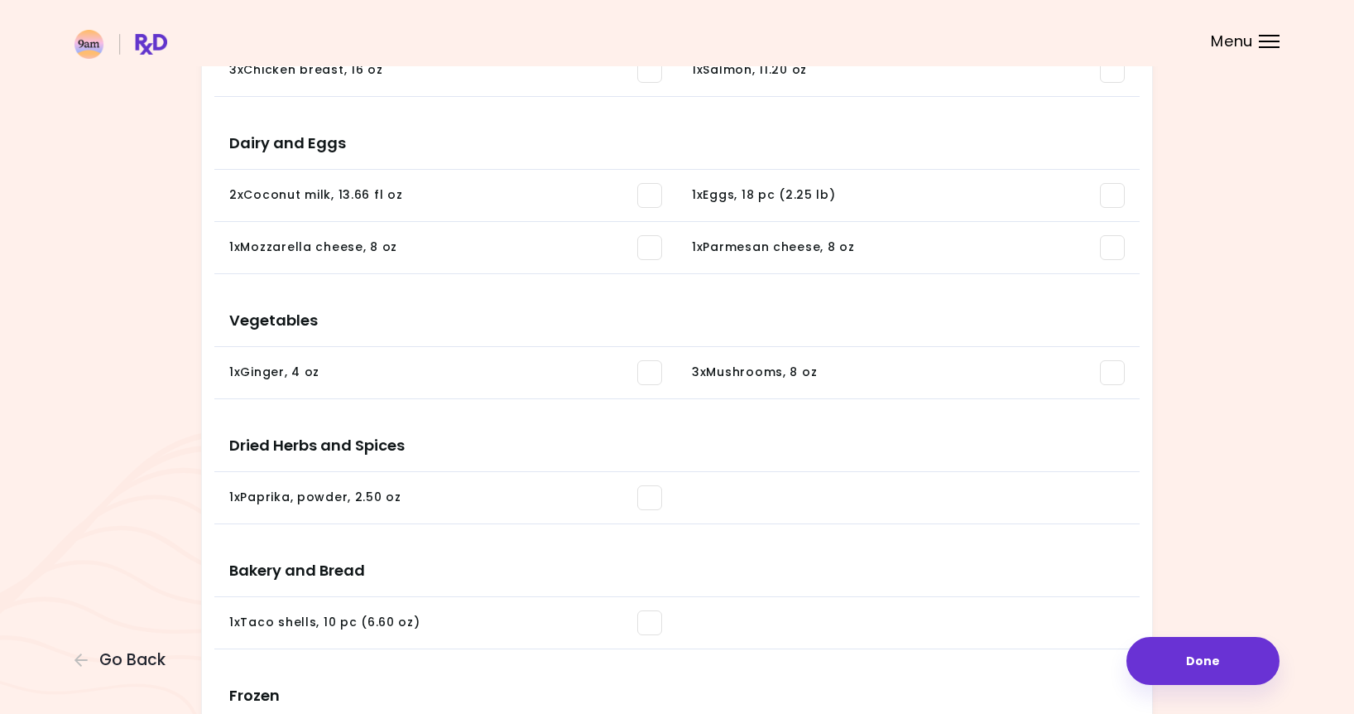
click at [650, 195] on span at bounding box center [649, 195] width 25 height 25
click at [652, 248] on span at bounding box center [649, 247] width 25 height 25
click at [652, 377] on span at bounding box center [649, 372] width 25 height 25
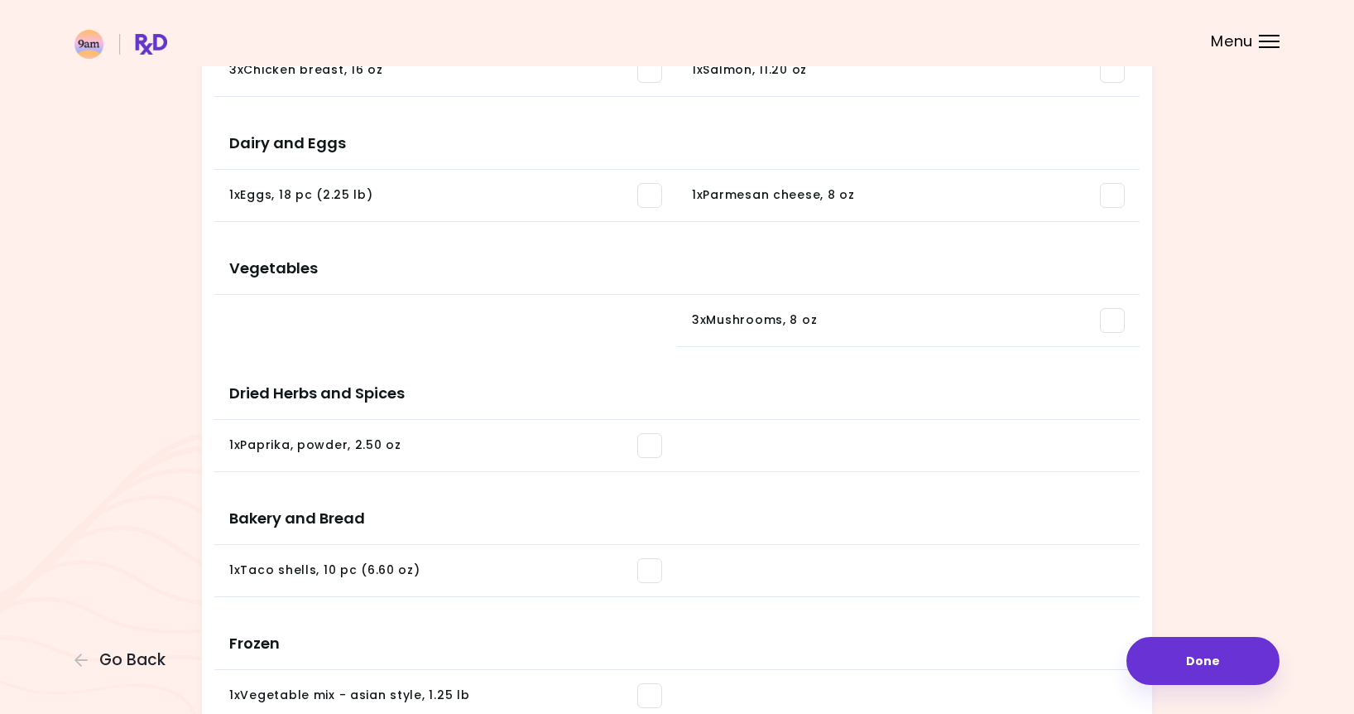
click at [648, 441] on span at bounding box center [649, 445] width 25 height 25
click at [653, 573] on span at bounding box center [649, 570] width 25 height 25
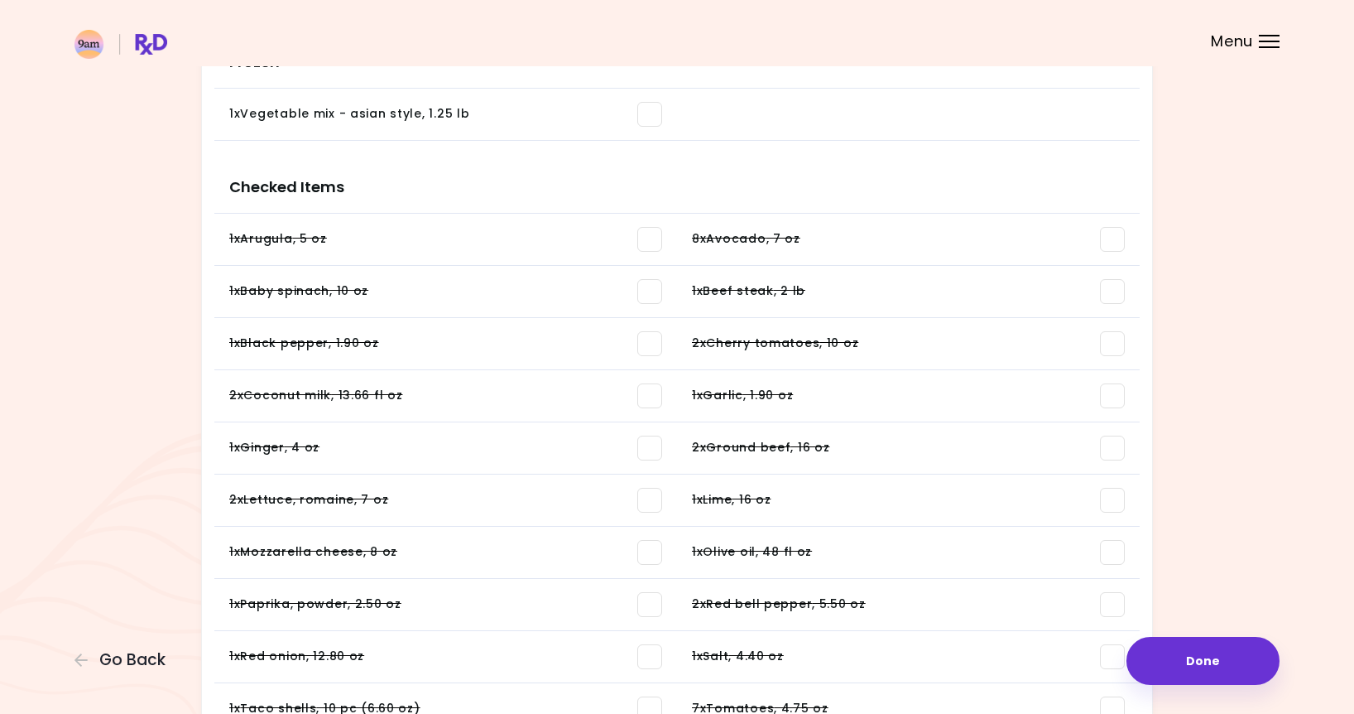
scroll to position [480, 0]
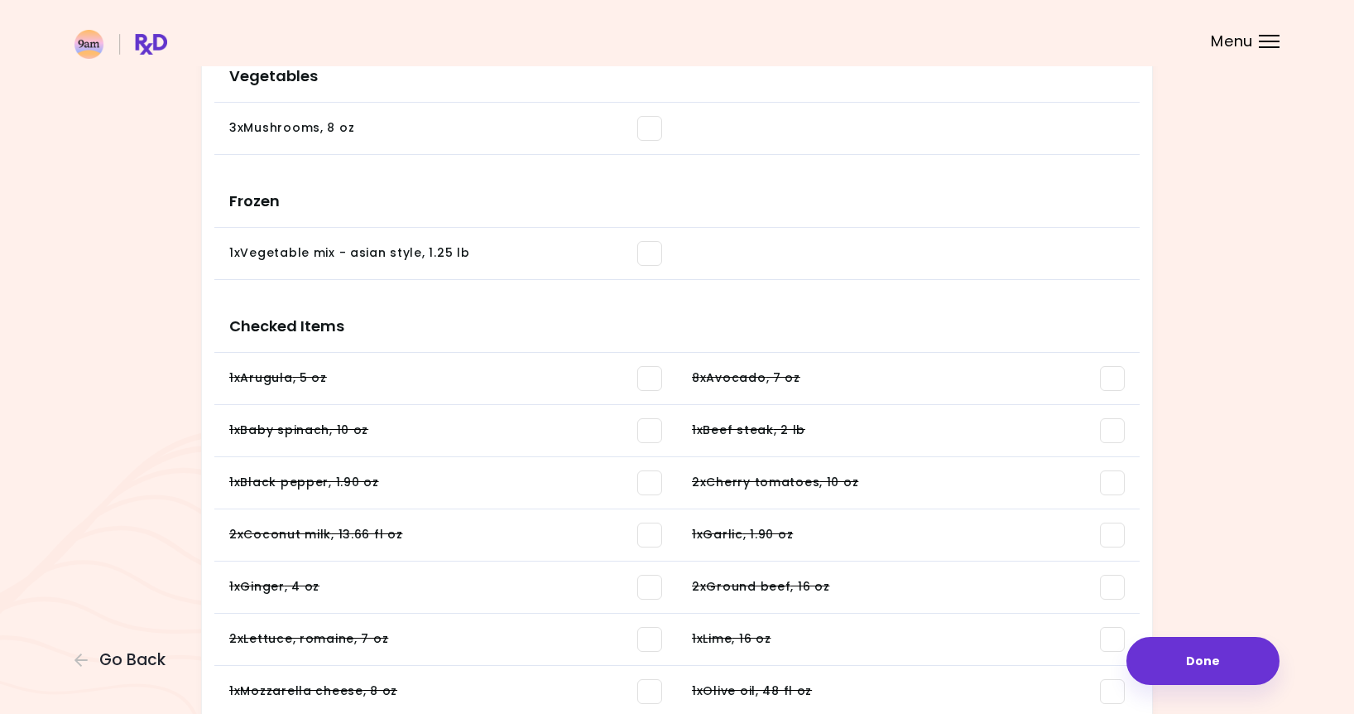
click at [1113, 368] on span at bounding box center [1112, 378] width 25 height 25
click at [1113, 411] on li "1 x Beef steak , 2 lb You need: 12.18 oz / In pantry: 0 oz" at bounding box center [908, 431] width 463 height 52
click at [1112, 426] on span at bounding box center [1112, 430] width 25 height 25
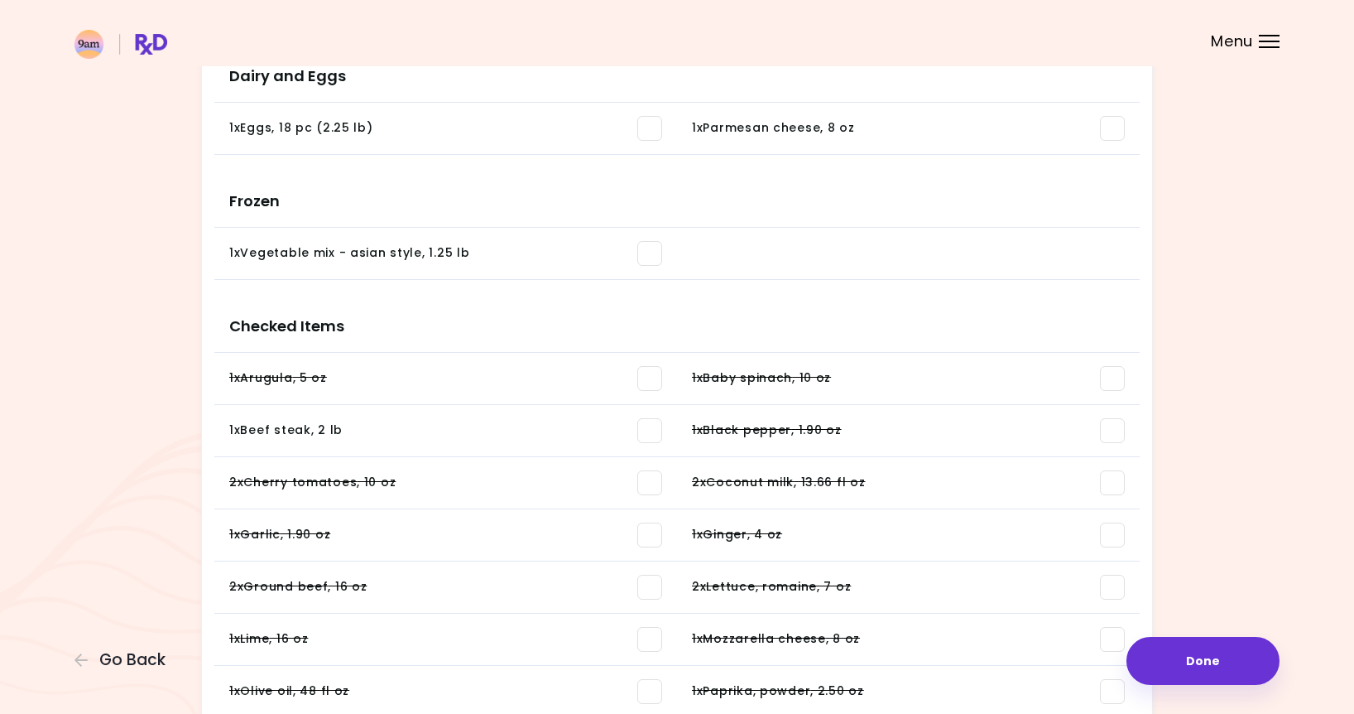
click at [1115, 480] on span at bounding box center [1112, 482] width 25 height 25
click at [1111, 536] on span at bounding box center [1112, 534] width 25 height 25
click at [1118, 590] on span at bounding box center [1112, 587] width 25 height 25
click at [1105, 641] on span at bounding box center [1112, 639] width 25 height 25
click at [1113, 684] on span at bounding box center [1112, 691] width 25 height 25
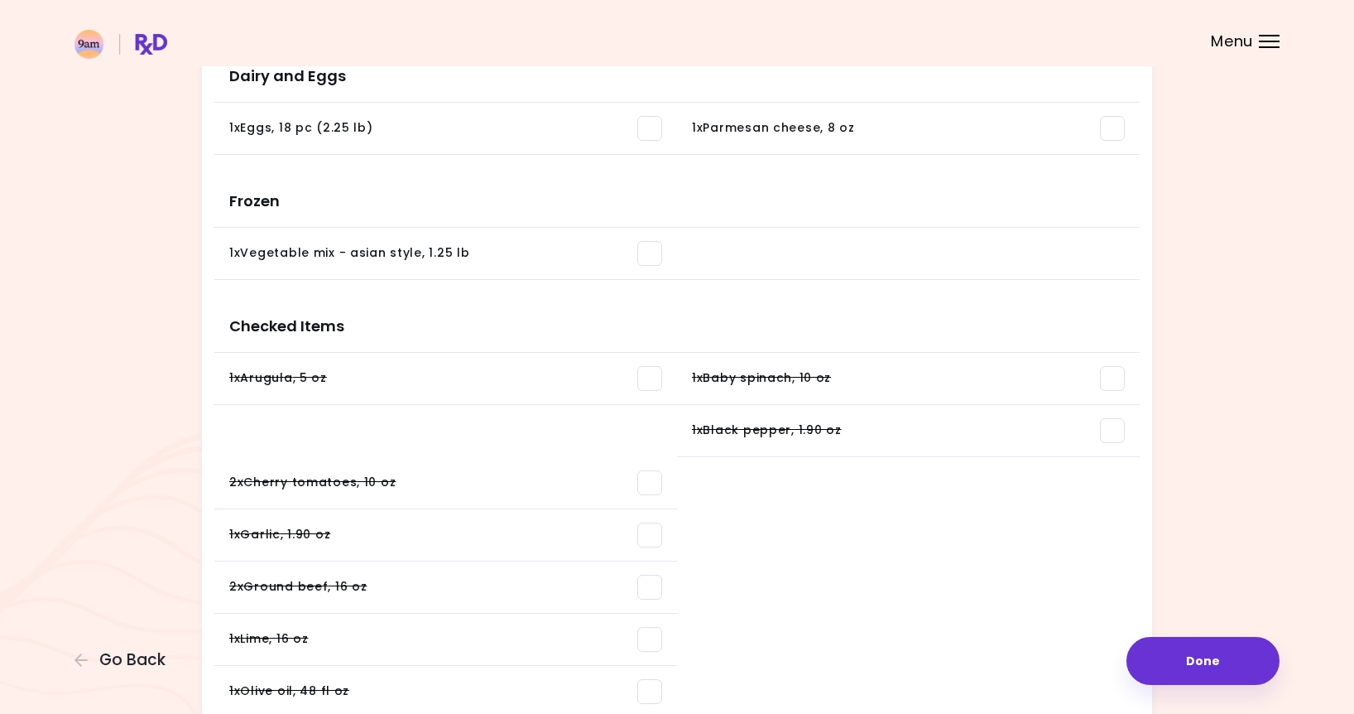
click at [1107, 432] on span at bounding box center [1112, 430] width 25 height 25
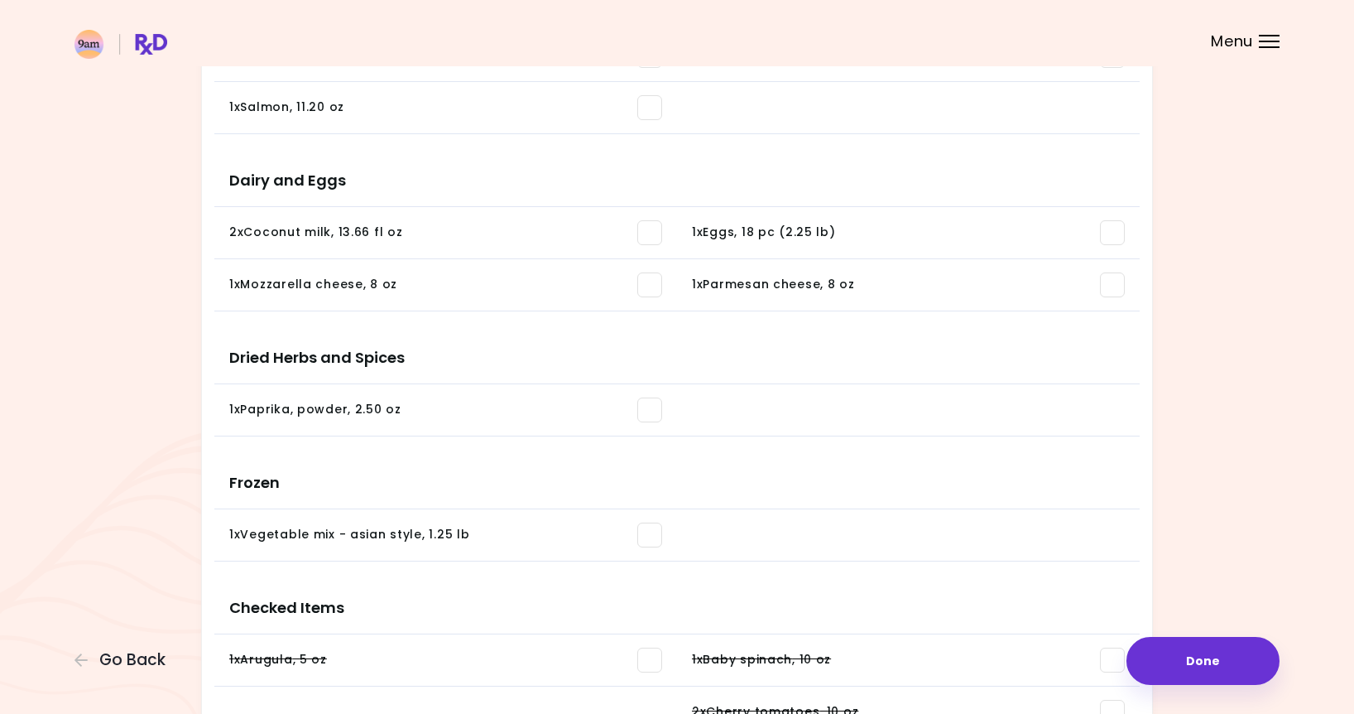
click at [1109, 655] on span at bounding box center [1112, 659] width 25 height 25
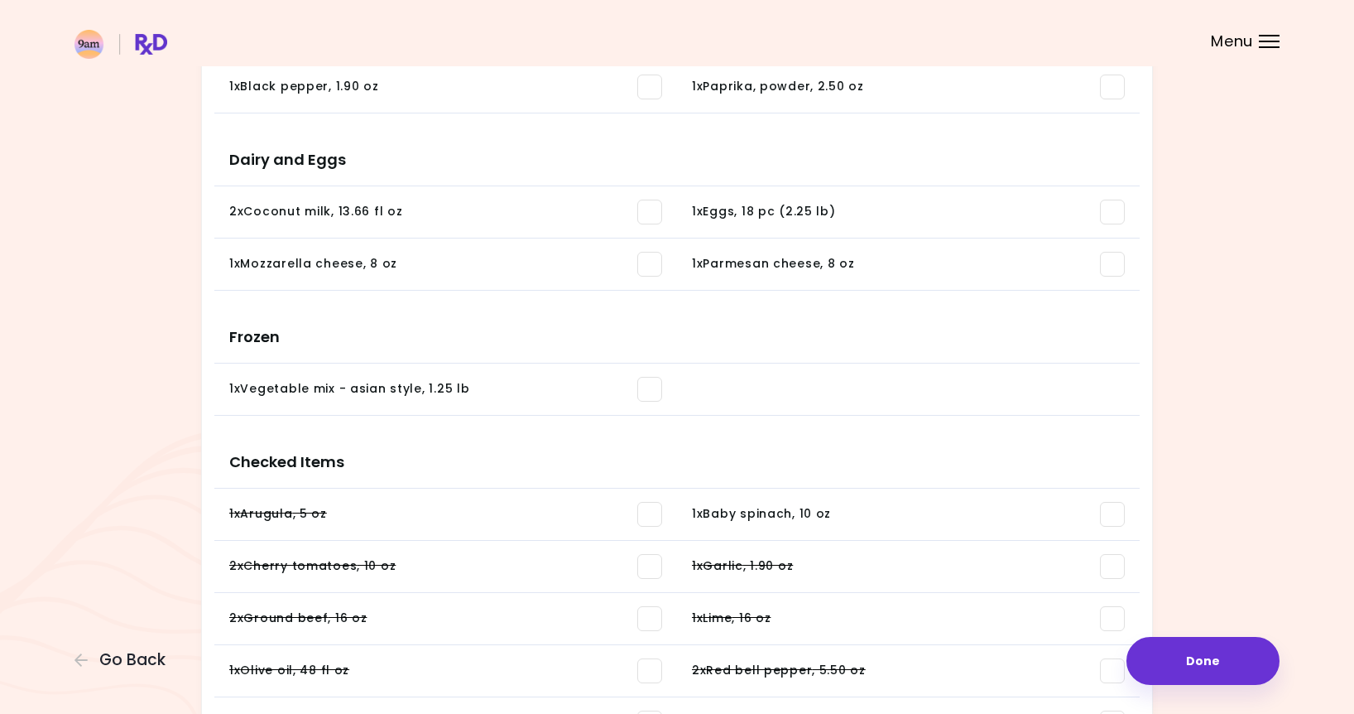
scroll to position [777, 0]
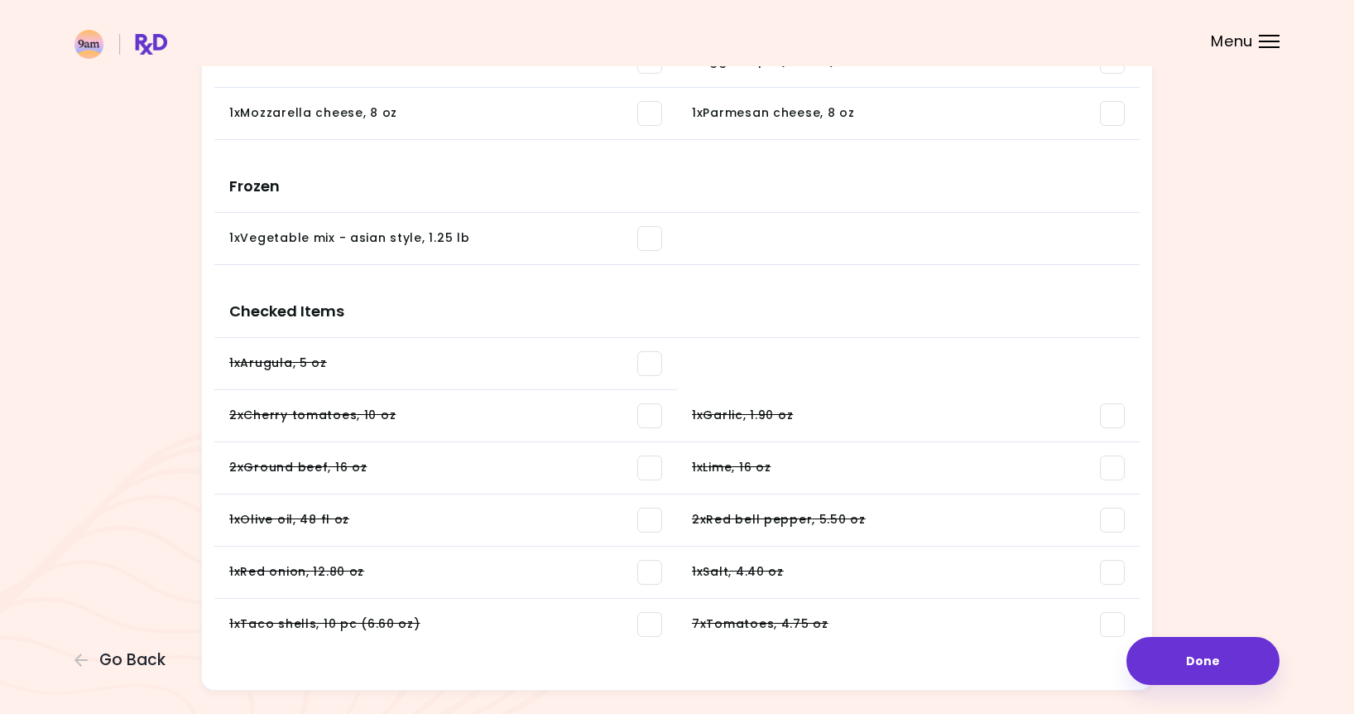
click at [662, 421] on span at bounding box center [649, 415] width 25 height 25
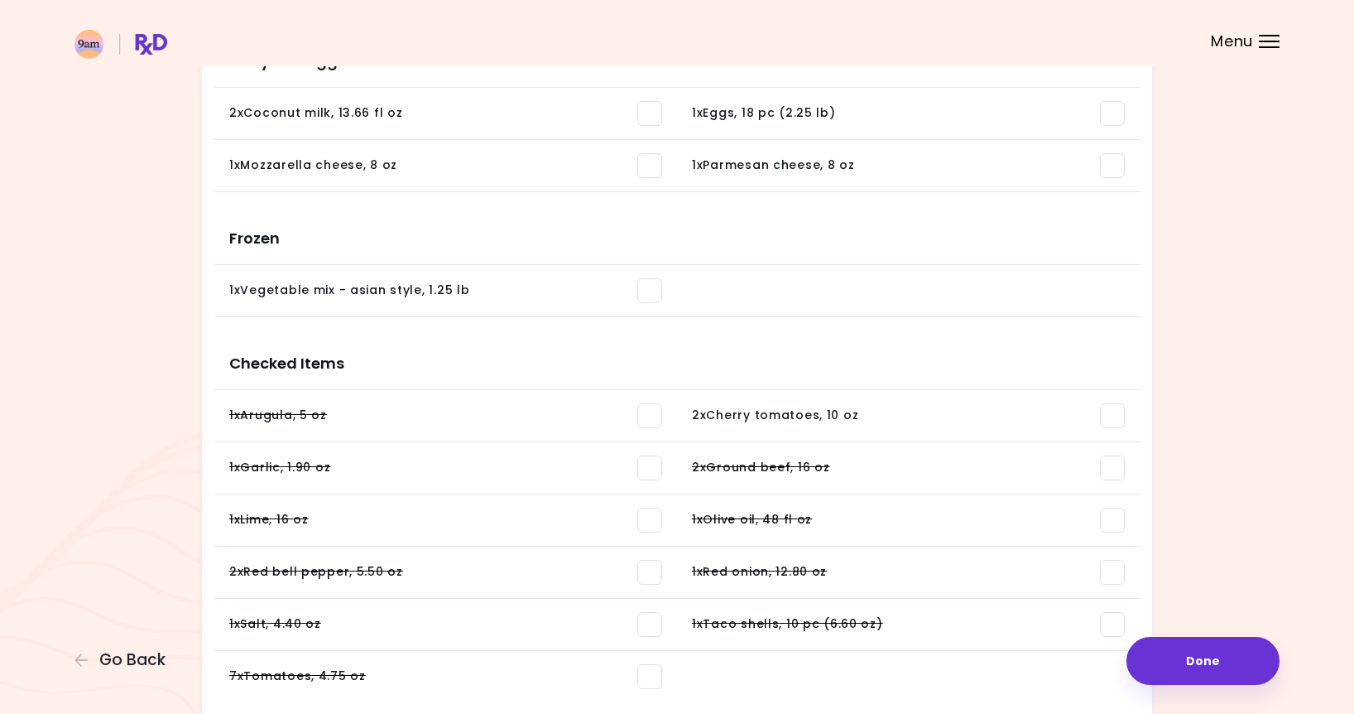
click at [1110, 463] on span at bounding box center [1112, 467] width 25 height 25
click at [1114, 526] on span at bounding box center [1112, 519] width 25 height 25
click at [1111, 572] on span at bounding box center [1112, 572] width 25 height 25
click at [1118, 628] on span at bounding box center [1112, 624] width 25 height 25
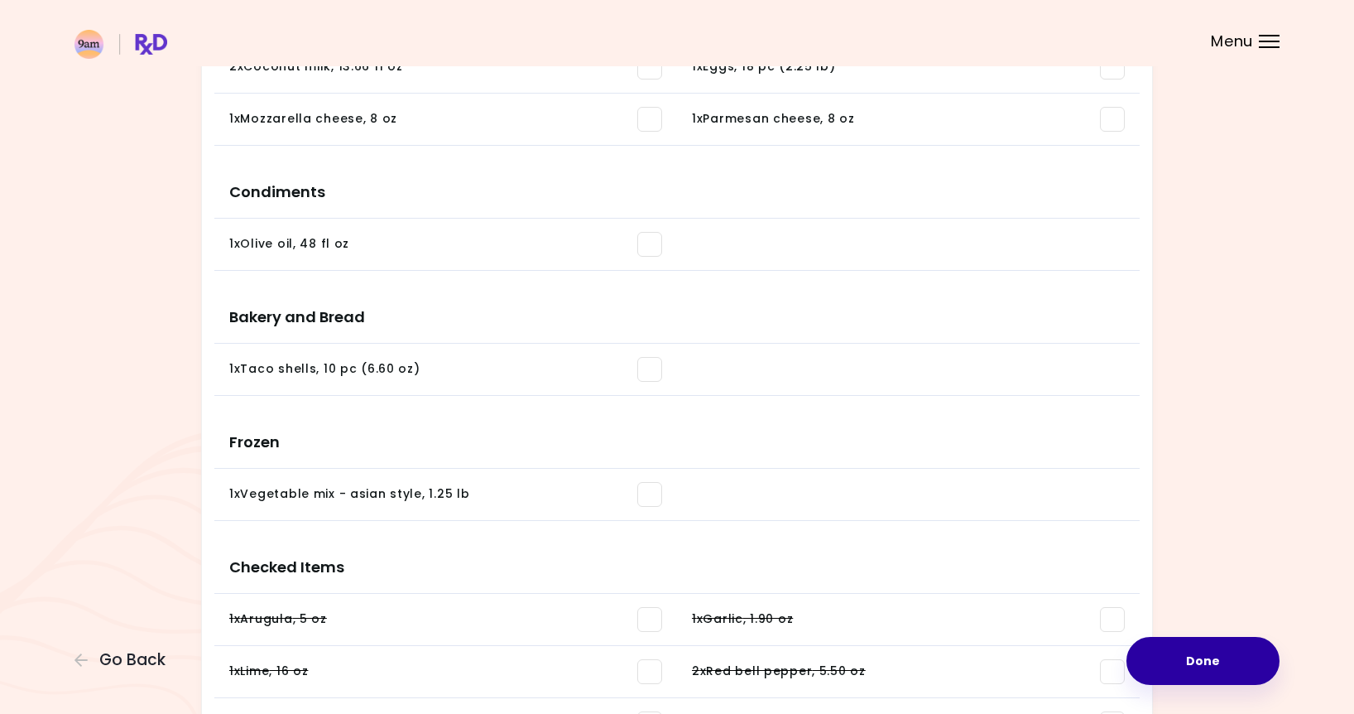
click at [1212, 651] on button "Done" at bounding box center [1203, 661] width 153 height 48
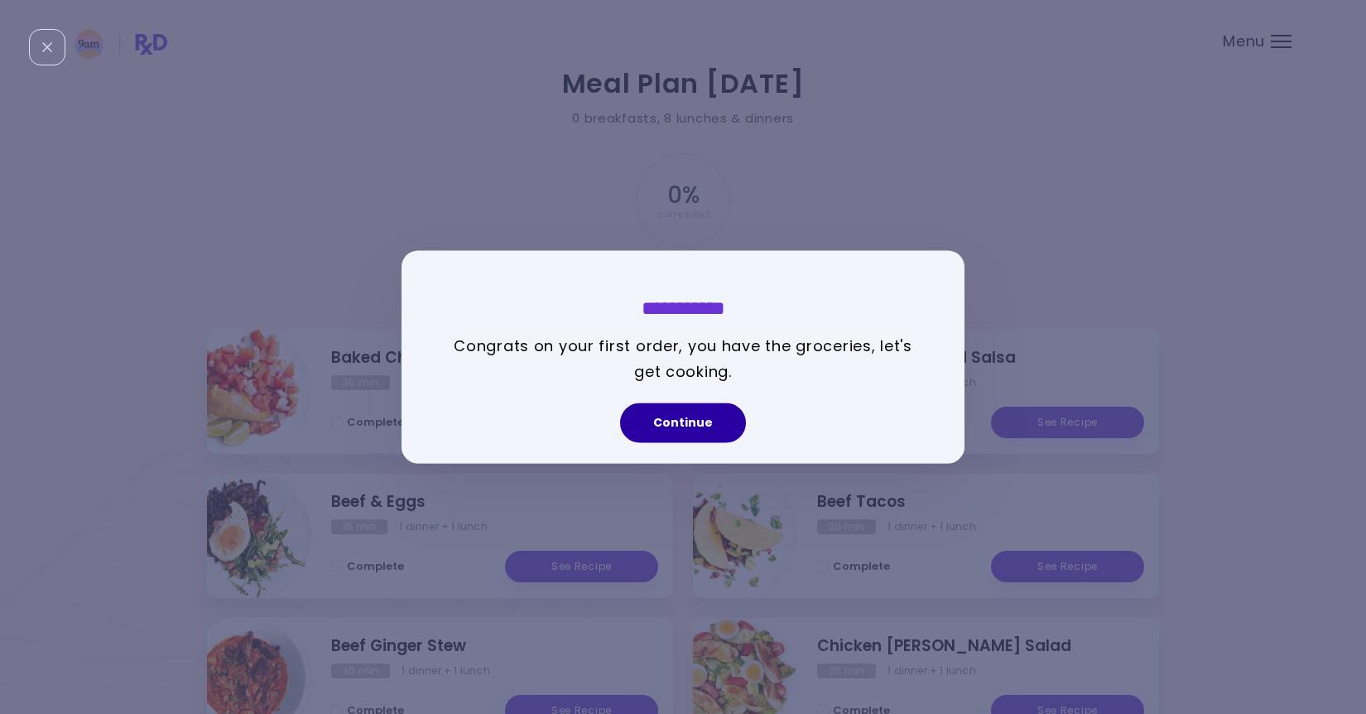
click at [708, 433] on button "Continue" at bounding box center [683, 423] width 126 height 40
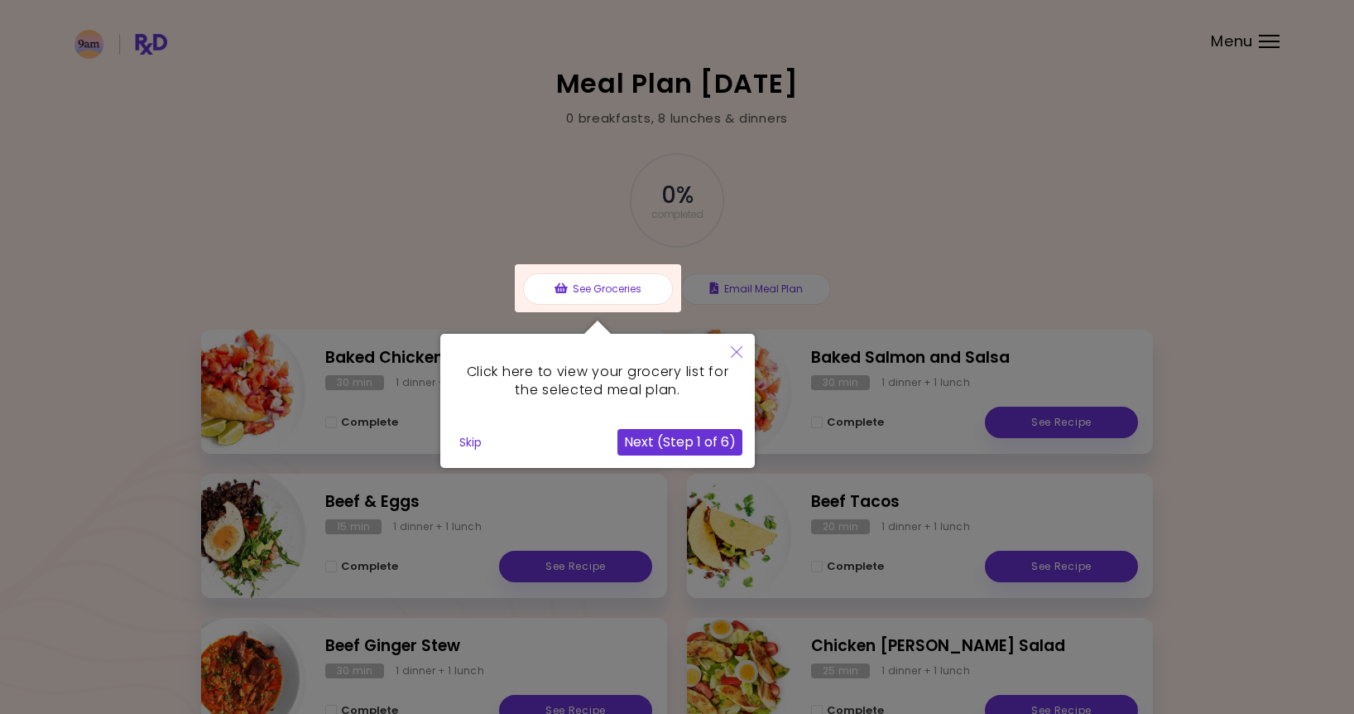
click at [683, 437] on button "Next (Step 1 of 6)" at bounding box center [680, 442] width 125 height 26
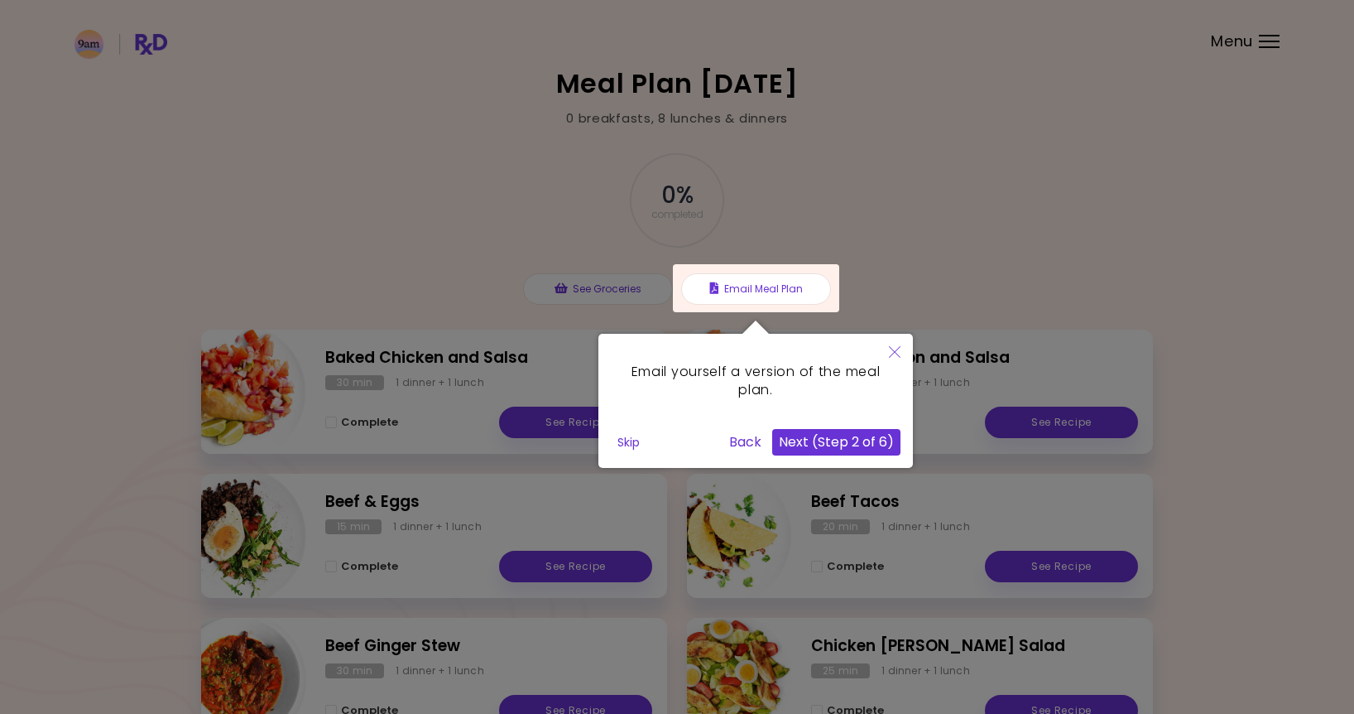
click at [824, 439] on button "Next (Step 2 of 6)" at bounding box center [836, 442] width 128 height 26
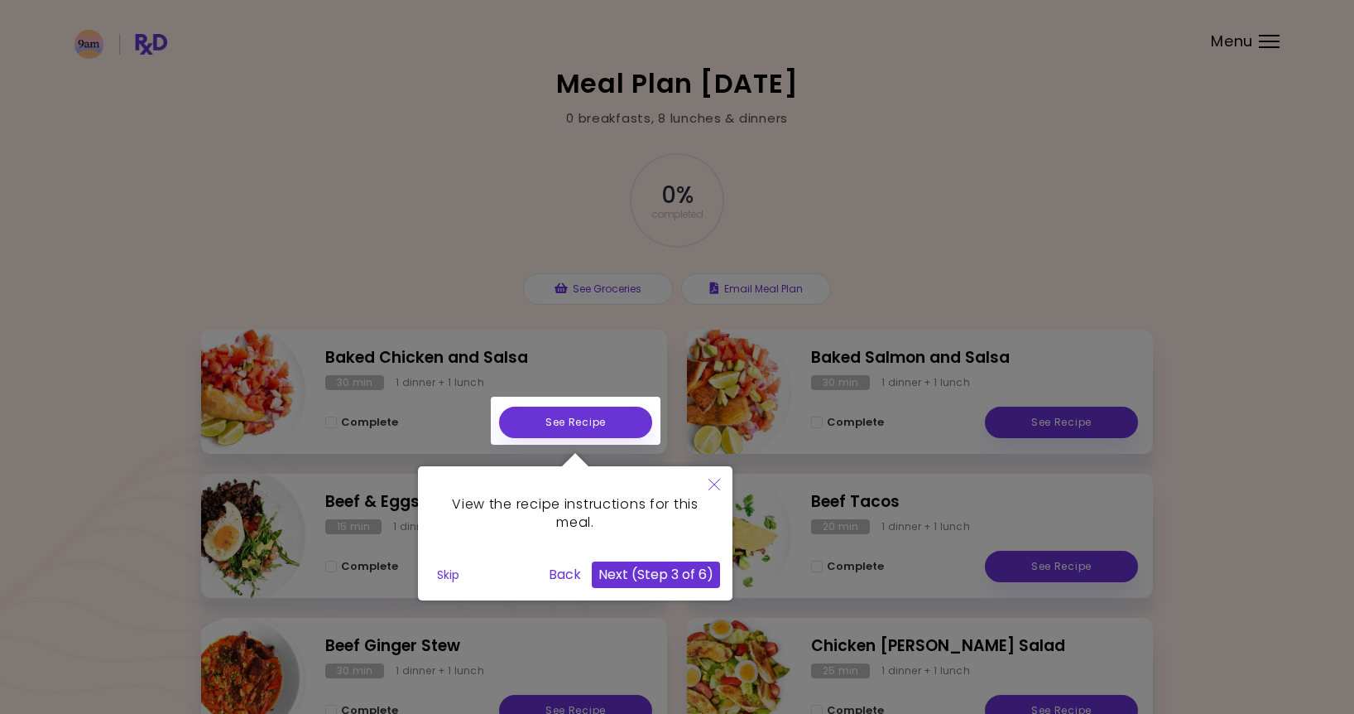
click at [653, 565] on button "Next (Step 3 of 6)" at bounding box center [656, 574] width 128 height 26
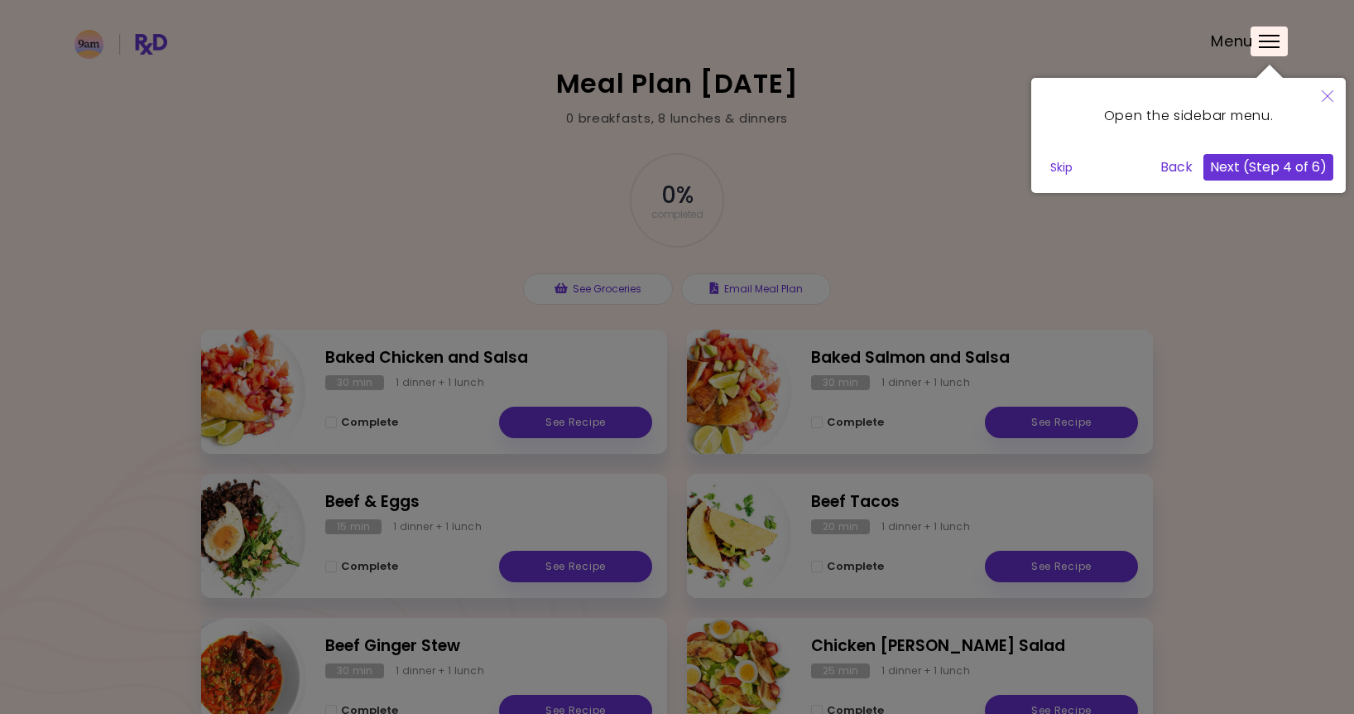
click at [1267, 167] on button "Next (Step 4 of 6)" at bounding box center [1269, 167] width 130 height 26
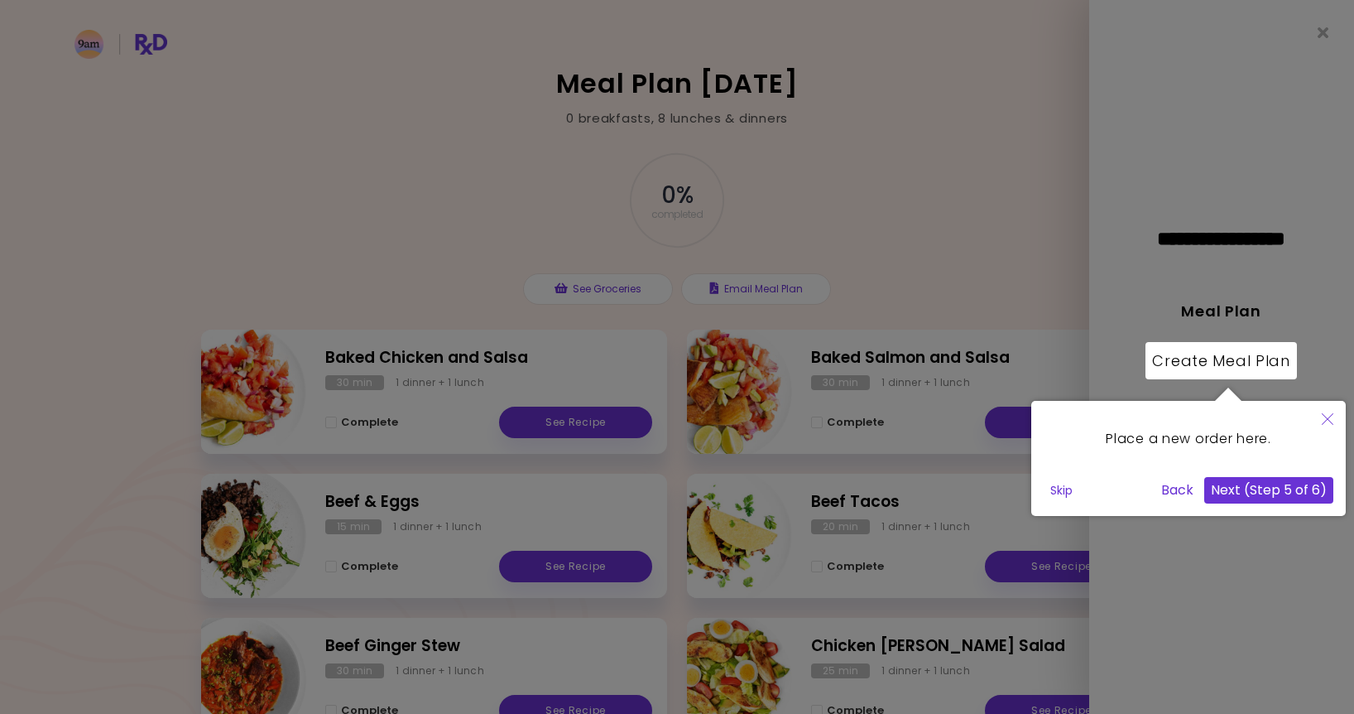
click at [1288, 482] on button "Next (Step 5 of 6)" at bounding box center [1268, 490] width 129 height 26
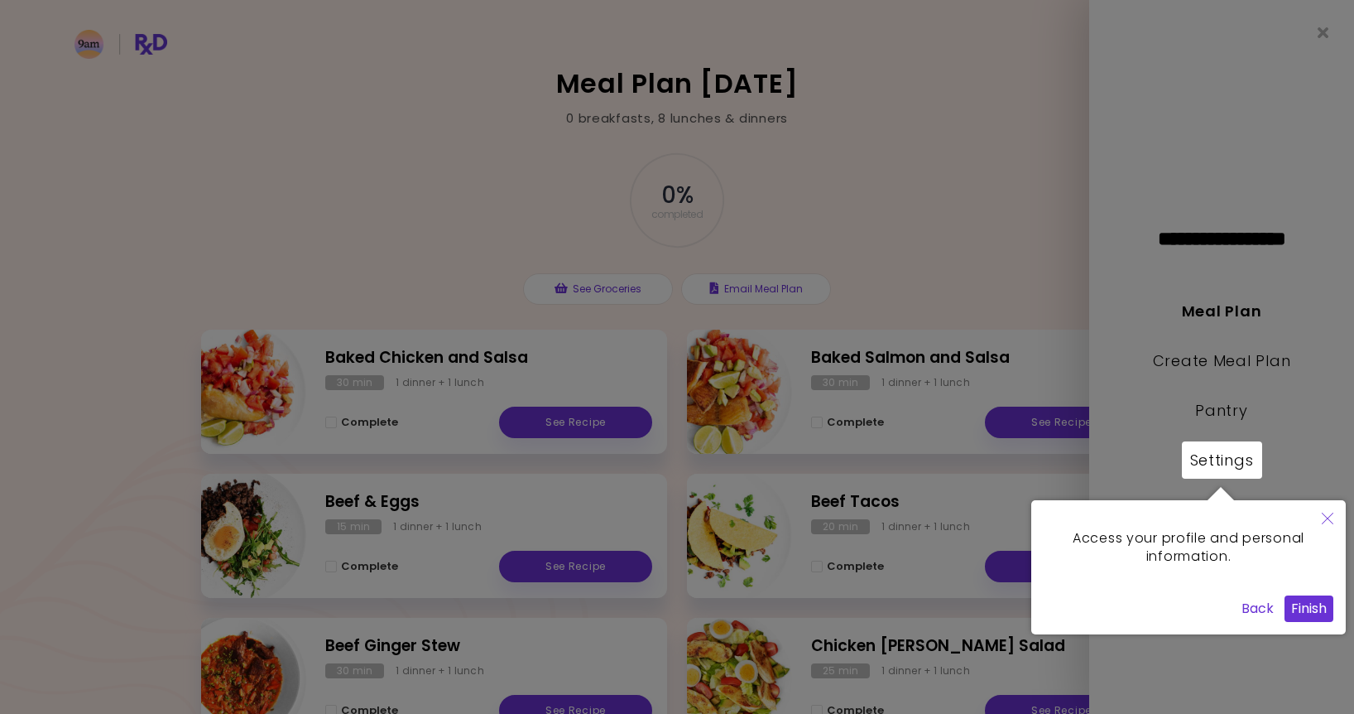
click at [1300, 604] on button "Finish" at bounding box center [1309, 608] width 49 height 26
